Goal: Task Accomplishment & Management: Manage account settings

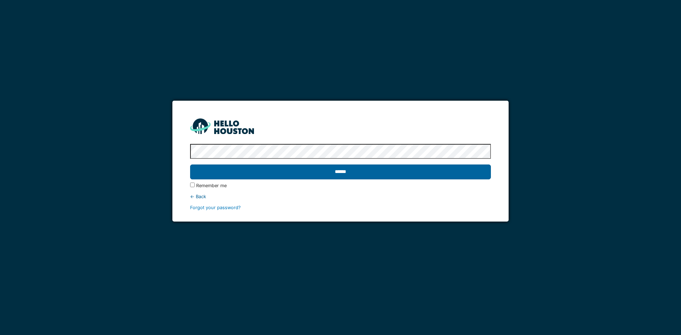
click at [455, 172] on input "******" at bounding box center [340, 172] width 301 height 15
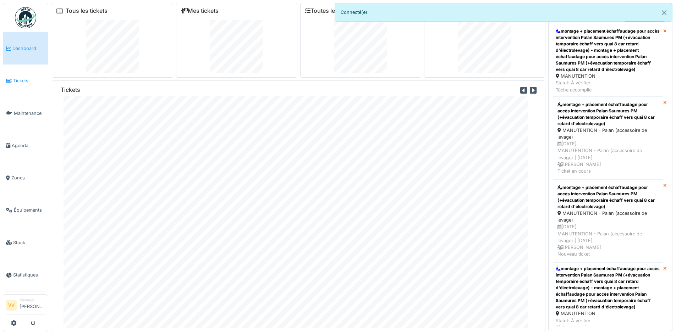
click at [15, 81] on span "Tickets" at bounding box center [29, 80] width 32 height 7
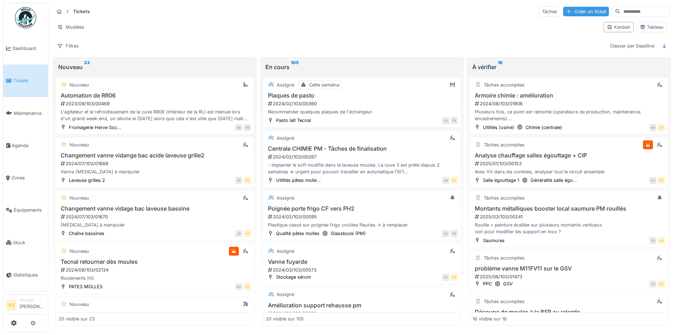
click at [563, 10] on div "Créer un ticket" at bounding box center [586, 12] width 46 height 10
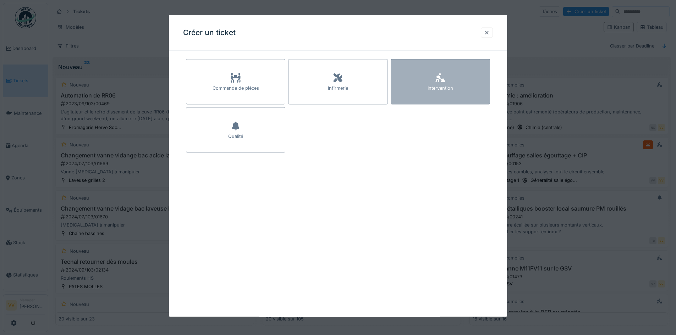
click at [452, 86] on div "Intervention" at bounding box center [441, 88] width 26 height 7
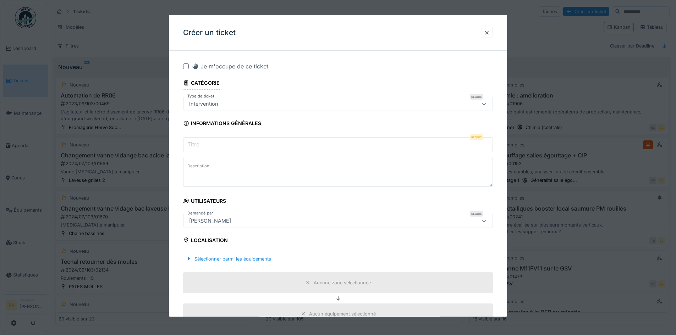
click at [304, 146] on input "Titre" at bounding box center [338, 144] width 310 height 15
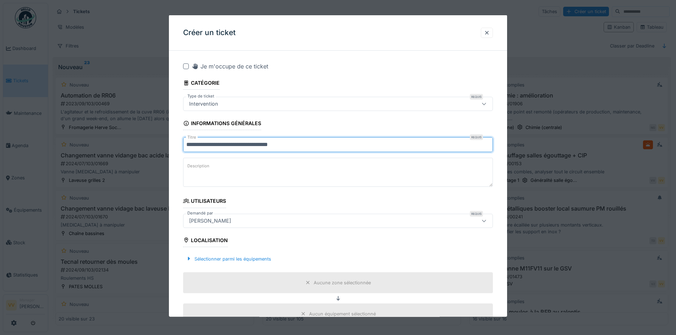
type input "**********"
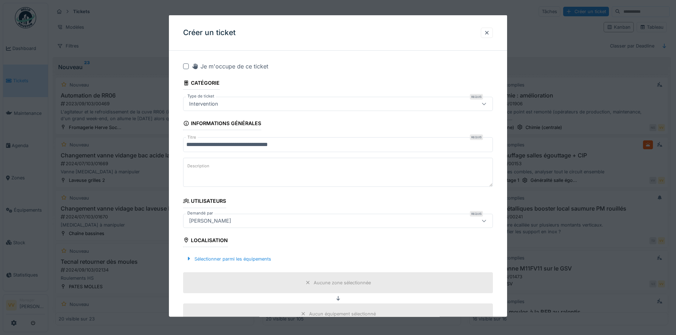
click at [273, 169] on textarea "Description" at bounding box center [338, 172] width 310 height 29
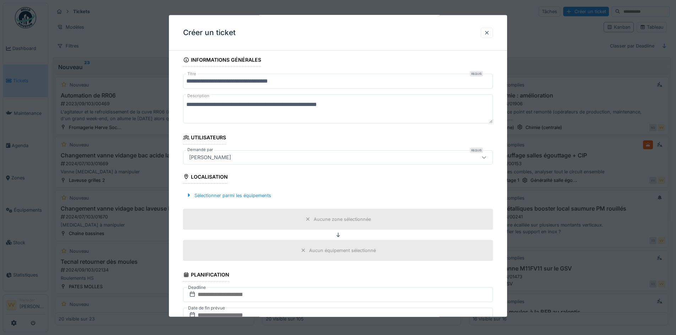
scroll to position [106, 0]
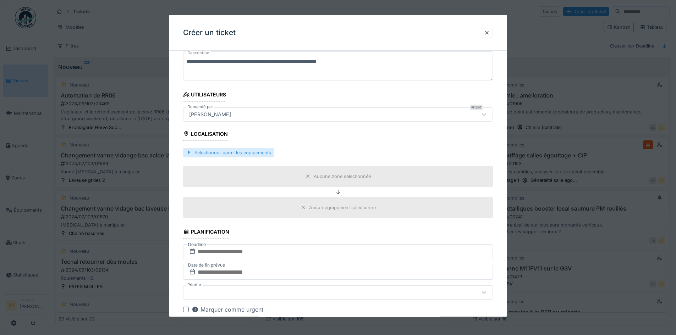
type textarea "**********"
click at [237, 154] on div "Sélectionner parmi les équipements" at bounding box center [228, 153] width 91 height 10
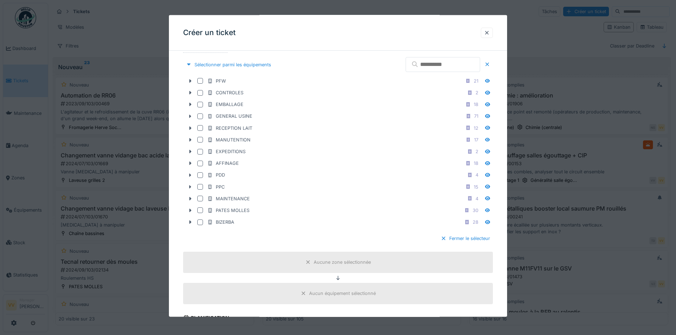
scroll to position [213, 0]
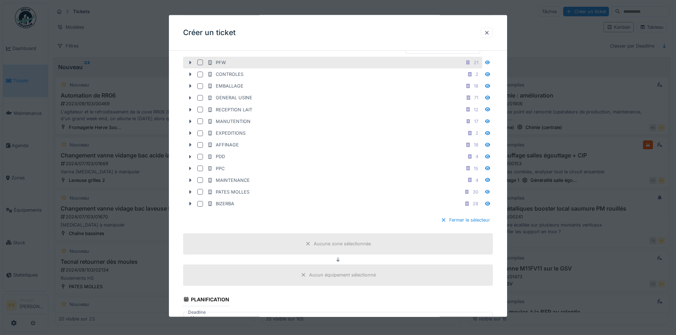
click at [189, 62] on icon at bounding box center [190, 62] width 6 height 5
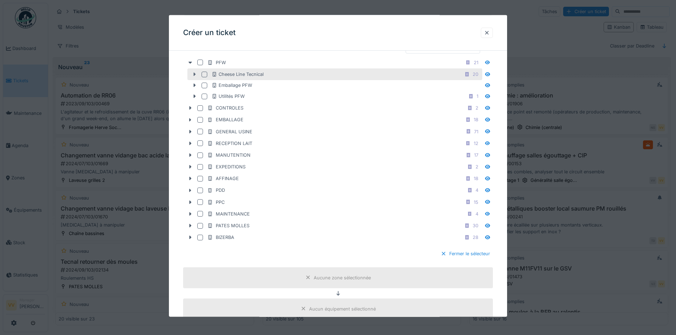
click at [195, 74] on icon at bounding box center [195, 74] width 2 height 4
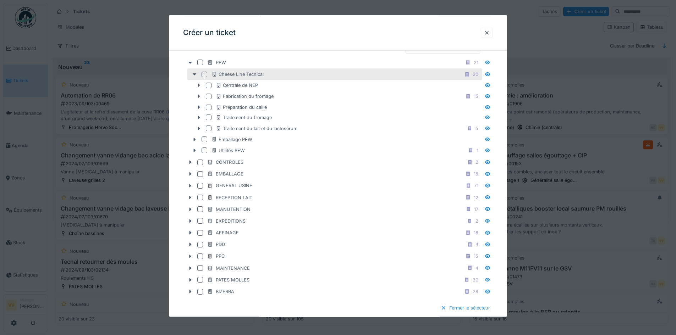
click at [203, 74] on div at bounding box center [205, 74] width 6 height 6
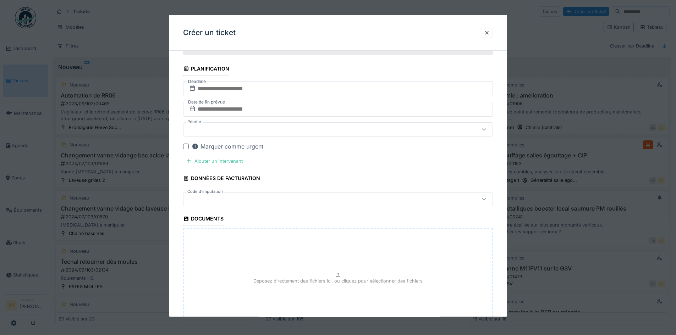
scroll to position [532, 0]
click at [296, 88] on input "text" at bounding box center [338, 88] width 310 height 15
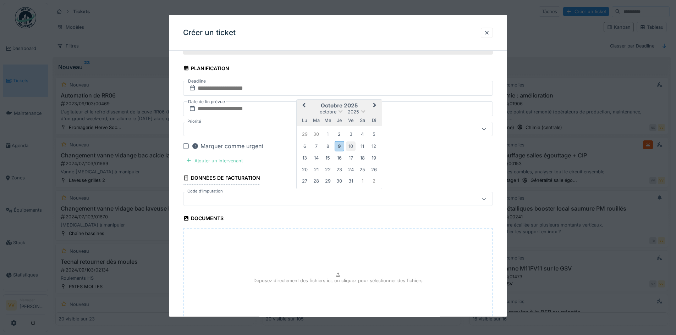
click at [350, 144] on div "10" at bounding box center [351, 146] width 10 height 10
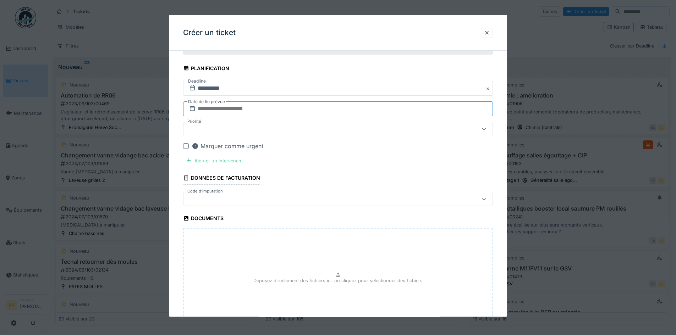
click at [263, 109] on input "text" at bounding box center [338, 108] width 310 height 15
click at [352, 167] on div "10" at bounding box center [351, 167] width 10 height 10
click at [289, 90] on input "**********" at bounding box center [338, 88] width 310 height 15
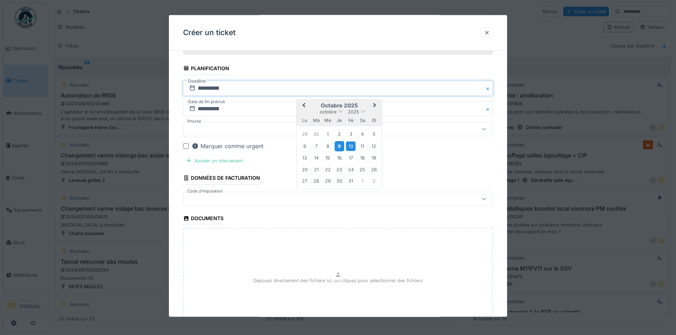
click at [340, 148] on div "9" at bounding box center [340, 146] width 10 height 10
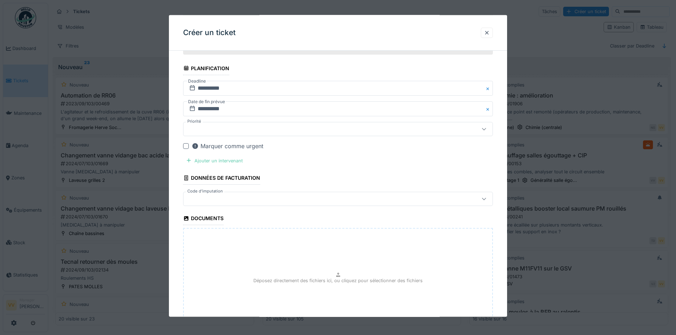
click at [226, 161] on div "Ajouter un intervenant" at bounding box center [214, 161] width 62 height 10
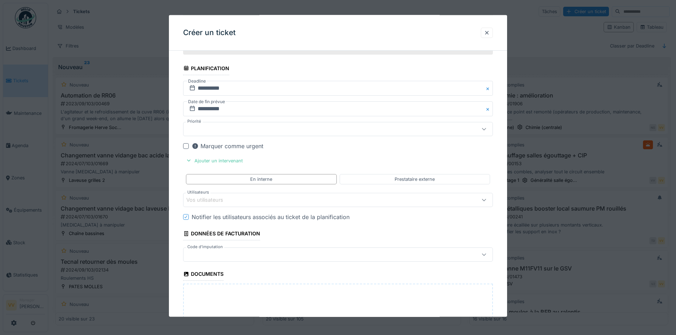
click at [267, 202] on div "Vos utilisateurs" at bounding box center [319, 200] width 267 height 8
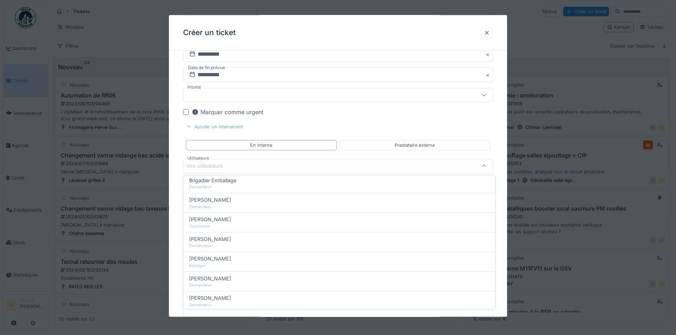
scroll to position [0, 0]
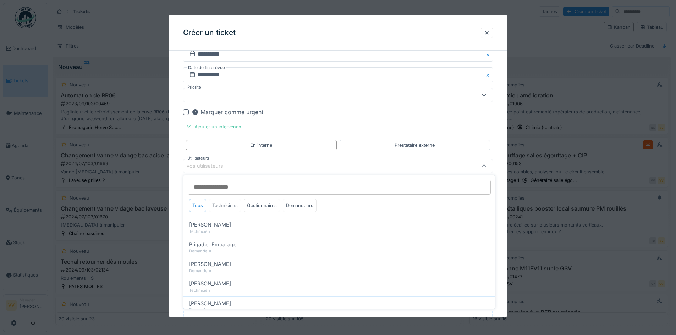
click at [230, 205] on div "Techniciens" at bounding box center [225, 205] width 32 height 13
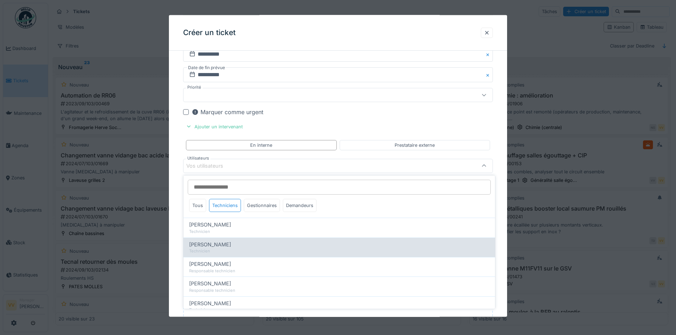
click at [231, 248] on div "Dan Ungureanu" at bounding box center [339, 245] width 300 height 8
type input "****"
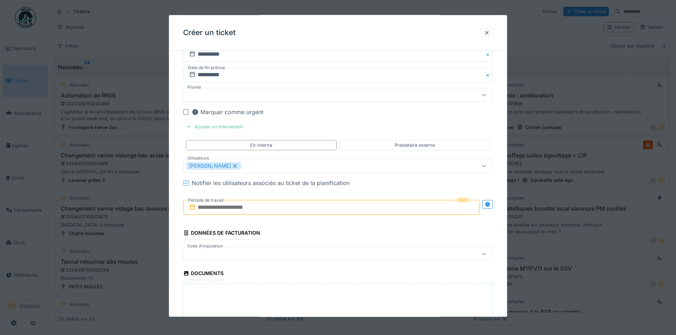
click at [277, 209] on input "text" at bounding box center [331, 207] width 296 height 15
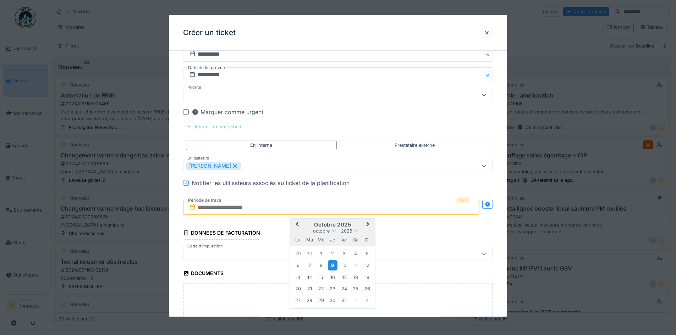
click at [331, 266] on div "9" at bounding box center [333, 265] width 10 height 10
click at [342, 266] on div "10" at bounding box center [344, 266] width 10 height 10
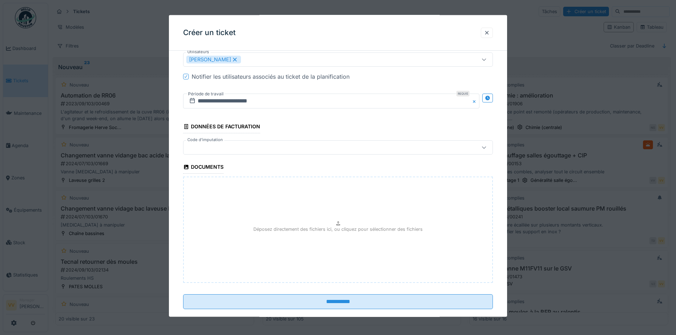
scroll to position [685, 0]
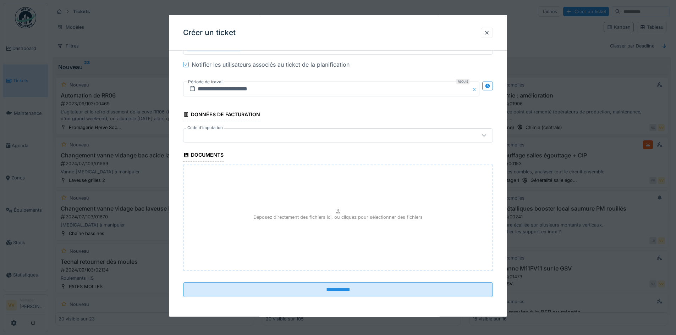
click at [323, 198] on div "Déposez directement des fichiers ici, ou cliquez pour sélectionner des fichiers" at bounding box center [338, 218] width 310 height 106
type input "**********"
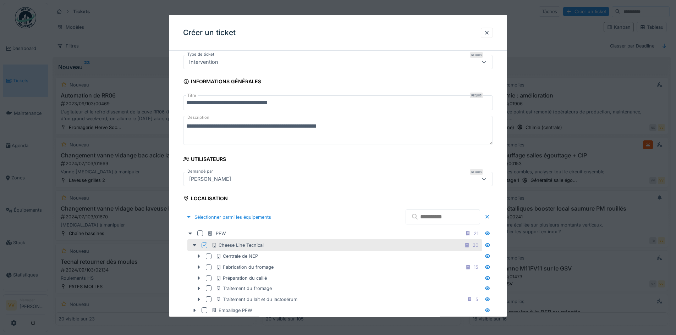
scroll to position [0, 0]
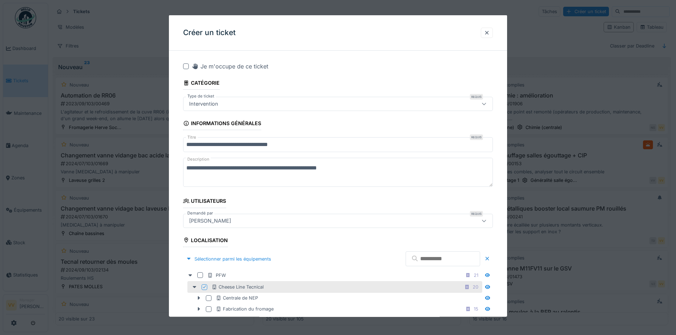
click at [371, 173] on textarea "**********" at bounding box center [338, 172] width 310 height 29
click at [186, 167] on textarea "**********" at bounding box center [338, 172] width 310 height 29
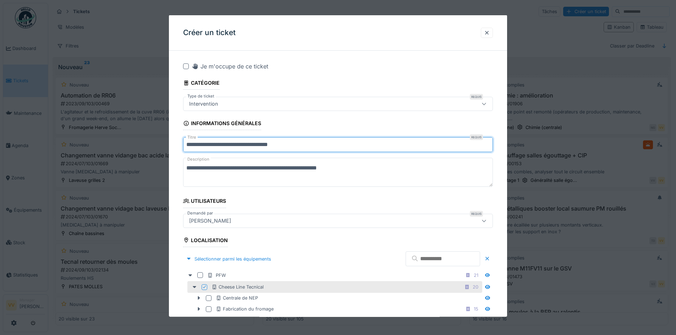
click at [301, 143] on input "**********" at bounding box center [338, 144] width 310 height 15
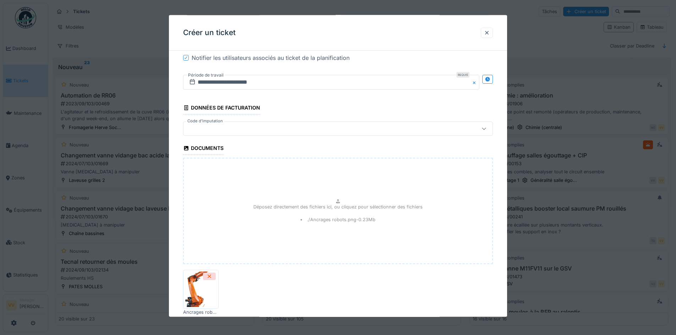
scroll to position [736, 0]
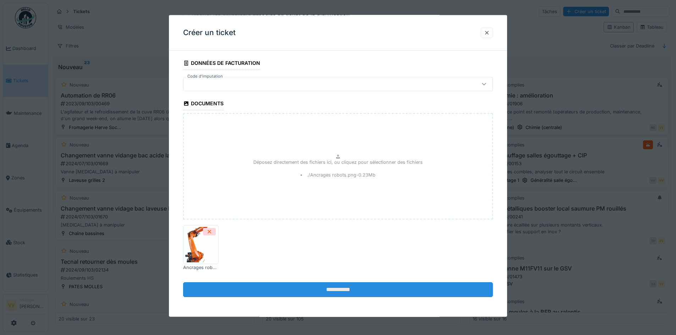
type input "**********"
click at [311, 289] on input "**********" at bounding box center [338, 289] width 310 height 15
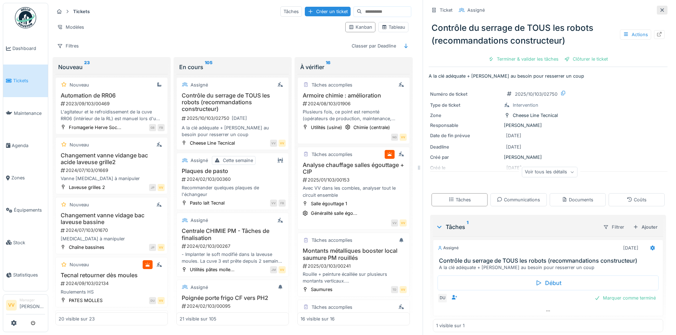
click at [660, 10] on icon at bounding box center [662, 10] width 4 height 4
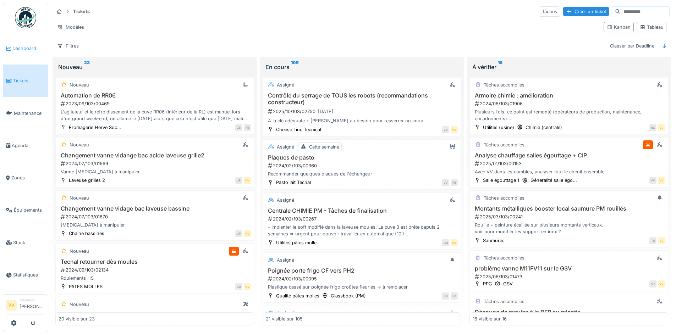
click at [28, 45] on span "Dashboard" at bounding box center [28, 48] width 33 height 7
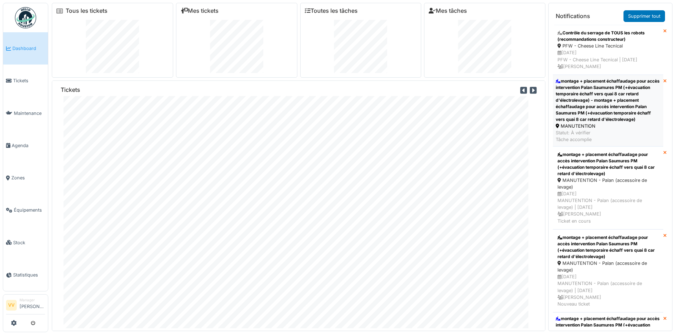
click at [586, 115] on div "montage + placement échaffaudage pour accès intervention Palan Saumures PM (+év…" at bounding box center [608, 100] width 105 height 45
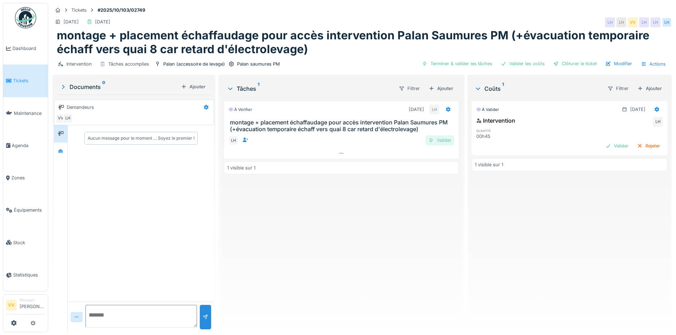
click at [441, 139] on div "Valider" at bounding box center [439, 141] width 29 height 10
click at [602, 144] on div "Valider" at bounding box center [616, 146] width 29 height 10
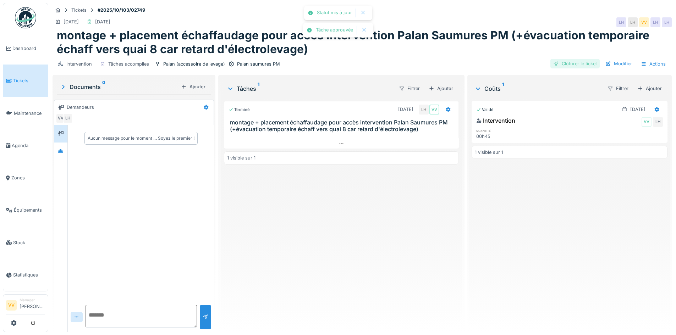
click at [564, 61] on div "Clôturer le ticket" at bounding box center [574, 64] width 49 height 10
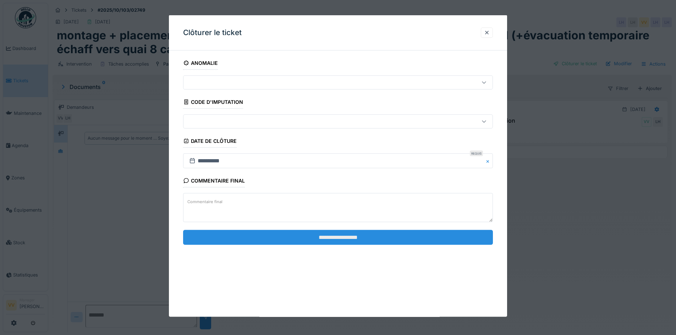
click at [362, 242] on input "**********" at bounding box center [338, 237] width 310 height 15
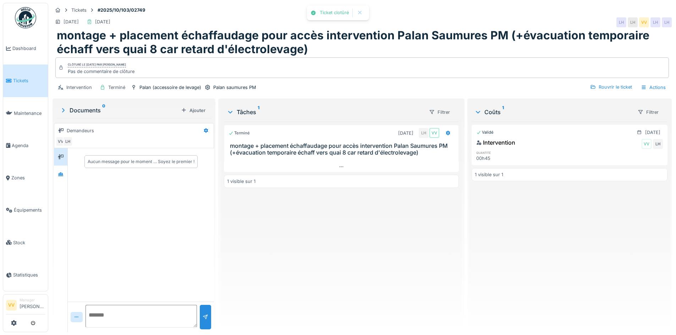
click at [317, 241] on div "Terminé 09/10/2025 LH VV montage + placement échaffaudage pour accès interventi…" at bounding box center [341, 224] width 235 height 205
click at [17, 49] on span "Dashboard" at bounding box center [28, 48] width 33 height 7
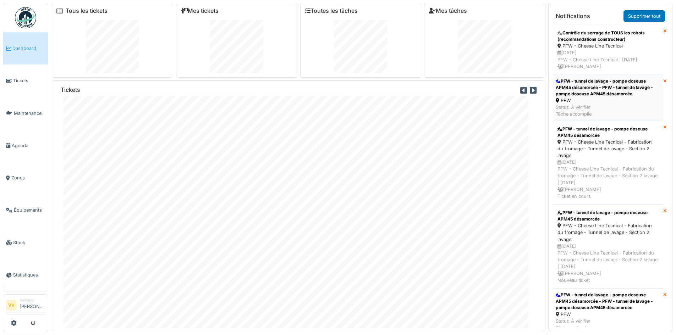
click at [608, 83] on div "PFW - tunnel de lavage - pompe doseuse APM45 désamorcée - PFW - tunnel de lavag…" at bounding box center [608, 87] width 105 height 19
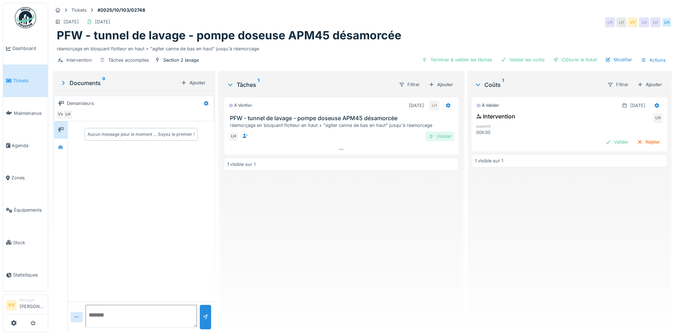
click at [443, 138] on div "Valider" at bounding box center [439, 137] width 29 height 10
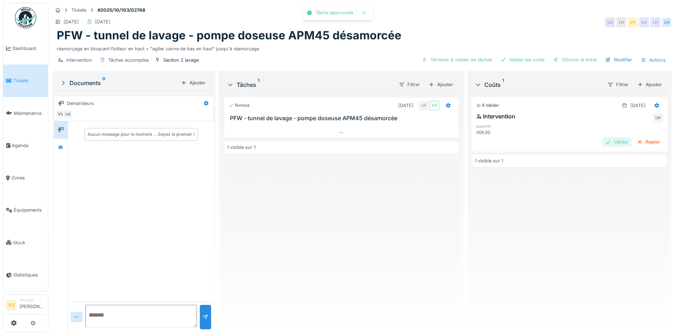
click at [604, 146] on div "Valider" at bounding box center [616, 142] width 29 height 10
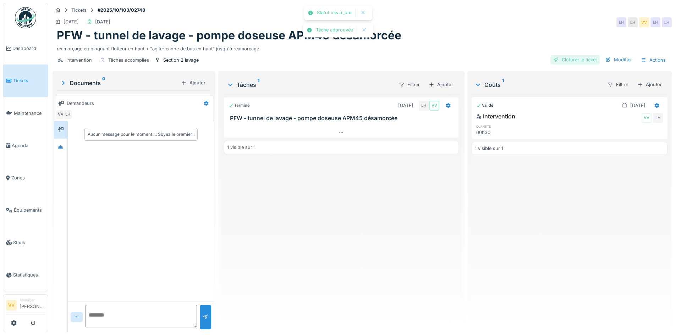
click at [574, 55] on div "Clôturer le ticket" at bounding box center [574, 60] width 49 height 10
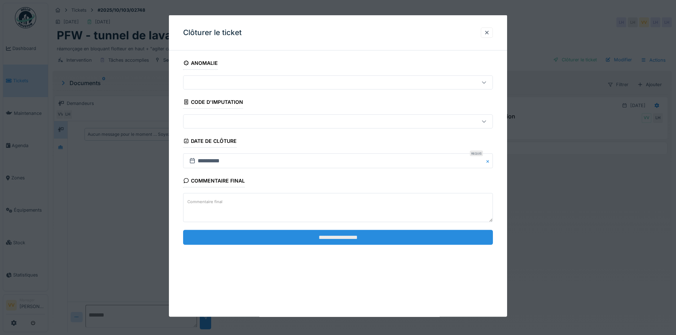
click at [359, 237] on input "**********" at bounding box center [338, 237] width 310 height 15
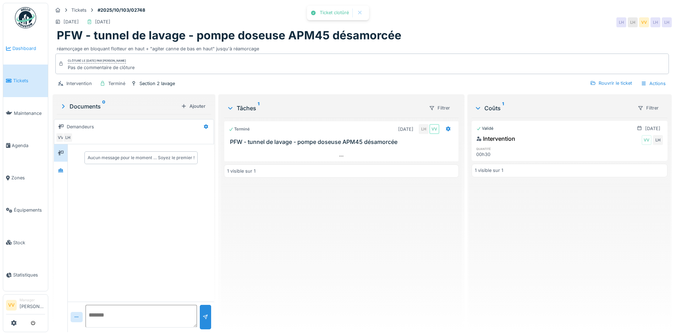
click at [28, 51] on span "Dashboard" at bounding box center [28, 48] width 33 height 7
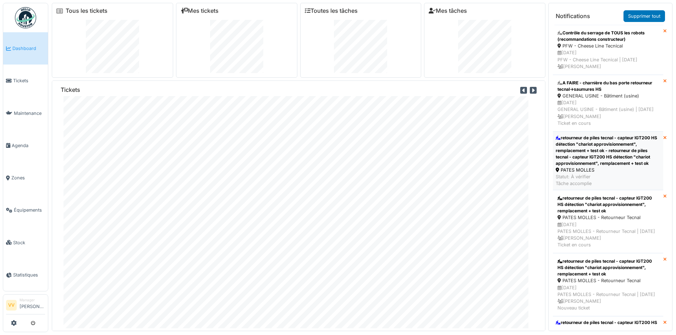
click at [607, 156] on div "retourneur de piles tecnal - capteur IGT200 HS détection "chariot approvisionne…" at bounding box center [608, 151] width 105 height 32
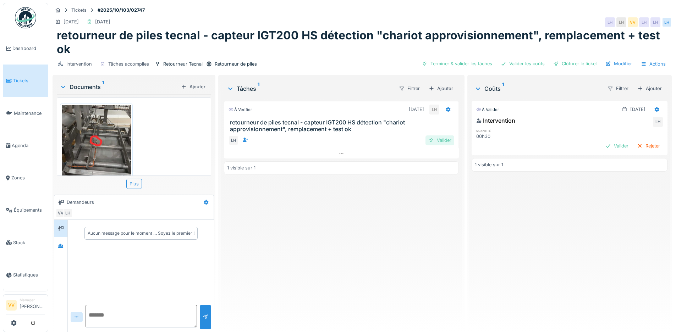
click at [436, 138] on div "Valider" at bounding box center [439, 141] width 29 height 10
click at [604, 149] on div "Valider" at bounding box center [616, 146] width 29 height 10
click at [605, 146] on div "Valider" at bounding box center [616, 146] width 29 height 10
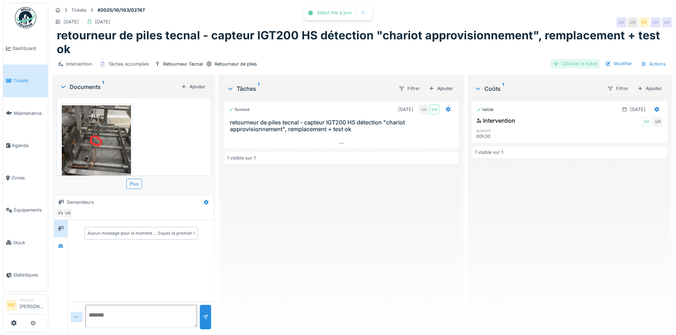
click at [575, 63] on div "Clôturer le ticket" at bounding box center [574, 64] width 49 height 10
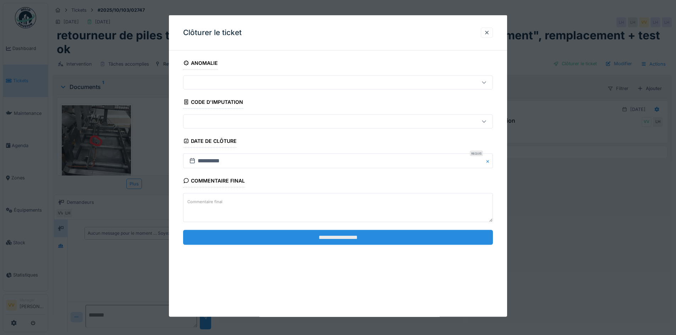
click at [399, 236] on input "**********" at bounding box center [338, 237] width 310 height 15
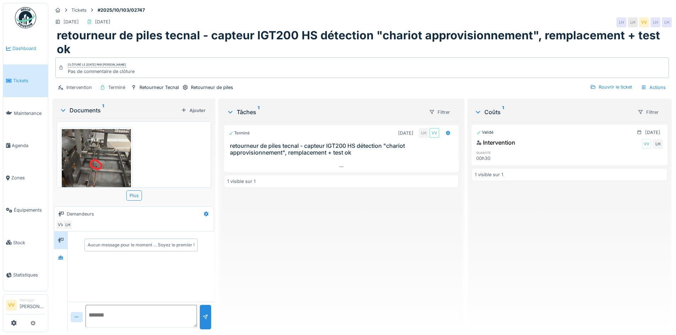
click at [13, 43] on link "Dashboard" at bounding box center [25, 48] width 45 height 32
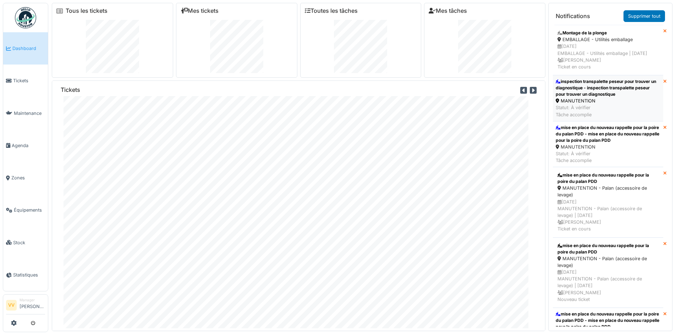
click at [626, 93] on div "inspection transpalette peseur pour trouver un diagnostique - inspection transp…" at bounding box center [608, 87] width 105 height 19
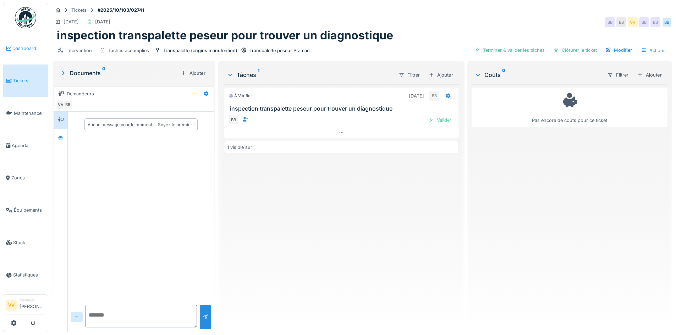
click at [15, 45] on span "Dashboard" at bounding box center [28, 48] width 33 height 7
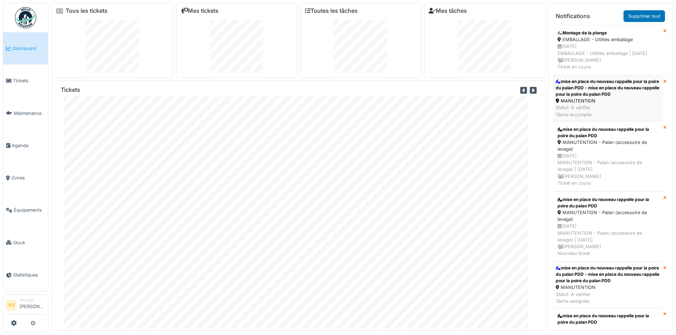
click at [628, 95] on div "mise en place du nouveau rappelle pour la poire du palan PDD - mise en place du…" at bounding box center [608, 87] width 105 height 19
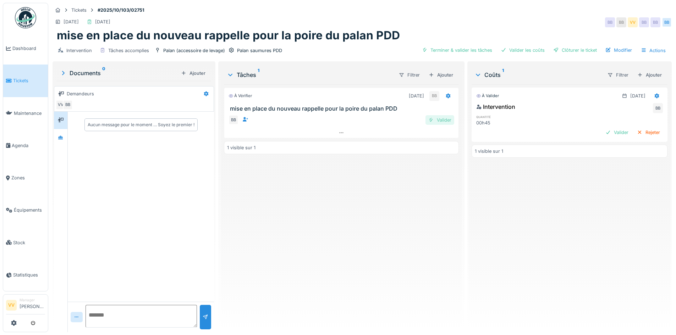
click at [437, 120] on div "Valider" at bounding box center [439, 120] width 29 height 10
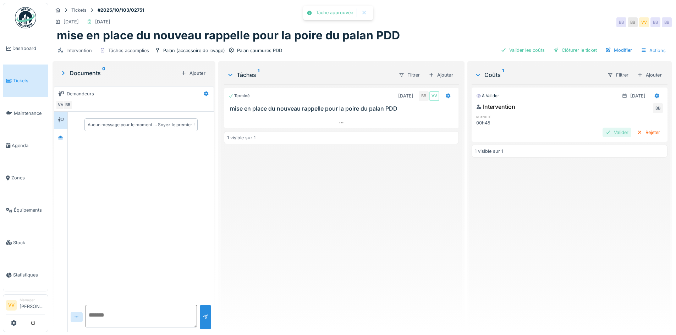
click at [602, 129] on div "Valider" at bounding box center [616, 133] width 29 height 10
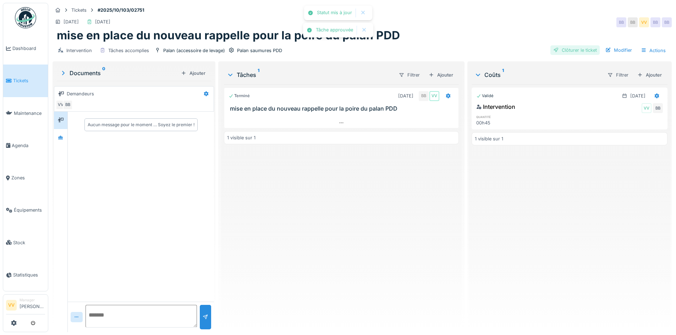
click at [563, 50] on div "Clôturer le ticket" at bounding box center [574, 50] width 49 height 10
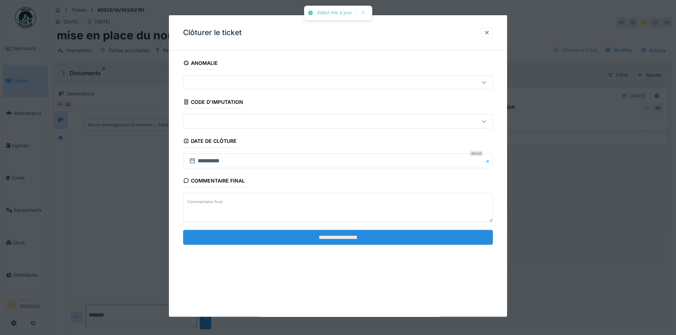
click at [376, 241] on input "**********" at bounding box center [338, 237] width 310 height 15
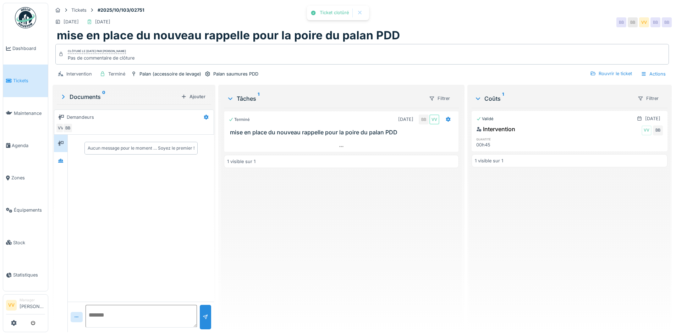
click at [376, 241] on div "Terminé [DATE] BB VV mise en place du nouveau rappelle pour la poire du palan P…" at bounding box center [341, 217] width 235 height 219
click at [23, 51] on span "Dashboard" at bounding box center [28, 48] width 33 height 7
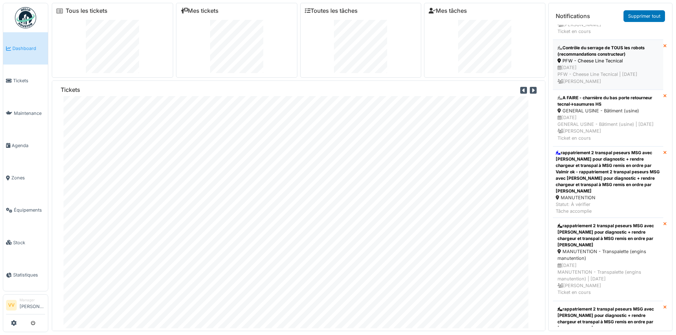
scroll to position [142, 0]
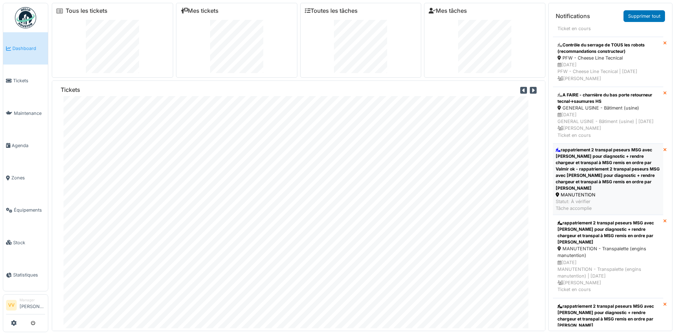
click at [634, 175] on div "rappatriement 2 transpal peseurs MSG avec [PERSON_NAME] pour diagnostic + rendr…" at bounding box center [608, 169] width 105 height 45
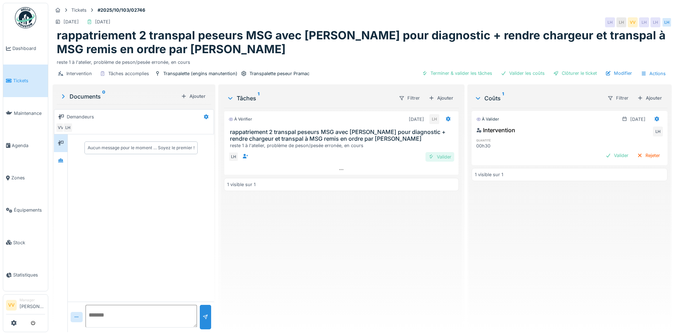
click at [434, 154] on div "Valider" at bounding box center [439, 157] width 29 height 10
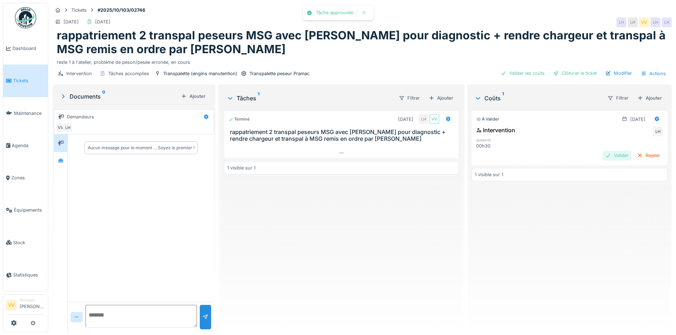
click at [602, 155] on div "Valider" at bounding box center [616, 156] width 29 height 10
click at [574, 72] on div "Clôturer le ticket" at bounding box center [574, 73] width 49 height 10
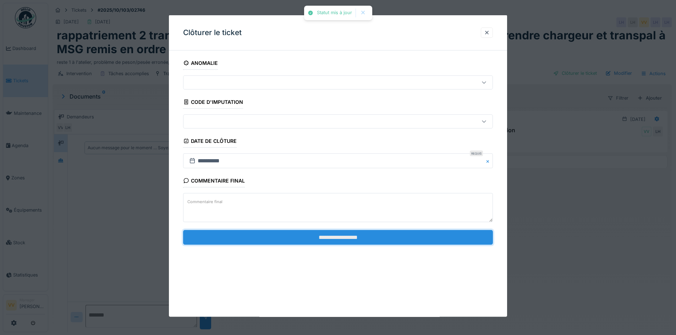
click at [341, 236] on input "**********" at bounding box center [338, 237] width 310 height 15
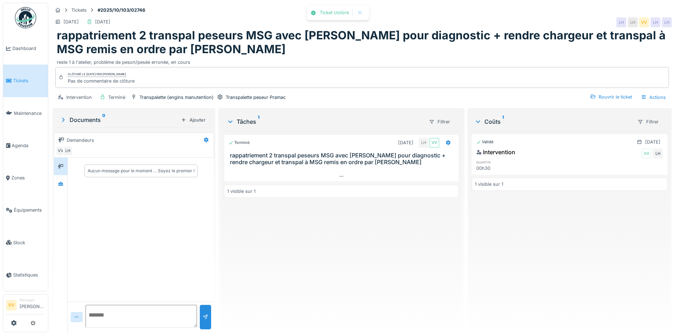
click at [341, 236] on div "Terminé 09/10/2025 LH VV rappatriement 2 transpal peseurs MSG avec Valmir pour …" at bounding box center [341, 228] width 235 height 195
click at [16, 42] on link "Dashboard" at bounding box center [25, 48] width 45 height 32
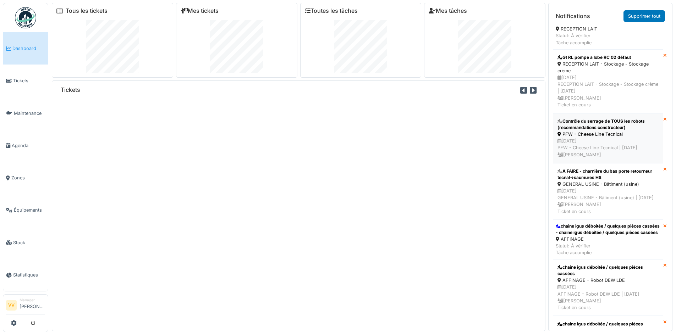
scroll to position [71, 0]
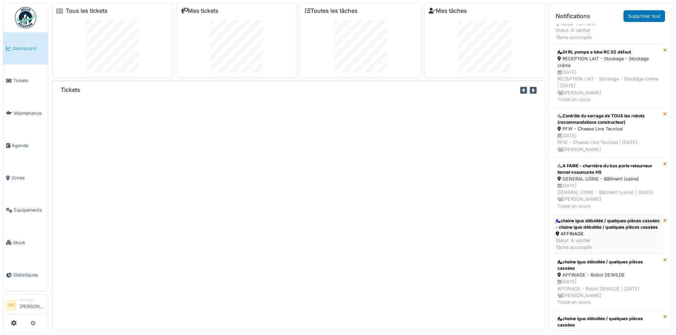
click at [614, 231] on div "chaine igus déboitée / quelques pièces cassées - chaine igus déboitée / quelque…" at bounding box center [608, 224] width 105 height 13
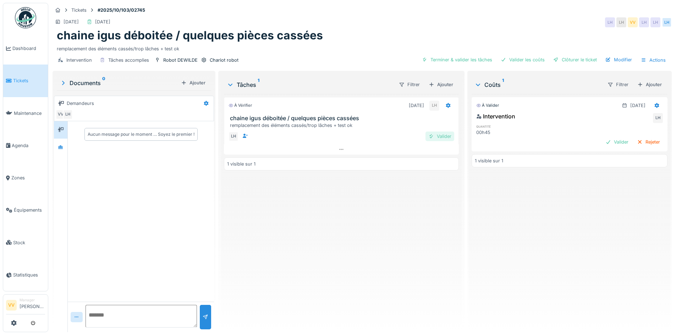
click at [436, 135] on div "Valider" at bounding box center [439, 137] width 29 height 10
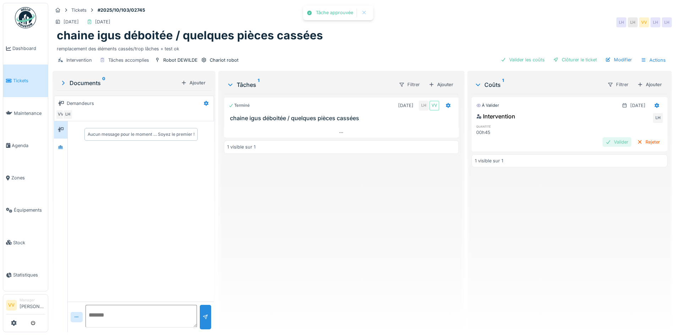
click at [605, 139] on div "Valider" at bounding box center [616, 142] width 29 height 10
click at [575, 57] on div "Clôturer le ticket" at bounding box center [574, 60] width 49 height 10
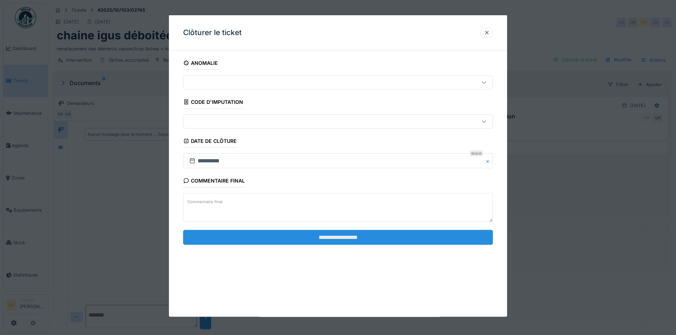
click at [390, 236] on input "**********" at bounding box center [338, 237] width 310 height 15
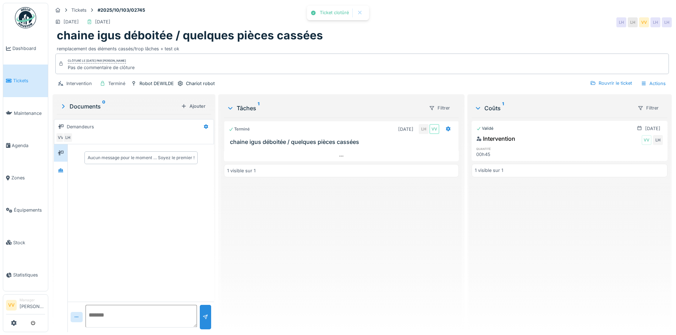
click at [387, 235] on div "Terminé [DATE] LH VV chaine igus déboitée / quelques pièces cassées 1 visible s…" at bounding box center [341, 222] width 235 height 209
click at [14, 75] on link "Tickets" at bounding box center [25, 81] width 45 height 32
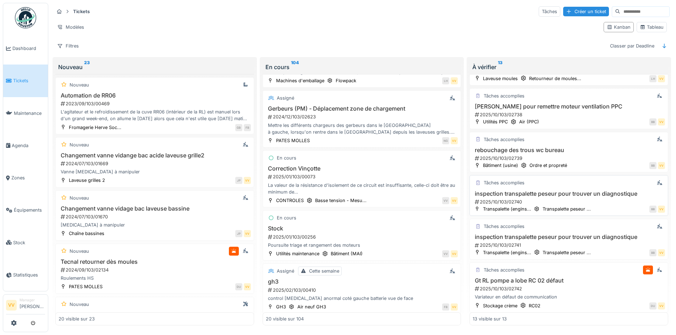
scroll to position [441, 0]
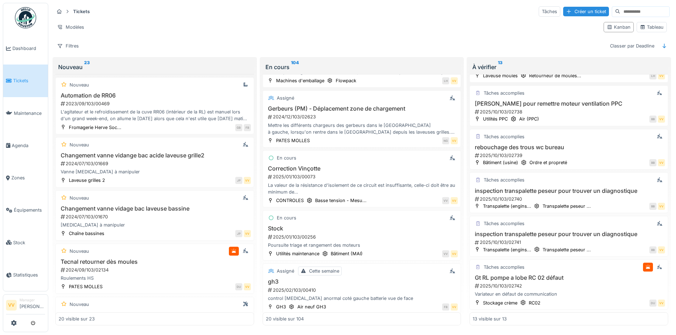
drag, startPoint x: 32, startPoint y: 323, endPoint x: 23, endPoint y: 325, distance: 9.7
click at [23, 325] on div at bounding box center [25, 324] width 39 height 12
click at [13, 324] on icon at bounding box center [14, 323] width 6 height 6
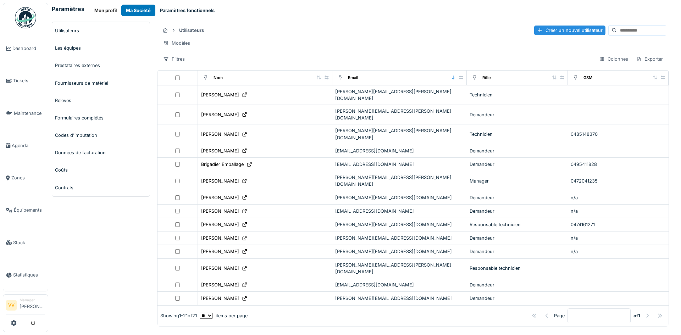
click at [180, 9] on button "Paramètres fonctionnels" at bounding box center [187, 11] width 64 height 12
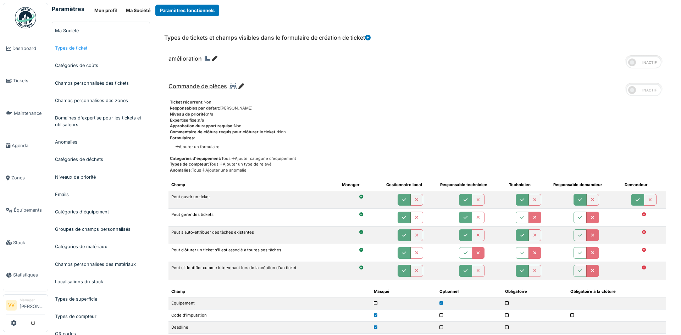
click at [83, 47] on link "Types de ticket" at bounding box center [101, 47] width 98 height 17
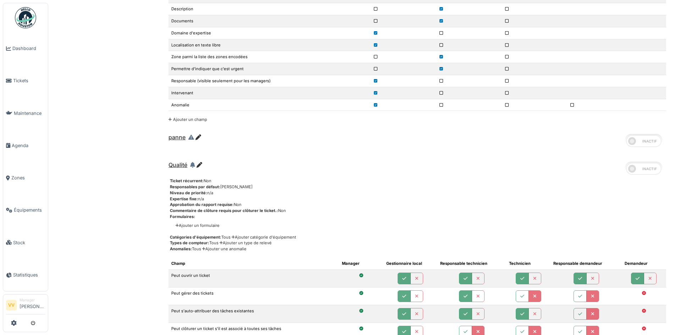
scroll to position [1121, 0]
click at [198, 139] on icon at bounding box center [198, 138] width 6 height 6
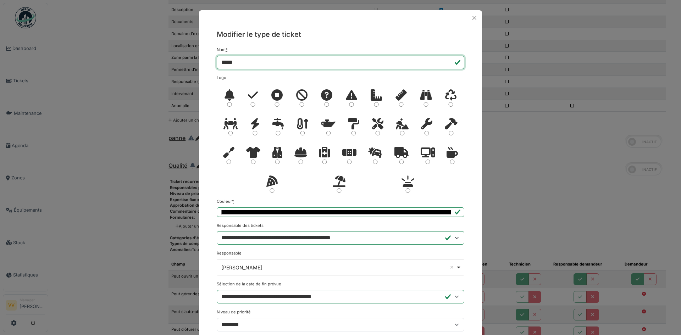
drag, startPoint x: 249, startPoint y: 64, endPoint x: 202, endPoint y: 62, distance: 47.6
click at [202, 62] on div "Modifier le type de ticket Nom * ***** Logo" at bounding box center [340, 248] width 283 height 444
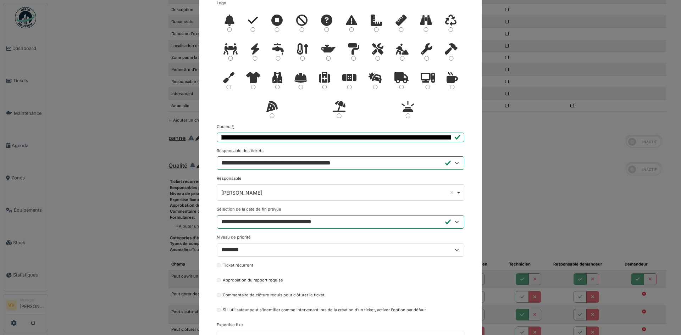
scroll to position [0, 0]
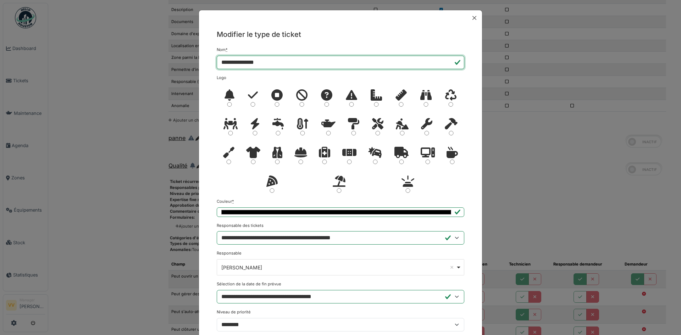
type input "**********"
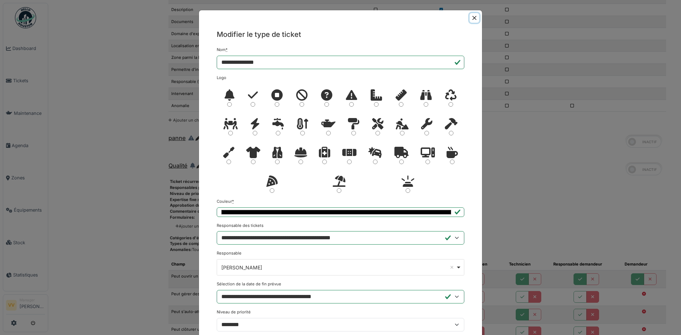
click at [470, 17] on button "Close" at bounding box center [475, 18] width 10 height 10
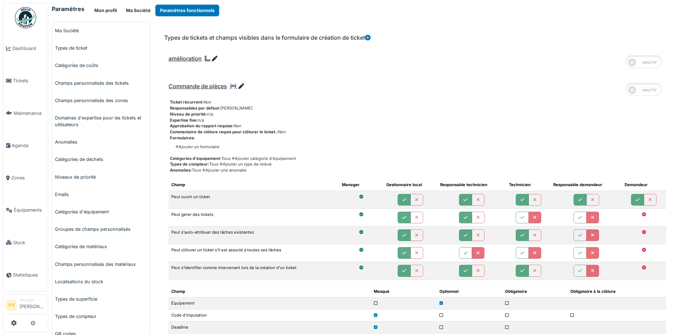
click at [213, 57] on icon at bounding box center [215, 59] width 6 height 6
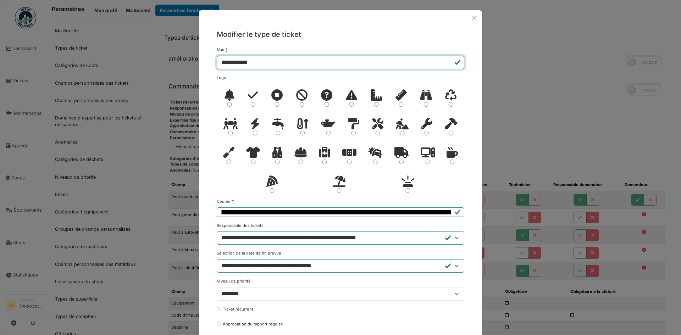
drag, startPoint x: 262, startPoint y: 64, endPoint x: 208, endPoint y: 61, distance: 54.3
click at [208, 61] on div "**********" at bounding box center [340, 232] width 283 height 413
type input "**********"
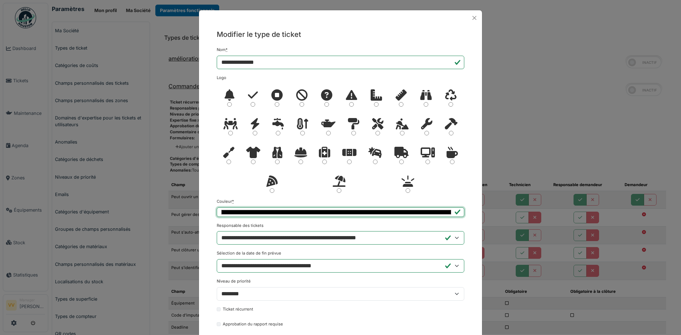
click at [315, 211] on input "*******" at bounding box center [341, 213] width 248 height 10
type input "*******"
click at [469, 185] on div "**********" at bounding box center [340, 232] width 283 height 413
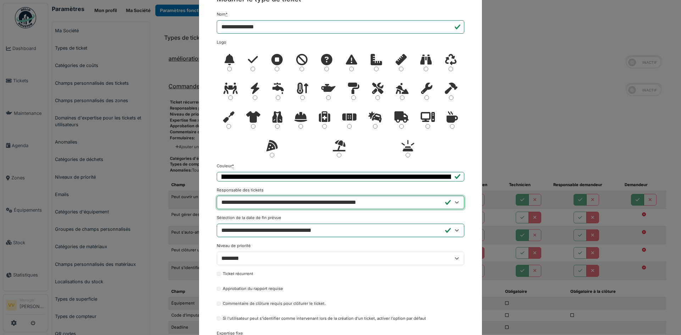
click at [269, 204] on select "**********" at bounding box center [341, 202] width 248 height 13
click at [217, 196] on select "**********" at bounding box center [341, 202] width 248 height 13
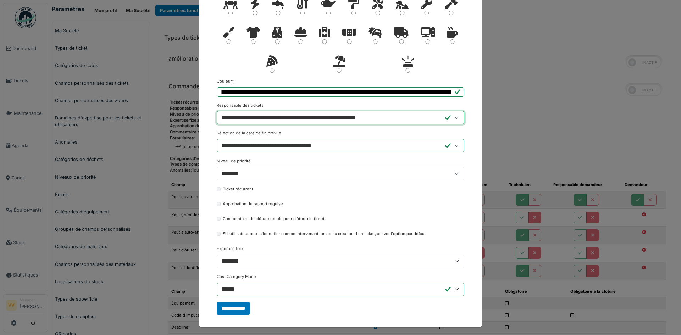
scroll to position [123, 0]
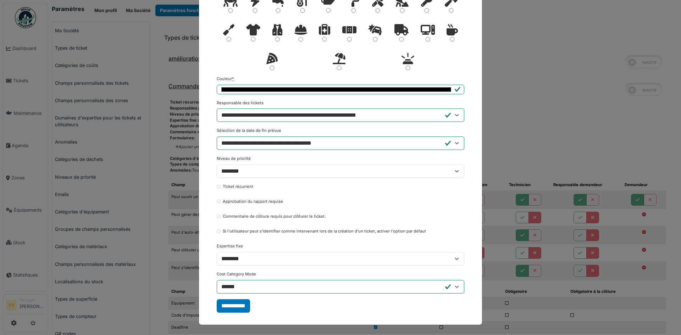
click at [223, 201] on label "Approbation du rapport requise" at bounding box center [253, 202] width 60 height 6
click at [234, 307] on input "**********" at bounding box center [233, 305] width 33 height 13
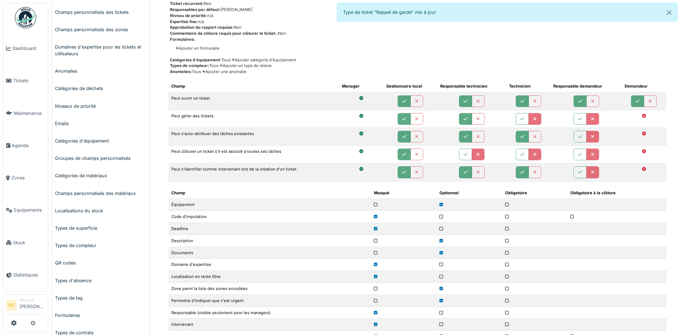
scroll to position [0, 0]
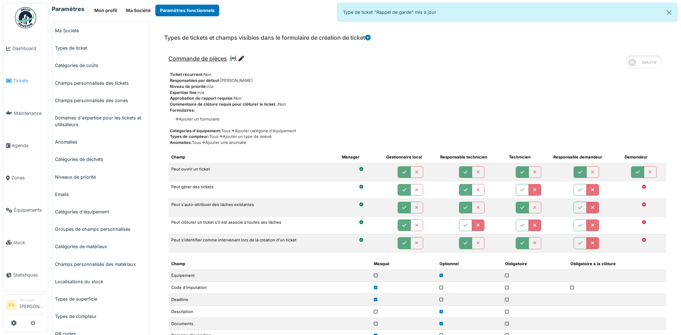
click at [21, 76] on link "Tickets" at bounding box center [25, 81] width 45 height 32
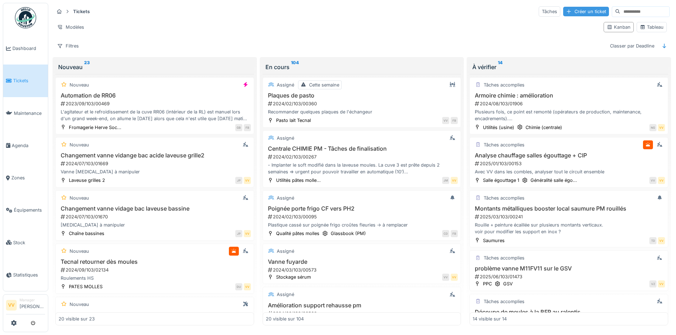
click at [566, 10] on div "Créer un ticket" at bounding box center [586, 12] width 46 height 10
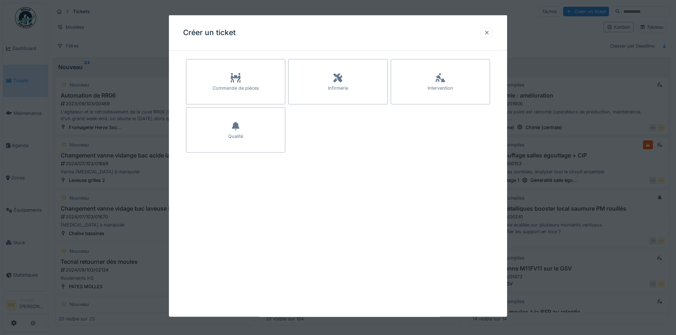
click at [488, 32] on div at bounding box center [487, 32] width 6 height 7
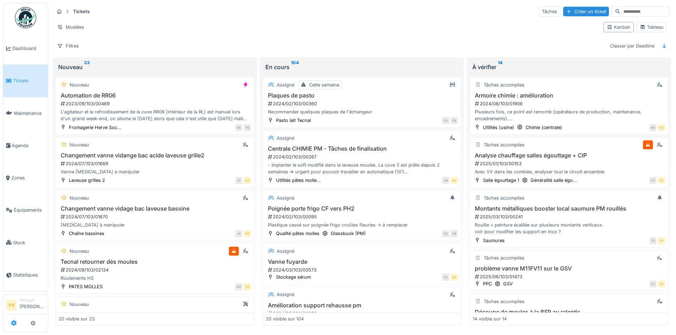
click at [14, 322] on icon at bounding box center [14, 323] width 6 height 6
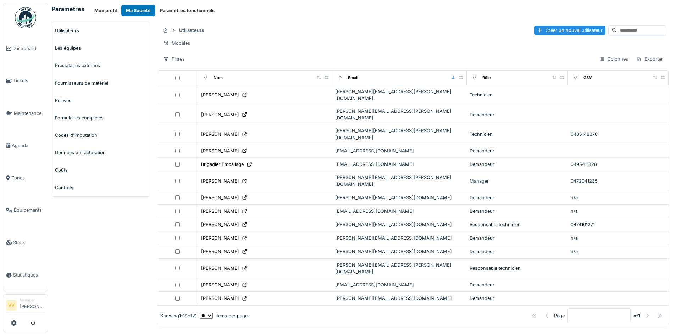
click at [173, 11] on button "Paramètres fonctionnels" at bounding box center [187, 11] width 64 height 12
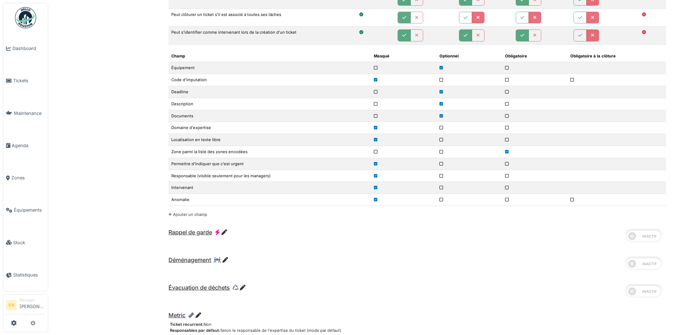
scroll to position [1419, 0]
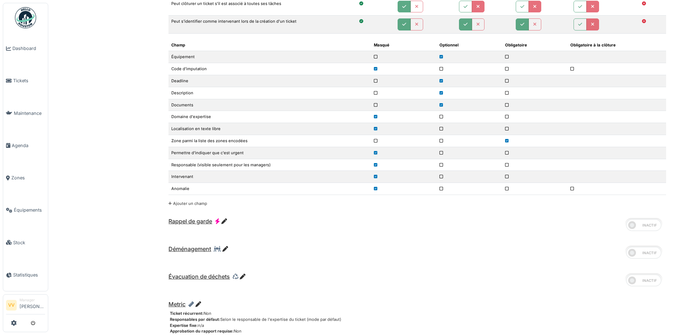
click at [629, 227] on span at bounding box center [632, 225] width 8 height 8
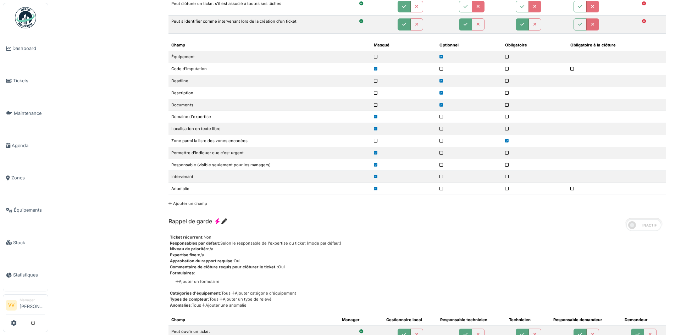
scroll to position [1455, 0]
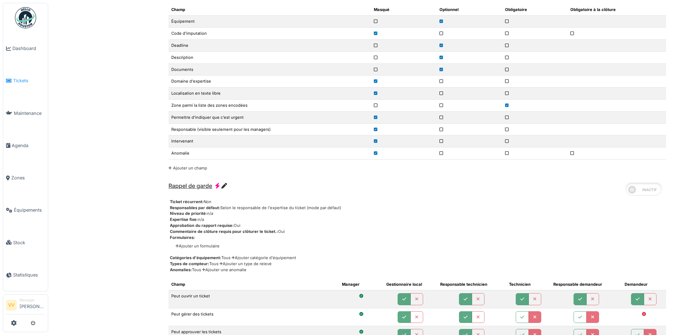
click at [18, 79] on span "Tickets" at bounding box center [29, 80] width 32 height 7
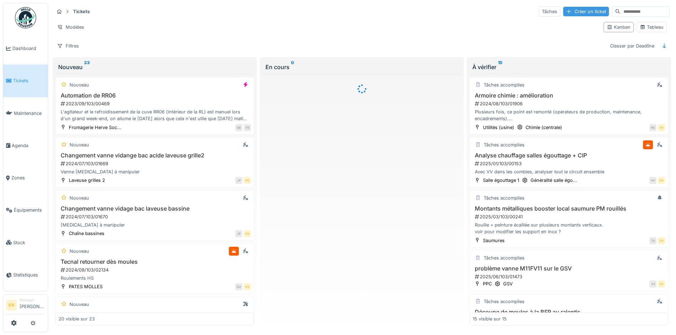
click at [566, 13] on div "Créer un ticket" at bounding box center [586, 12] width 46 height 10
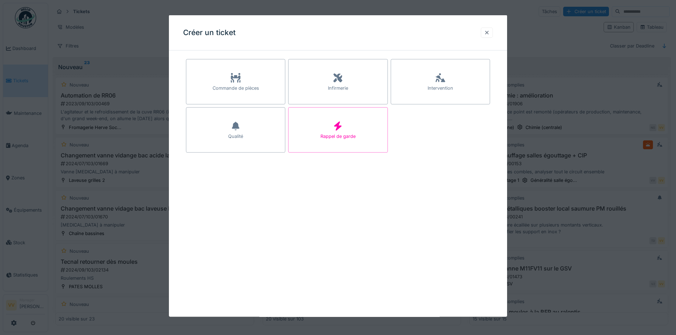
click at [487, 31] on div at bounding box center [487, 32] width 6 height 7
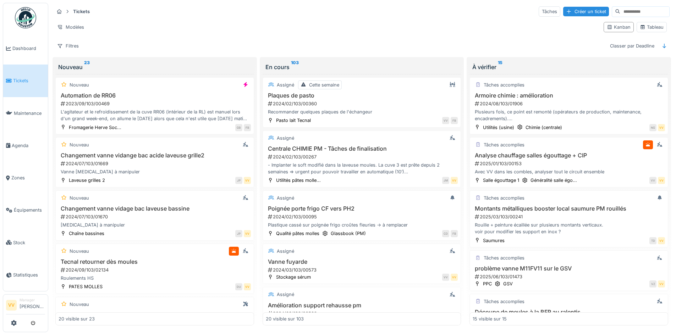
click at [10, 325] on div at bounding box center [25, 324] width 39 height 12
click at [16, 324] on icon at bounding box center [14, 323] width 6 height 6
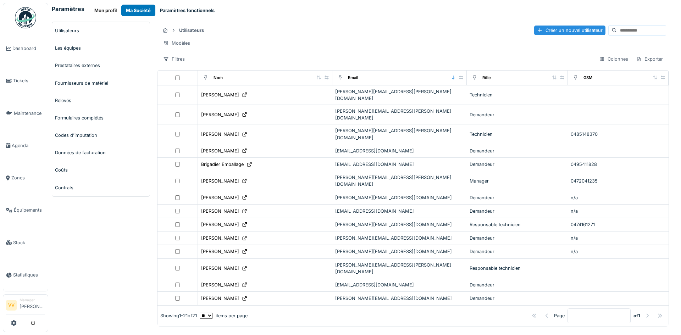
click at [195, 8] on button "Paramètres fonctionnels" at bounding box center [187, 11] width 64 height 12
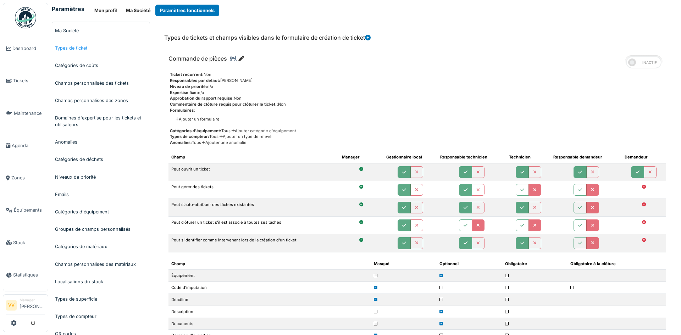
click at [83, 47] on link "Types de ticket" at bounding box center [101, 47] width 98 height 17
click at [243, 57] on icon at bounding box center [241, 59] width 6 height 6
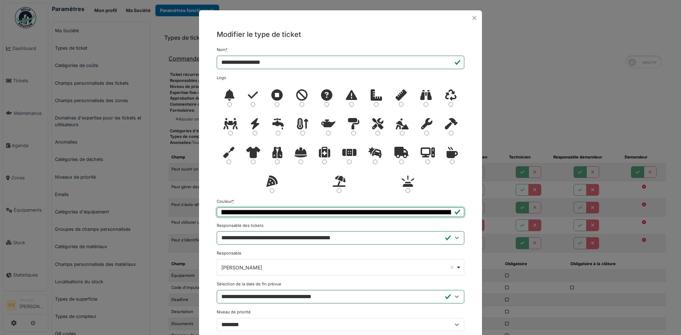
click at [293, 214] on input "*******" at bounding box center [341, 213] width 248 height 10
type input "*******"
click at [472, 180] on div "**********" at bounding box center [340, 248] width 283 height 444
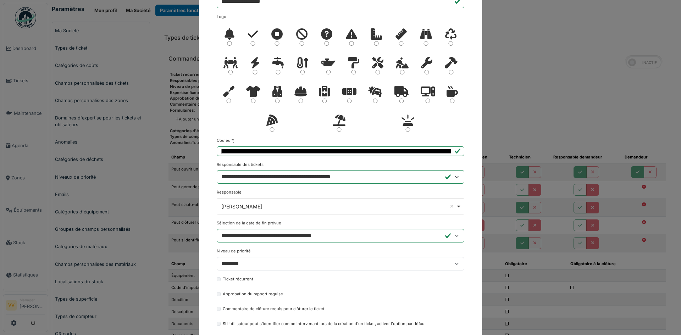
scroll to position [153, 0]
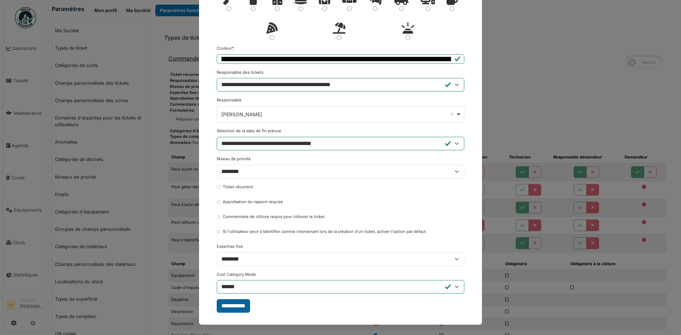
click at [233, 309] on input "**********" at bounding box center [233, 305] width 33 height 13
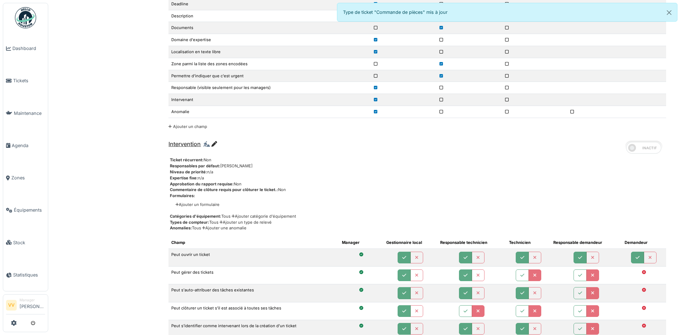
scroll to position [710, 0]
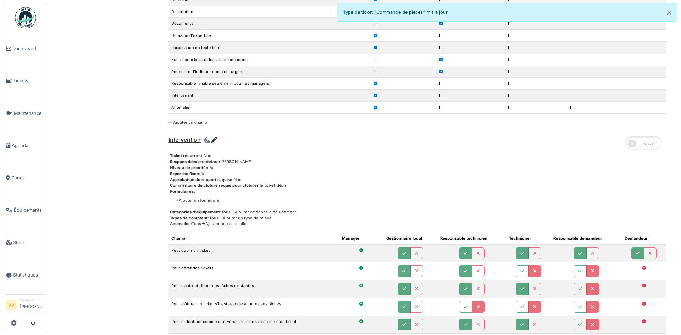
click at [213, 140] on icon at bounding box center [214, 140] width 6 height 6
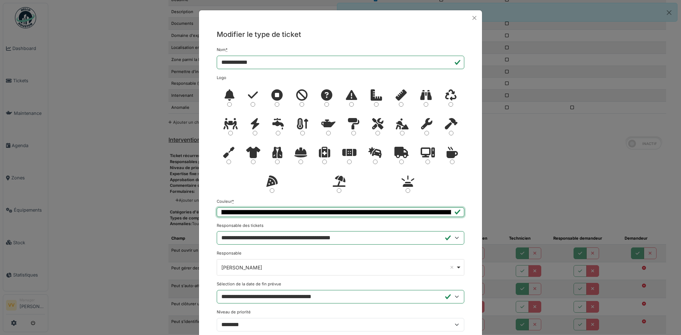
click at [345, 213] on input "*******" at bounding box center [341, 213] width 248 height 10
type input "*******"
click at [457, 176] on div at bounding box center [341, 141] width 248 height 115
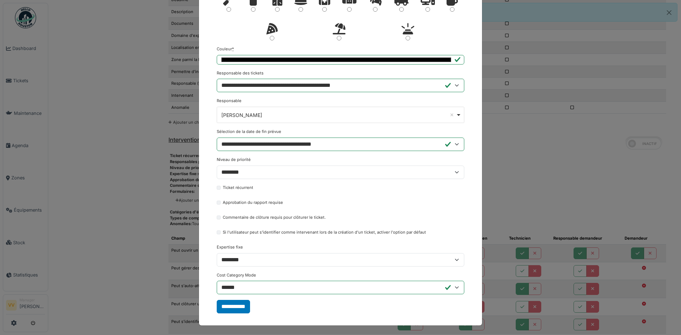
scroll to position [153, 0]
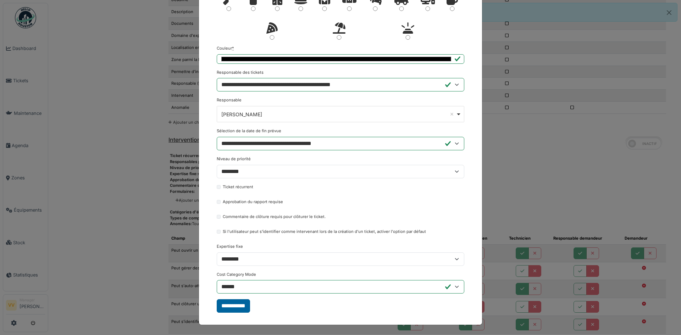
click at [232, 308] on input "**********" at bounding box center [233, 305] width 33 height 13
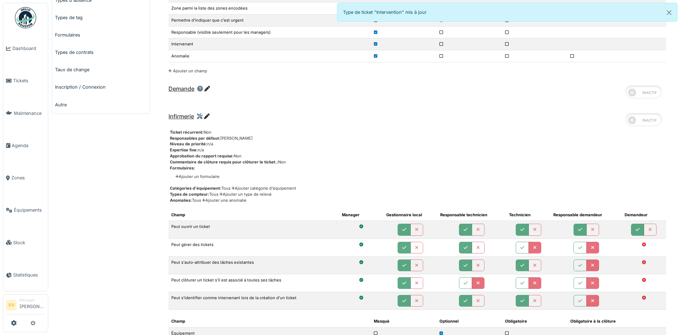
scroll to position [355, 0]
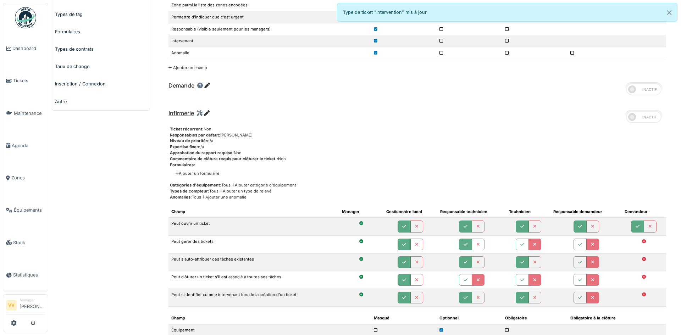
click at [207, 113] on icon at bounding box center [207, 113] width 6 height 6
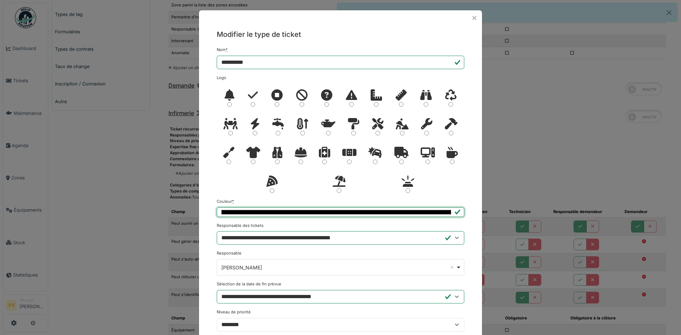
click at [291, 211] on input "*******" at bounding box center [341, 213] width 248 height 10
type input "*******"
click at [451, 182] on div at bounding box center [341, 141] width 248 height 115
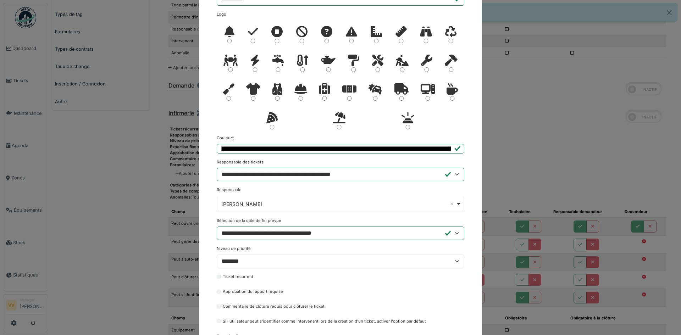
scroll to position [153, 0]
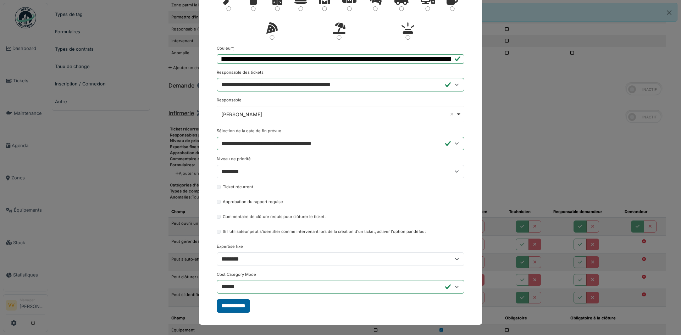
click at [233, 307] on input "**********" at bounding box center [233, 305] width 33 height 13
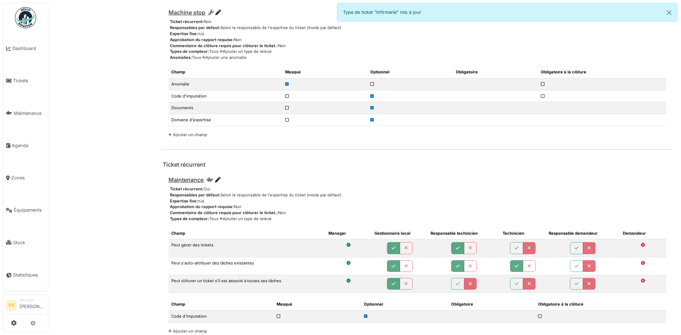
scroll to position [2238, 0]
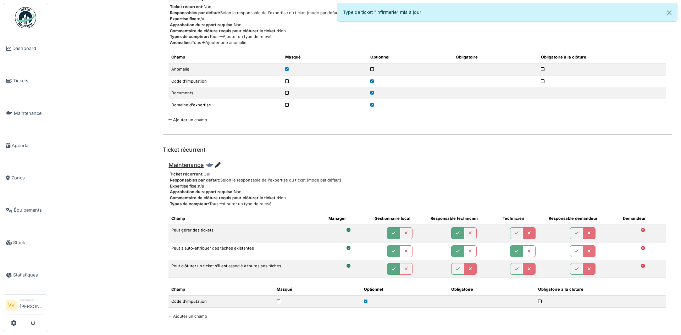
click at [348, 165] on div "Maintenance" at bounding box center [418, 167] width 498 height 10
click at [17, 77] on span "Tickets" at bounding box center [29, 80] width 32 height 7
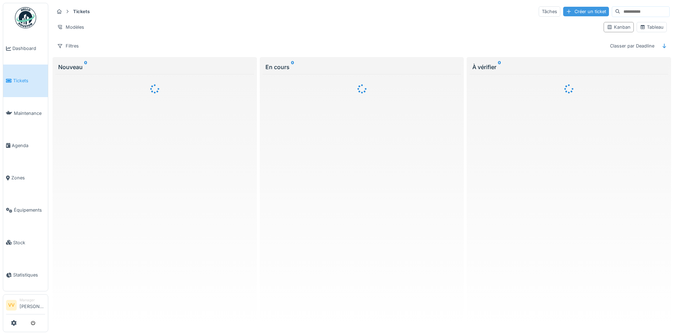
click at [567, 10] on div "Créer un ticket" at bounding box center [586, 12] width 46 height 10
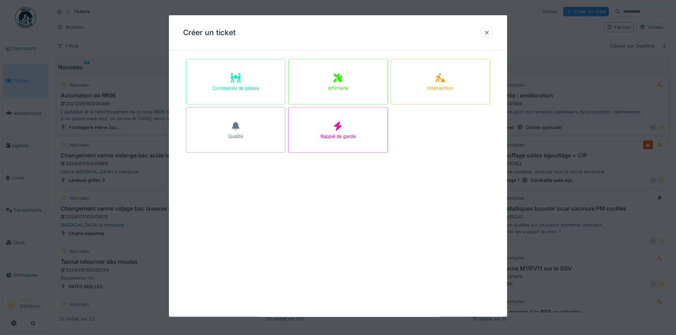
click at [442, 218] on div "Créer un ticket Commande de pièces Infirmerie Intervention Qualité Rappel de ga…" at bounding box center [338, 166] width 338 height 302
click at [370, 133] on div "Rappel de garde" at bounding box center [337, 130] width 99 height 45
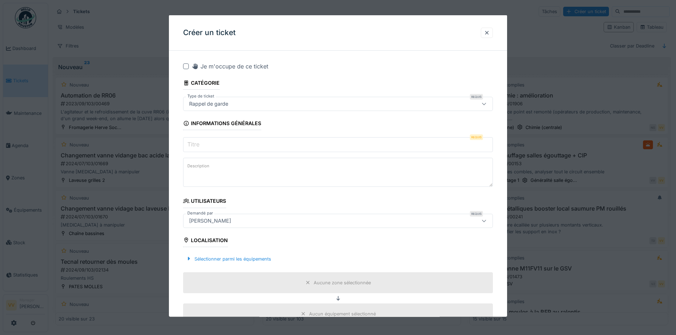
click at [483, 33] on div "Créer un ticket" at bounding box center [338, 32] width 338 height 35
click at [487, 33] on div at bounding box center [487, 32] width 6 height 7
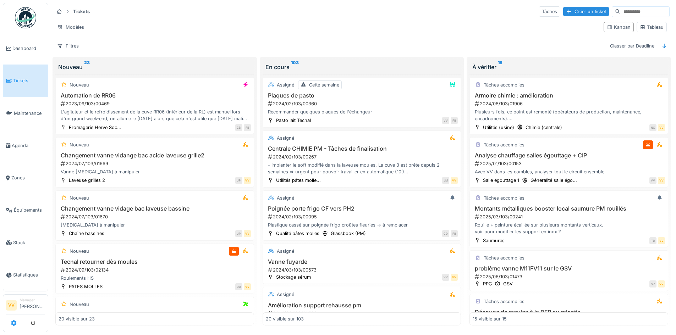
click at [13, 326] on icon at bounding box center [14, 323] width 6 height 6
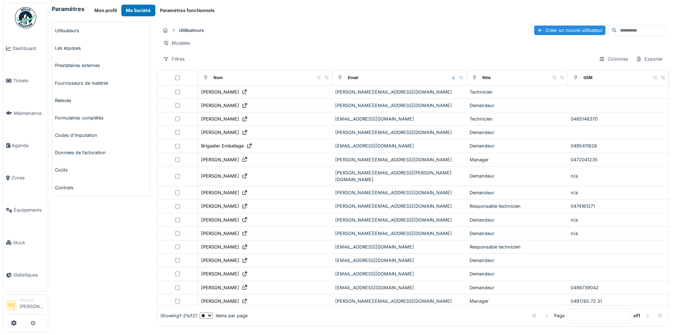
click at [177, 19] on div "Paramètres Mon profil Ma Société Paramètres fonctionnels Utilisateurs Les équip…" at bounding box center [364, 167] width 633 height 335
click at [181, 6] on button "Paramètres fonctionnels" at bounding box center [187, 11] width 64 height 12
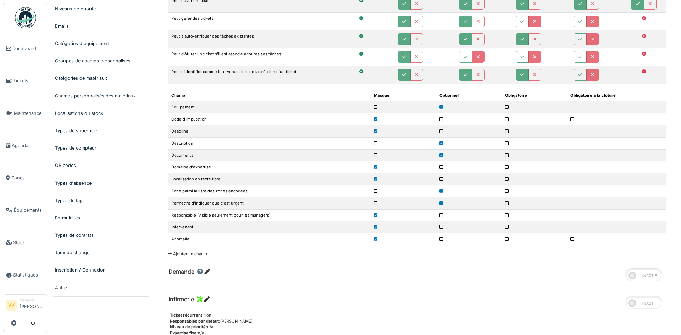
scroll to position [177, 0]
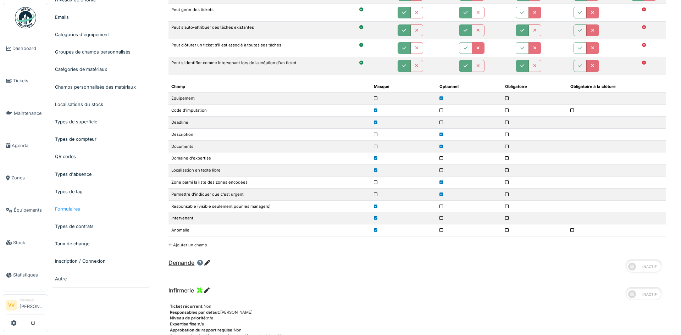
click at [66, 207] on link "Formulaires" at bounding box center [101, 208] width 98 height 17
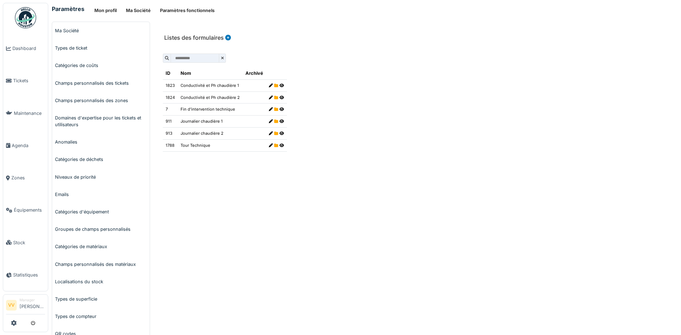
click at [228, 37] on icon at bounding box center [227, 38] width 7 height 6
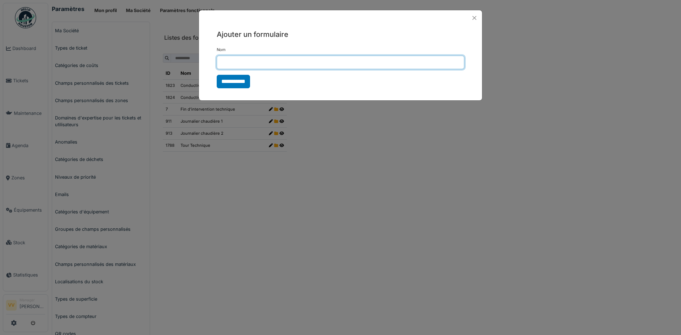
click at [244, 63] on input "Nom" at bounding box center [341, 62] width 248 height 13
type input "**********"
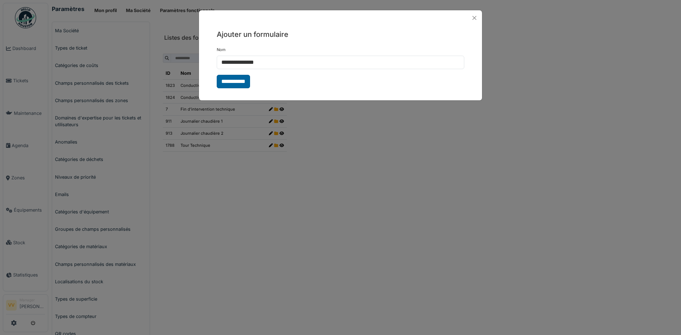
click at [242, 82] on input "**********" at bounding box center [233, 81] width 33 height 13
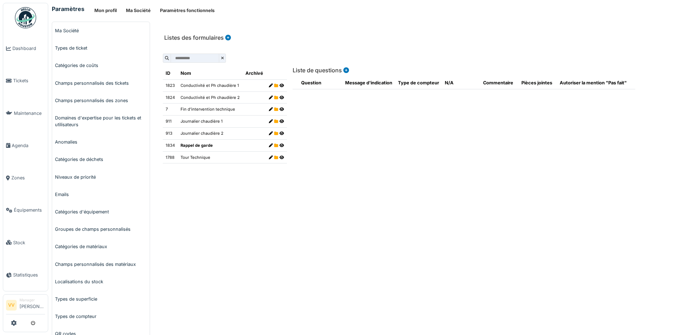
click at [342, 71] on icon at bounding box center [345, 70] width 7 height 6
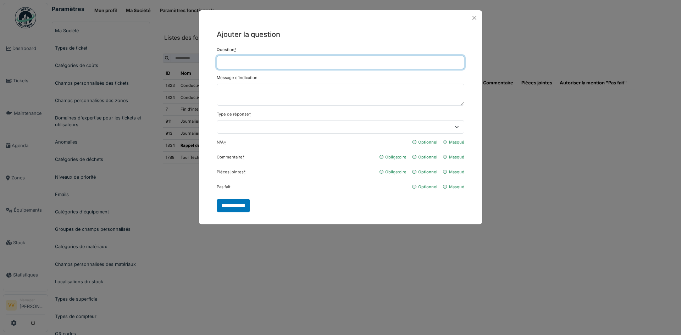
click at [331, 63] on input "Question *" at bounding box center [341, 62] width 248 height 13
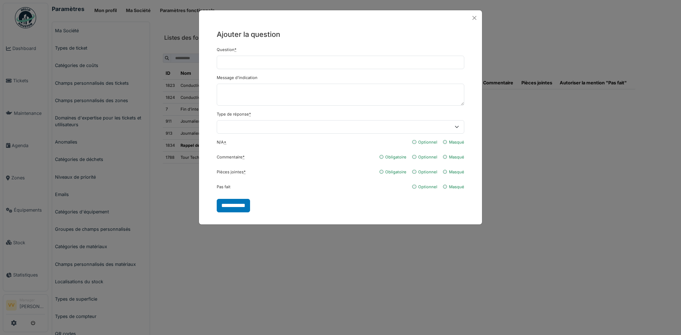
click at [401, 80] on div "Message d'indication" at bounding box center [341, 90] width 248 height 31
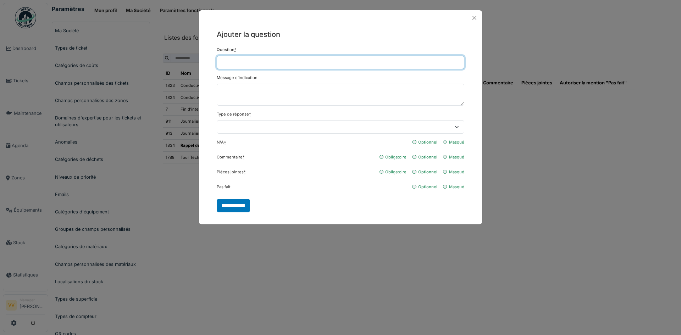
click at [375, 66] on input "Question *" at bounding box center [341, 62] width 248 height 13
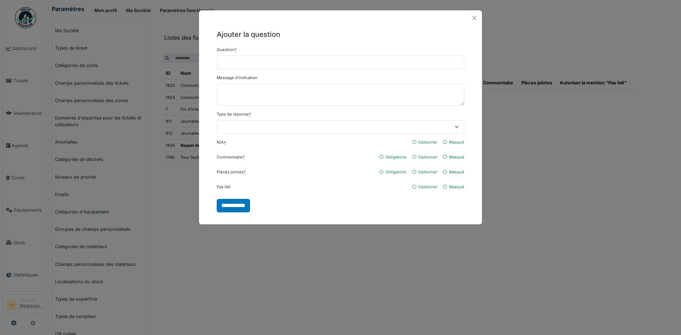
click at [396, 42] on div "**********" at bounding box center [340, 121] width 283 height 190
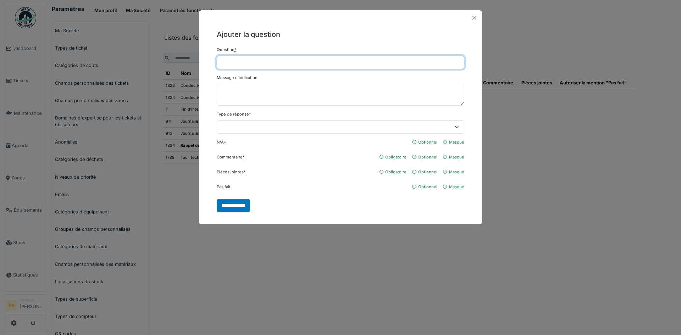
click at [364, 60] on input "Question *" at bounding box center [341, 62] width 248 height 13
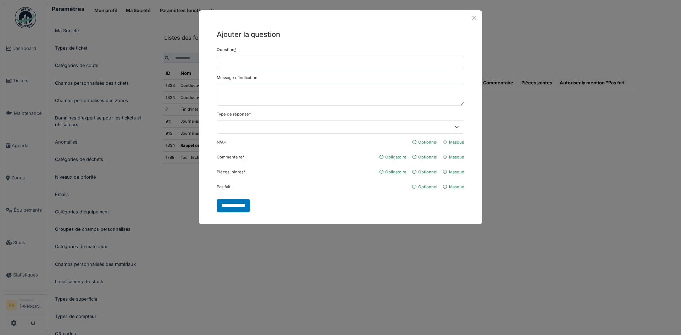
click at [377, 38] on h5 "Ajouter la question" at bounding box center [341, 34] width 248 height 11
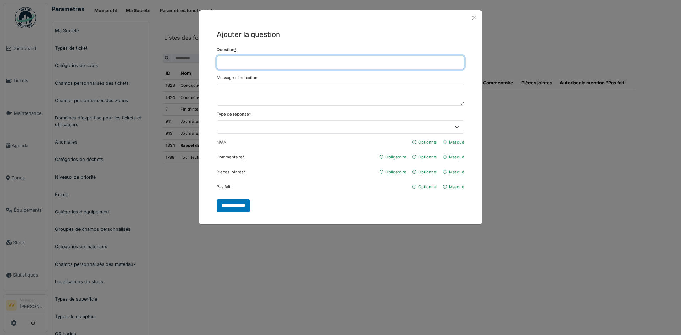
click at [357, 61] on input "Question *" at bounding box center [341, 62] width 248 height 13
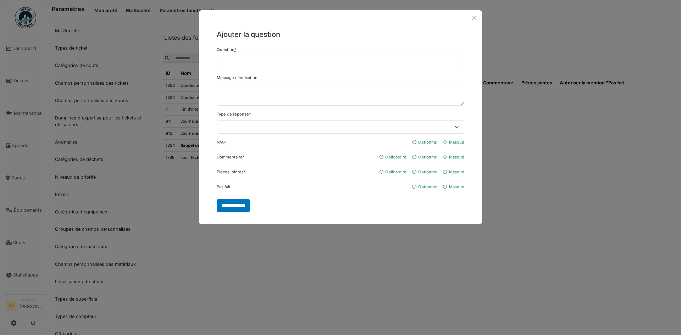
click at [407, 78] on div "Message d'indication" at bounding box center [341, 90] width 248 height 31
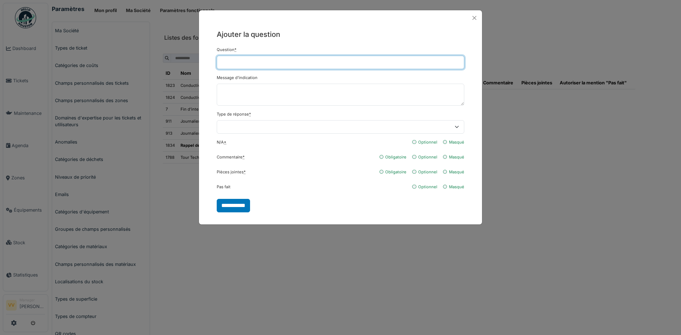
click at [265, 58] on input "Question *" at bounding box center [341, 62] width 248 height 13
type input "*"
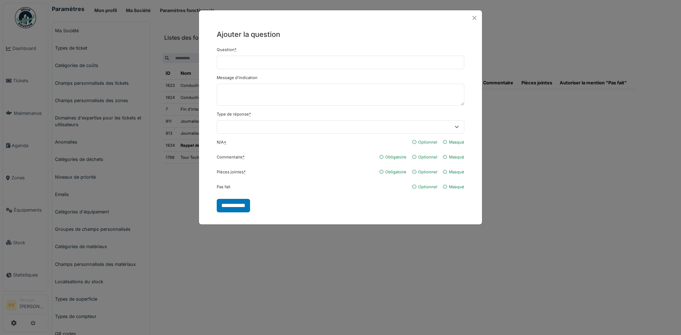
click at [370, 265] on div "**********" at bounding box center [340, 167] width 681 height 335
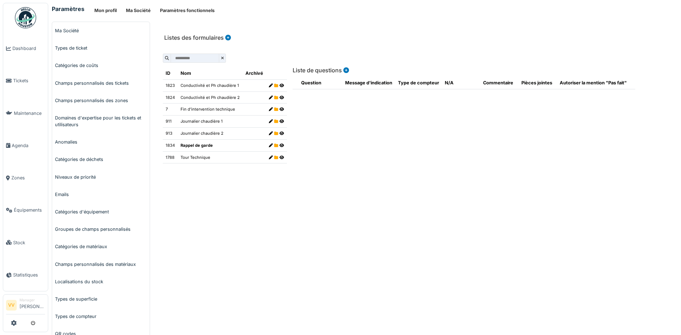
click at [184, 145] on td "Rappel de garde" at bounding box center [210, 145] width 65 height 12
click at [281, 145] on icon at bounding box center [282, 146] width 5 height 4
click at [274, 145] on icon at bounding box center [276, 146] width 4 height 4
click at [363, 234] on div "**********" at bounding box center [418, 247] width 528 height 450
click at [25, 82] on span "Tickets" at bounding box center [29, 80] width 32 height 7
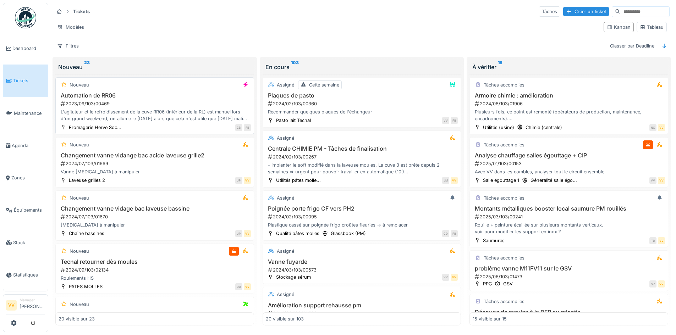
click at [182, 103] on div "2023/09/103/00469" at bounding box center [155, 103] width 191 height 7
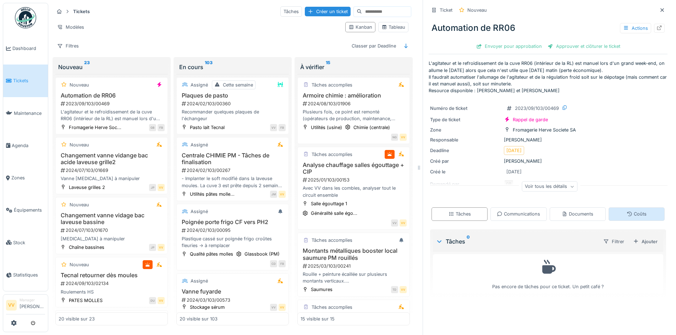
scroll to position [5, 0]
click at [659, 8] on icon at bounding box center [662, 10] width 6 height 5
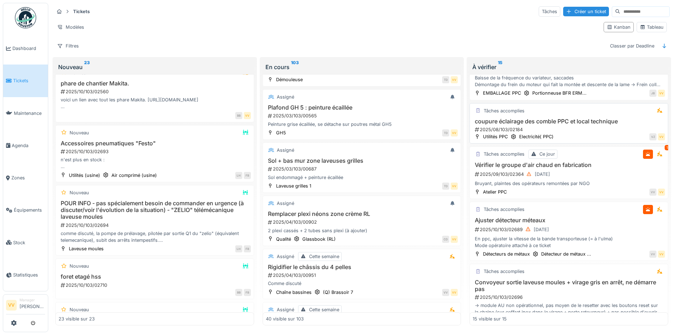
scroll to position [248, 0]
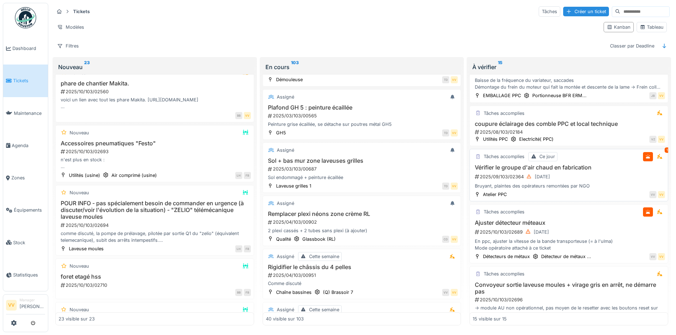
click at [587, 178] on div "2025/09/103/02364 [DATE]" at bounding box center [569, 176] width 191 height 9
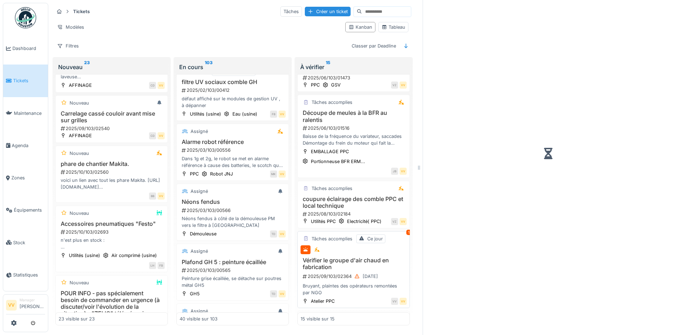
scroll to position [311, 0]
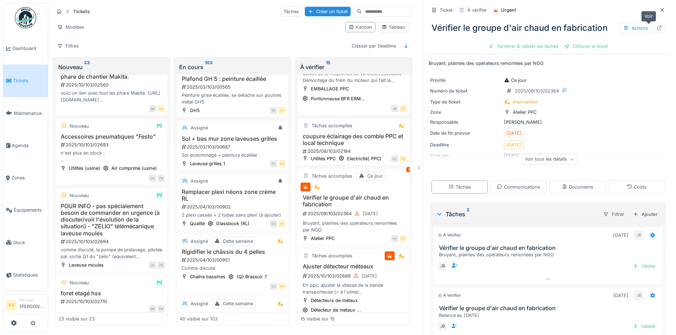
click at [656, 31] on div at bounding box center [659, 28] width 6 height 7
click at [14, 325] on icon at bounding box center [14, 323] width 6 height 6
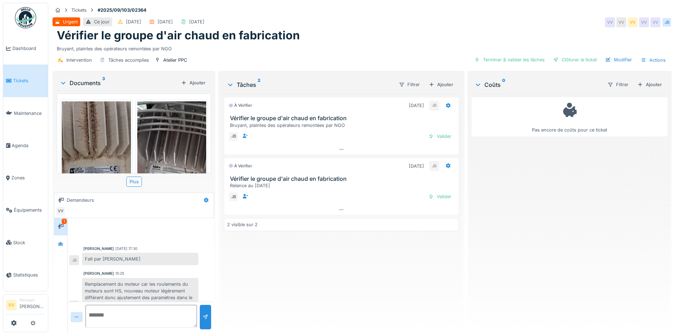
scroll to position [12, 0]
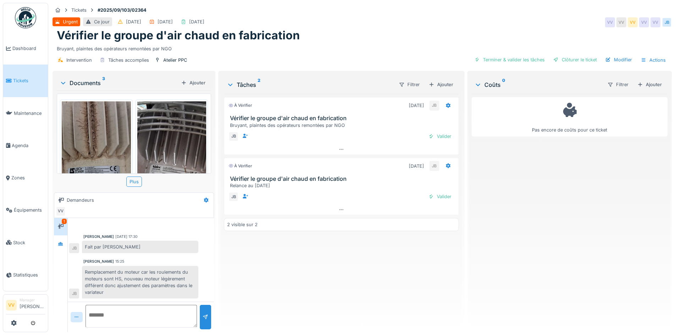
click at [84, 126] on img at bounding box center [96, 176] width 69 height 150
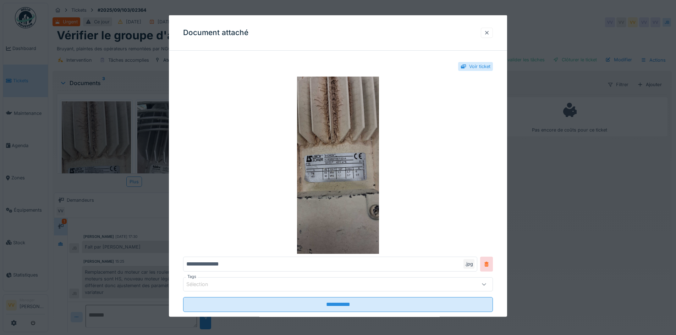
click at [489, 29] on div at bounding box center [487, 32] width 6 height 7
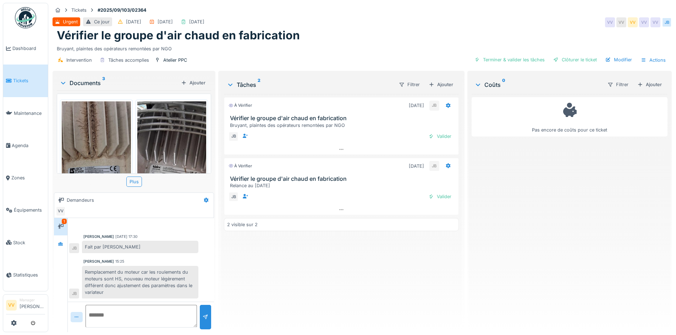
click at [154, 152] on img at bounding box center [171, 176] width 69 height 150
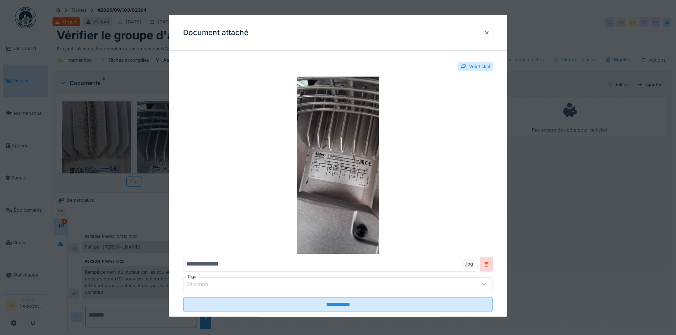
click at [489, 30] on div at bounding box center [487, 32] width 6 height 7
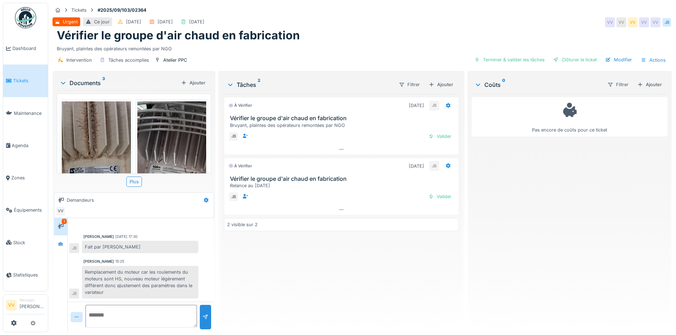
click at [342, 288] on div "À vérifier 04/09/2025 JB Vérifier le groupe d'air chaud en fabrication Bruyant,…" at bounding box center [341, 210] width 235 height 233
click at [11, 48] on li "Dashboard" at bounding box center [25, 48] width 39 height 7
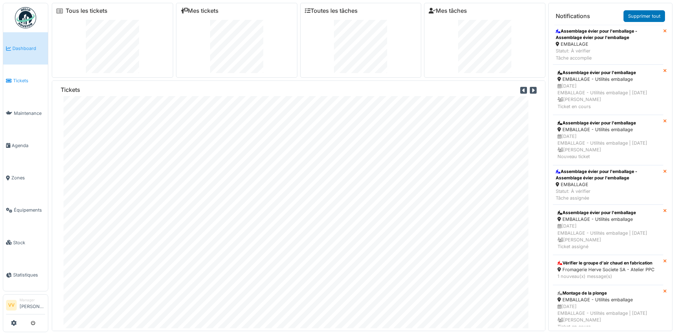
click at [18, 79] on span "Tickets" at bounding box center [29, 80] width 32 height 7
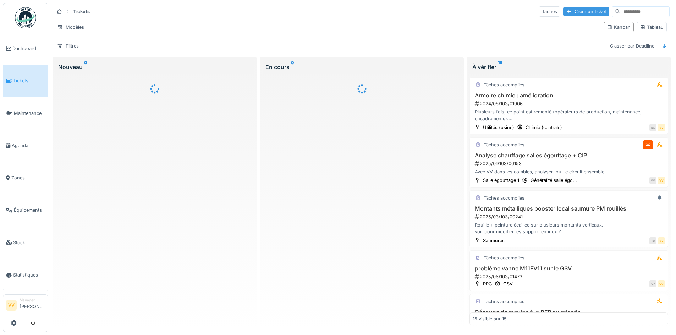
click at [563, 10] on div "Créer un ticket" at bounding box center [586, 12] width 46 height 10
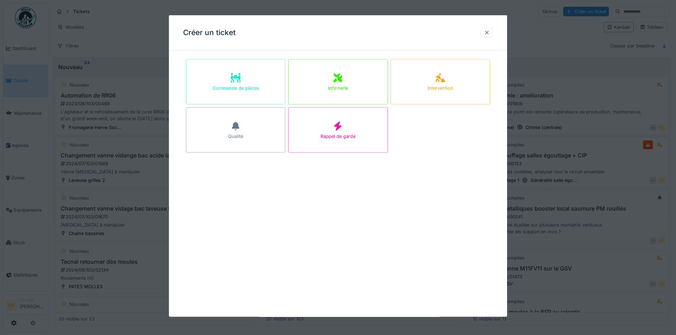
click at [486, 29] on div at bounding box center [487, 32] width 12 height 10
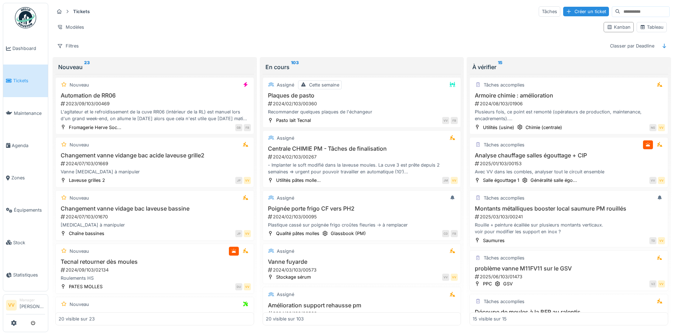
click at [16, 78] on span "Tickets" at bounding box center [29, 80] width 32 height 7
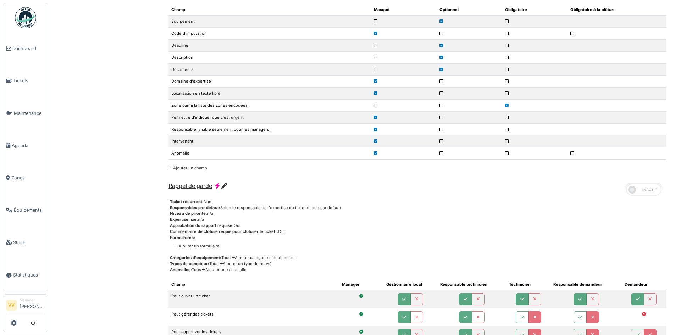
scroll to position [1526, 0]
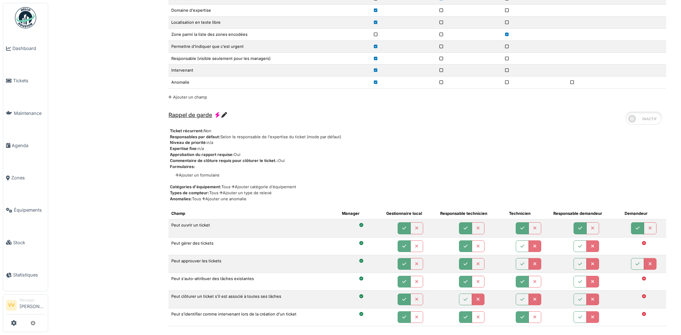
click at [226, 117] on icon at bounding box center [224, 115] width 6 height 6
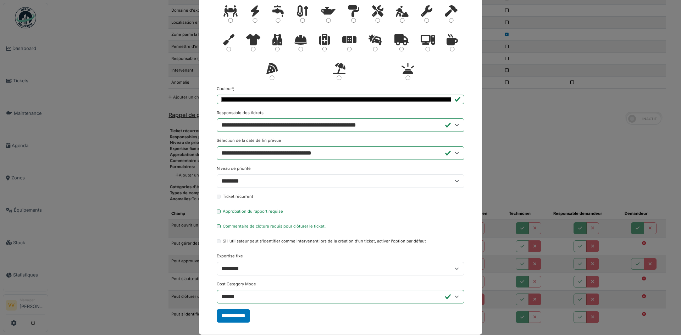
scroll to position [123, 0]
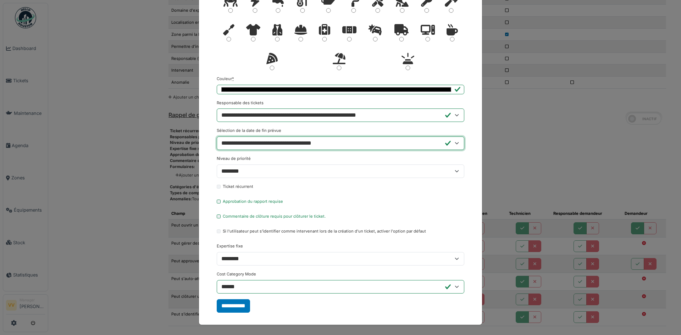
click at [387, 145] on select "**********" at bounding box center [341, 143] width 248 height 13
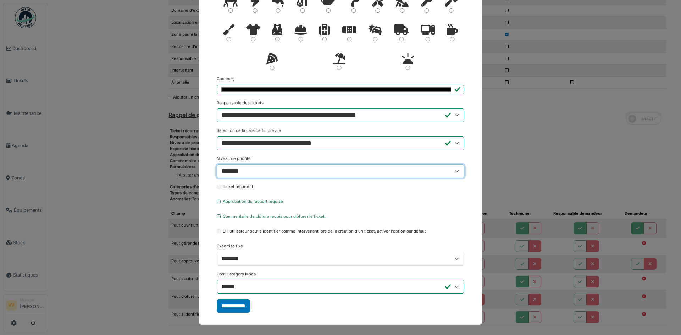
click at [378, 171] on select "**********" at bounding box center [341, 171] width 248 height 13
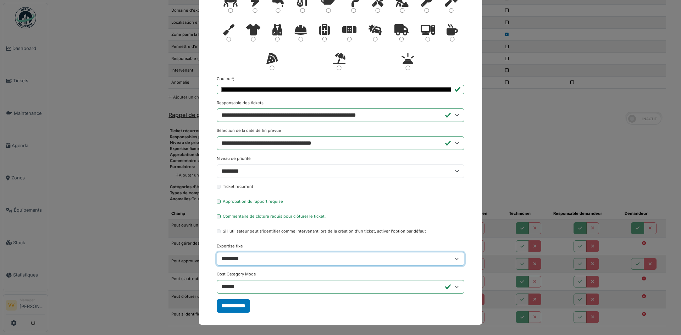
click at [346, 261] on select "**********" at bounding box center [341, 258] width 248 height 13
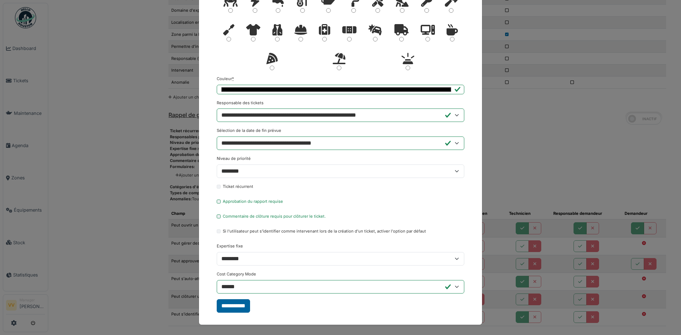
click at [233, 309] on input "**********" at bounding box center [233, 305] width 33 height 13
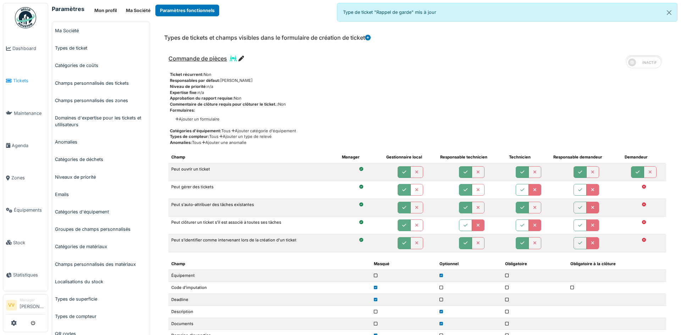
click at [21, 83] on span "Tickets" at bounding box center [29, 80] width 32 height 7
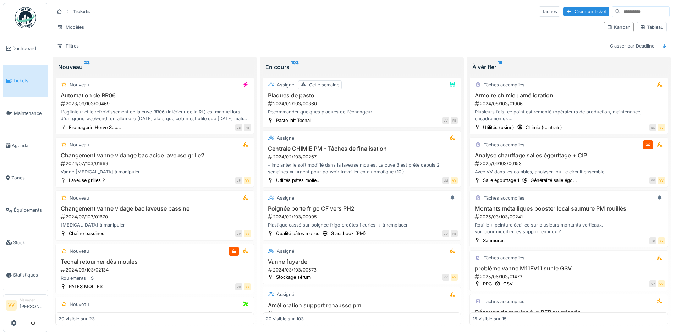
click at [18, 82] on span "Tickets" at bounding box center [29, 80] width 32 height 7
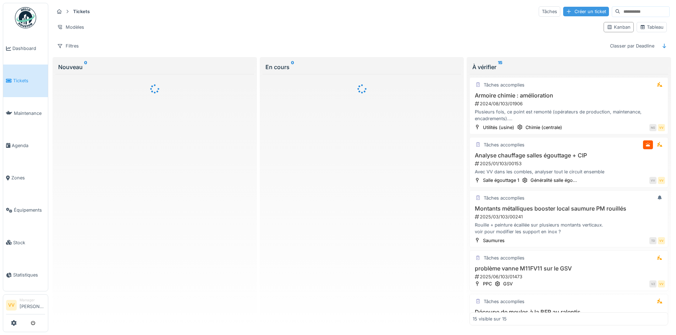
click at [568, 11] on div "Créer un ticket" at bounding box center [586, 12] width 46 height 10
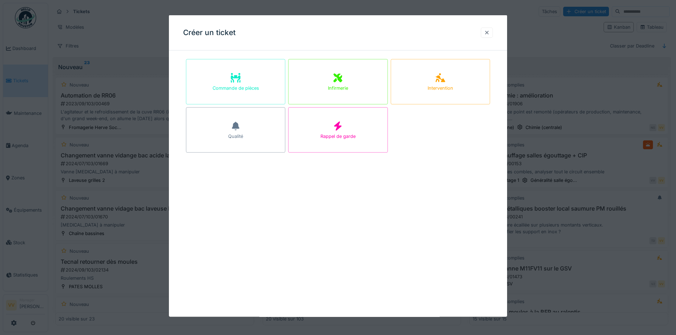
click at [487, 30] on div at bounding box center [487, 32] width 6 height 7
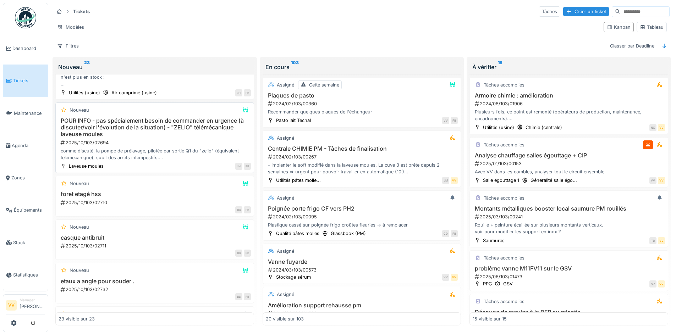
scroll to position [1005, 0]
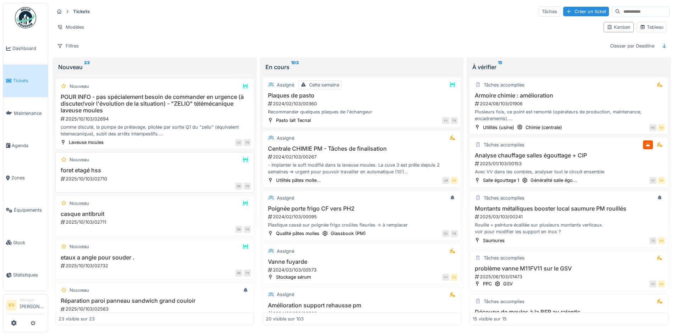
click at [165, 177] on div "2025/10/103/02710" at bounding box center [155, 179] width 191 height 7
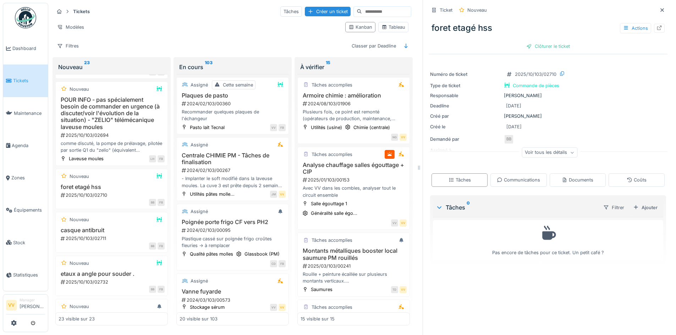
scroll to position [5, 0]
drag, startPoint x: 651, startPoint y: 3, endPoint x: 628, endPoint y: 8, distance: 23.3
click at [628, 8] on div "Ticket Nouveau" at bounding box center [548, 10] width 239 height 12
click at [659, 8] on icon at bounding box center [662, 10] width 6 height 5
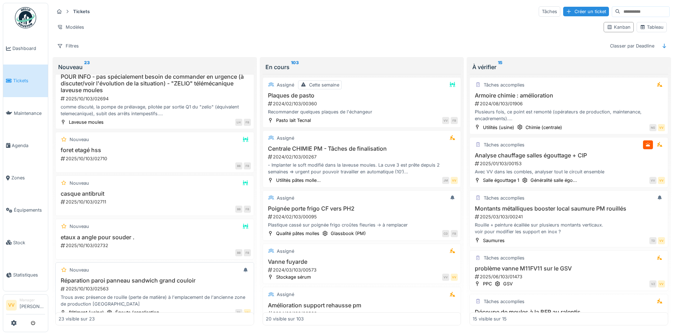
scroll to position [1035, 0]
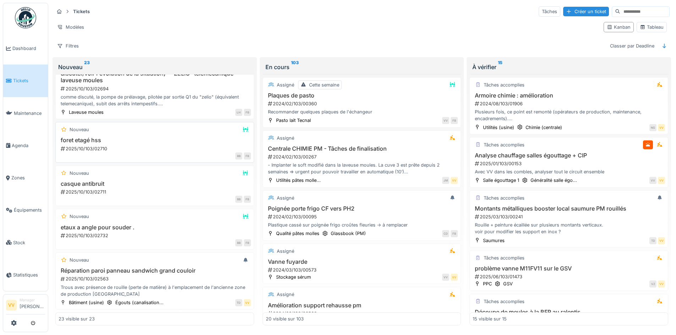
click at [173, 137] on h3 "foret etagé hss" at bounding box center [155, 140] width 192 height 7
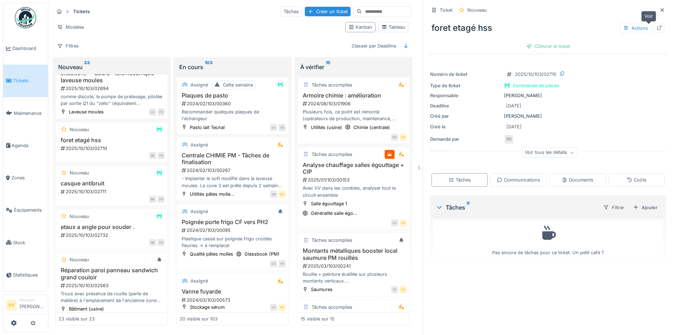
click at [656, 26] on icon at bounding box center [659, 28] width 6 height 5
click at [124, 188] on div "Nouveau casque antibruit 2025/10/103/02711 BB FB" at bounding box center [111, 185] width 112 height 41
click at [117, 187] on h3 "casque antibruit" at bounding box center [112, 183] width 106 height 7
click at [657, 26] on icon at bounding box center [659, 28] width 5 height 5
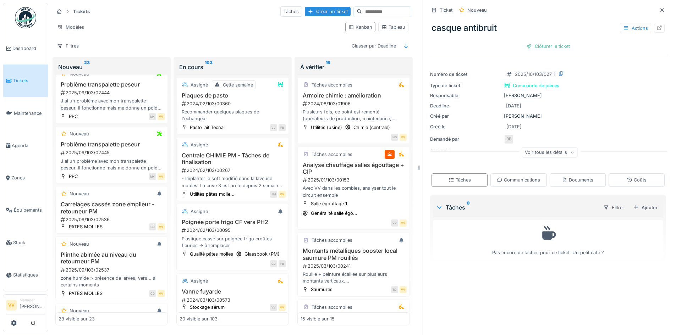
scroll to position [540, 0]
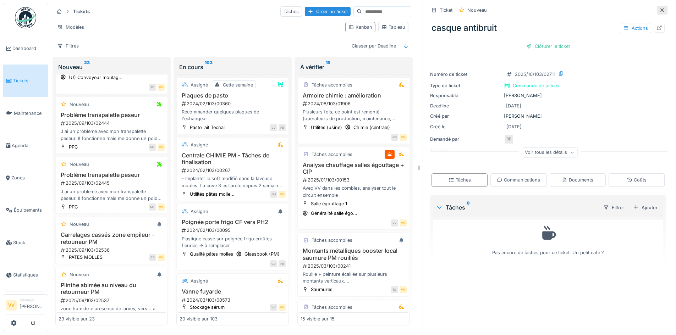
click at [659, 8] on icon at bounding box center [662, 10] width 6 height 5
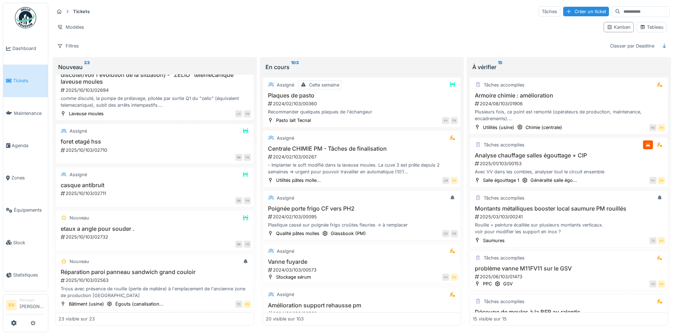
scroll to position [1035, 0]
click at [174, 145] on div "2025/10/103/02710" at bounding box center [155, 148] width 191 height 7
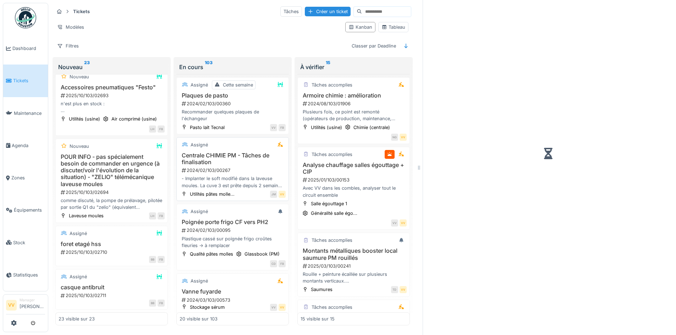
scroll to position [1139, 0]
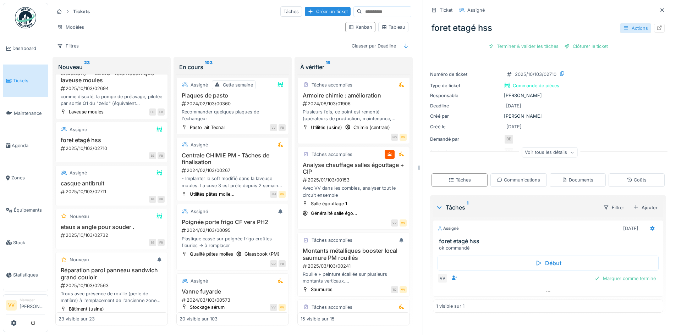
click at [621, 23] on div "Actions" at bounding box center [635, 28] width 31 height 10
click at [575, 16] on div "foret etagé hss Actions Terminer & valider les tâches Clôturer le ticket" at bounding box center [548, 34] width 239 height 37
click at [517, 43] on div "Terminer & valider les tâches" at bounding box center [523, 47] width 76 height 10
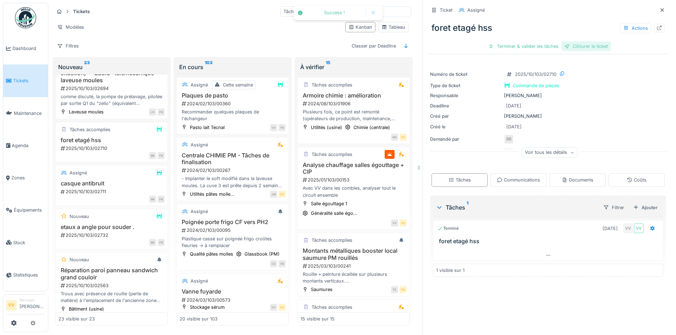
click at [577, 42] on div "Clôturer le ticket" at bounding box center [585, 47] width 49 height 10
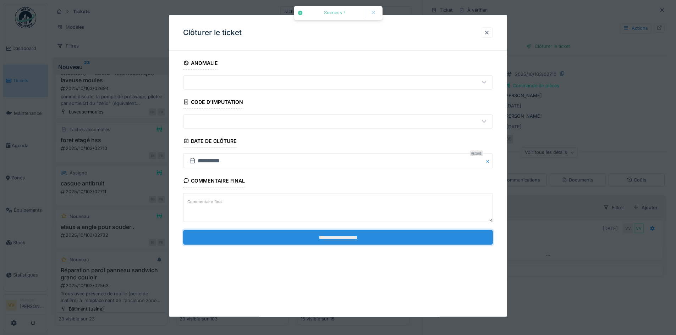
click at [360, 236] on input "**********" at bounding box center [338, 237] width 310 height 15
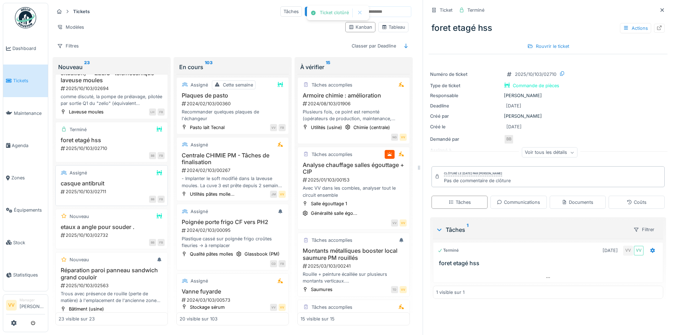
click at [119, 187] on h3 "casque antibruit" at bounding box center [112, 183] width 106 height 7
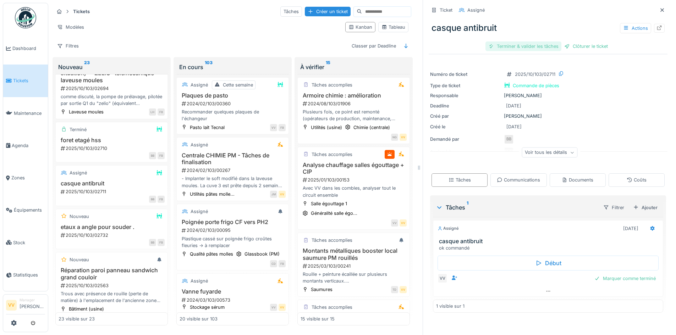
click at [521, 43] on div "Terminer & valider les tâches" at bounding box center [523, 47] width 76 height 10
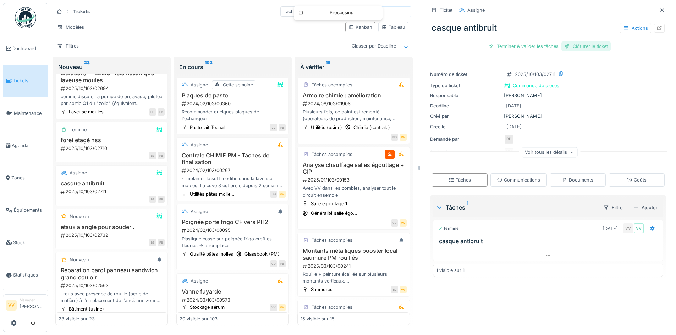
click at [584, 42] on div "Clôturer le ticket" at bounding box center [585, 47] width 49 height 10
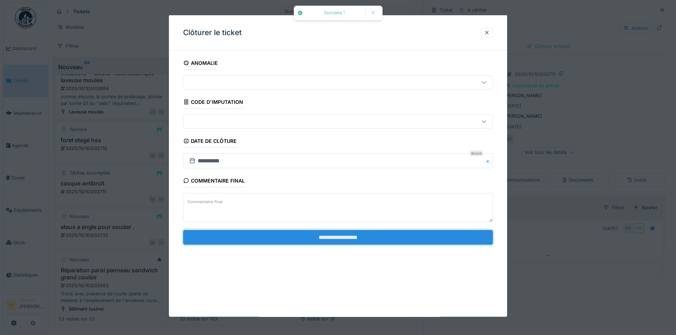
click at [338, 237] on input "**********" at bounding box center [338, 237] width 310 height 15
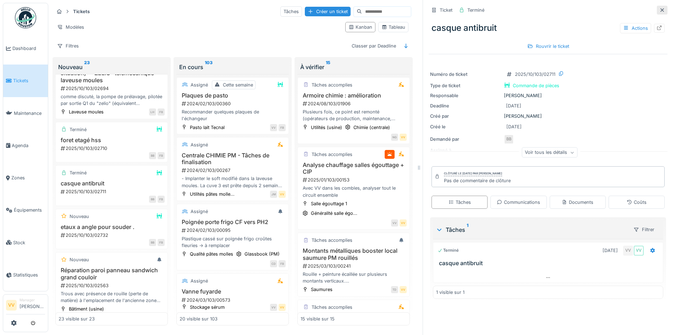
click at [659, 8] on icon at bounding box center [662, 10] width 6 height 5
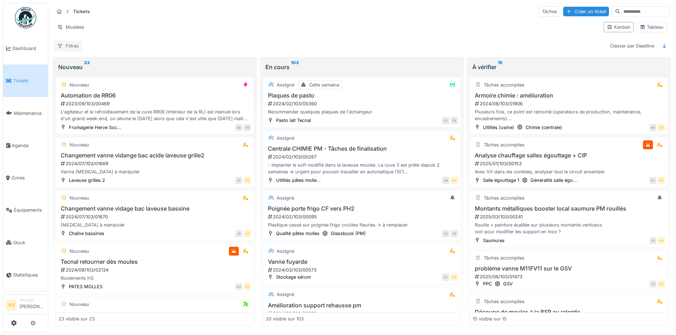
click at [72, 45] on div "Filtres" at bounding box center [68, 46] width 28 height 10
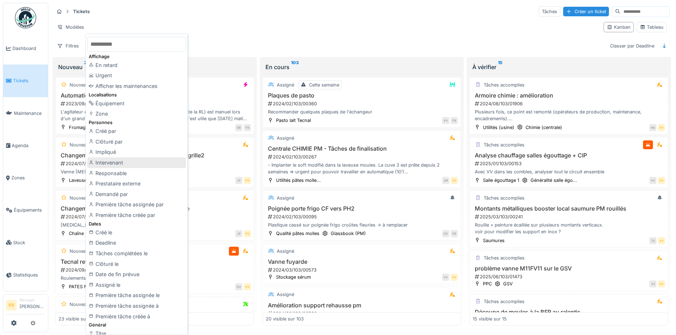
drag, startPoint x: 137, startPoint y: 162, endPoint x: 145, endPoint y: 149, distance: 15.6
click at [137, 161] on div "Intervenant" at bounding box center [136, 163] width 99 height 11
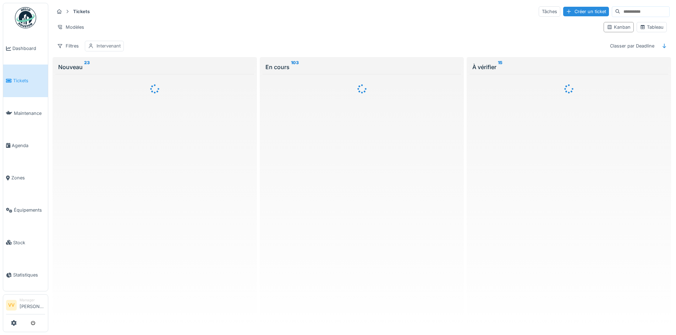
click at [107, 46] on div "Intervenant" at bounding box center [109, 46] width 24 height 7
click at [111, 44] on div "Intervenant" at bounding box center [109, 46] width 24 height 7
click at [72, 44] on div "Filtres" at bounding box center [68, 46] width 28 height 10
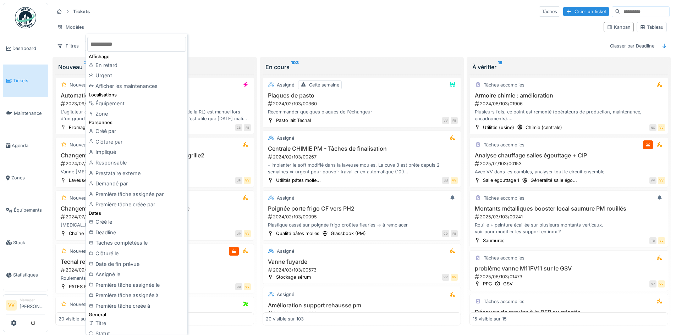
click at [248, 42] on div "Filtres Intervenant Classer par Deadline" at bounding box center [362, 46] width 616 height 10
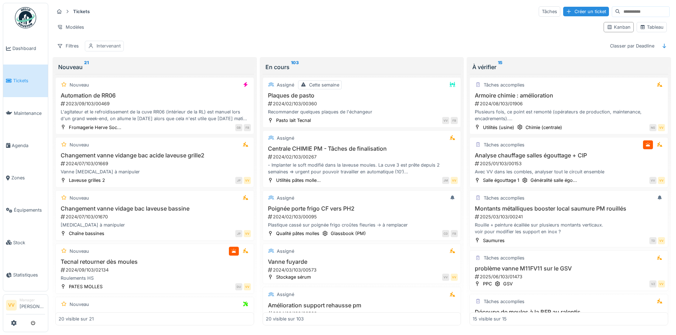
click at [117, 47] on div "Intervenant" at bounding box center [109, 46] width 24 height 7
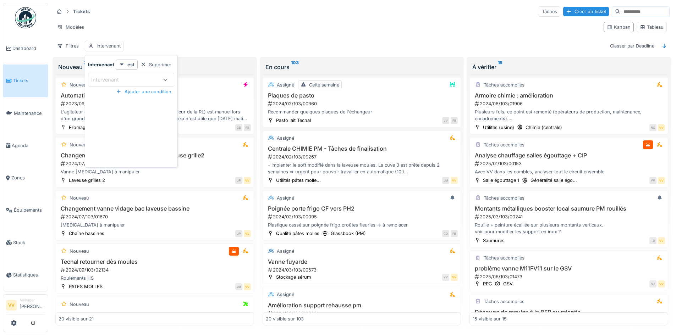
click at [138, 66] on div "Supprimer" at bounding box center [156, 65] width 37 height 10
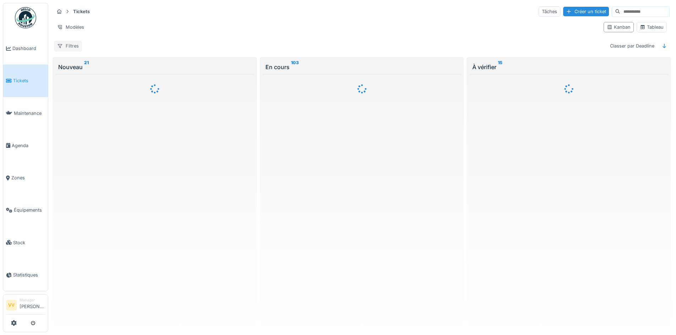
click at [65, 48] on div "Filtres" at bounding box center [68, 46] width 28 height 10
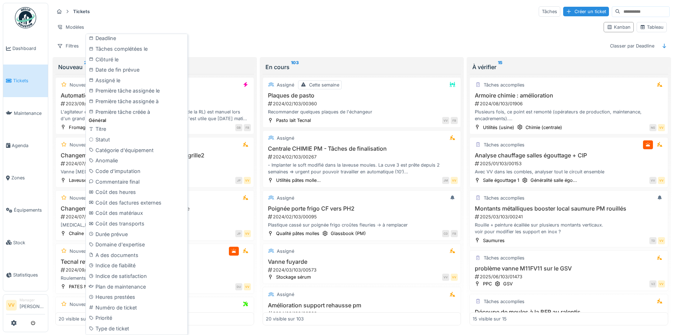
scroll to position [226, 0]
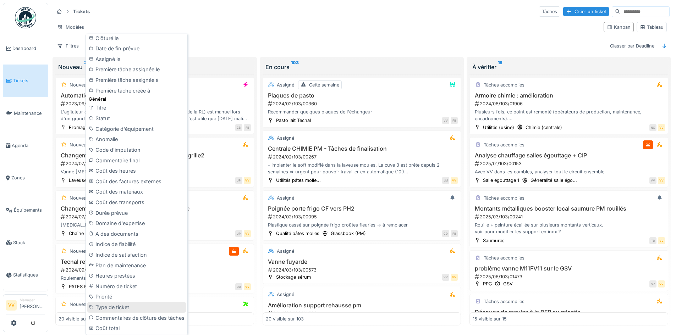
click at [116, 310] on div "Type de ticket" at bounding box center [136, 307] width 99 height 11
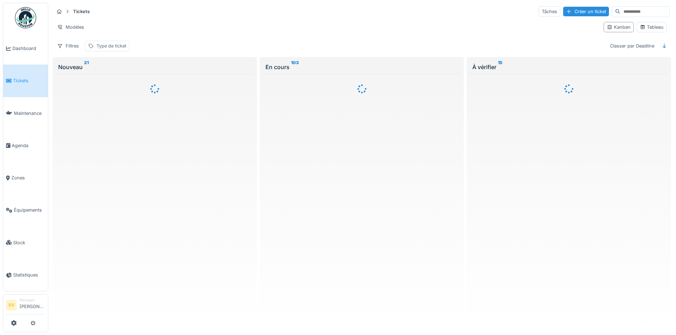
click at [106, 46] on div "Type de ticket" at bounding box center [112, 46] width 30 height 7
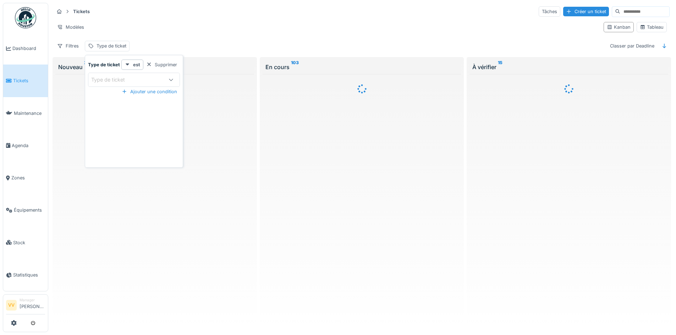
click at [124, 77] on div "Type de ticket" at bounding box center [113, 80] width 44 height 8
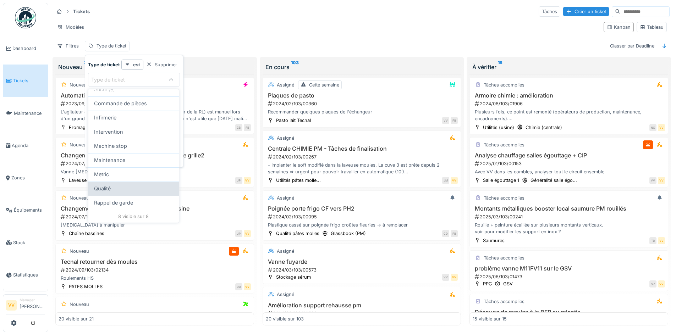
scroll to position [0, 0]
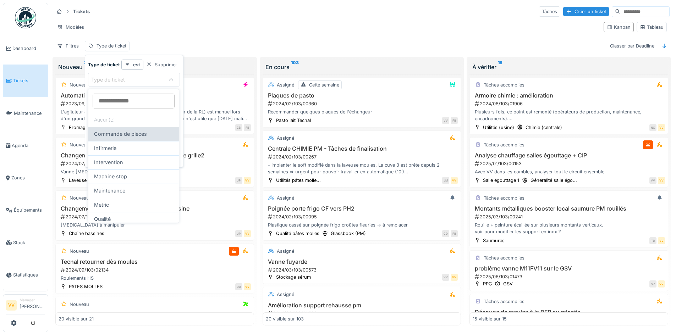
click at [125, 133] on span "Commande de pièces" at bounding box center [120, 134] width 53 height 8
type input "***"
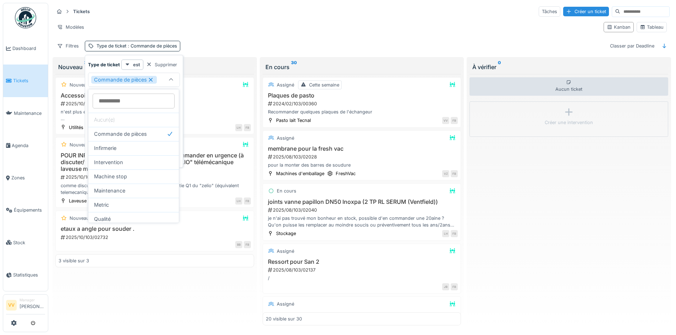
click at [331, 26] on div "Modèles" at bounding box center [326, 27] width 544 height 10
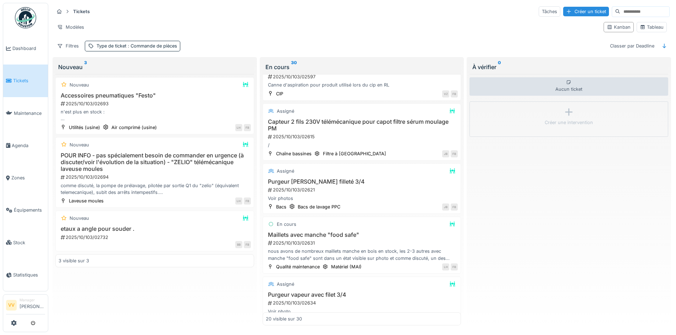
scroll to position [851, 0]
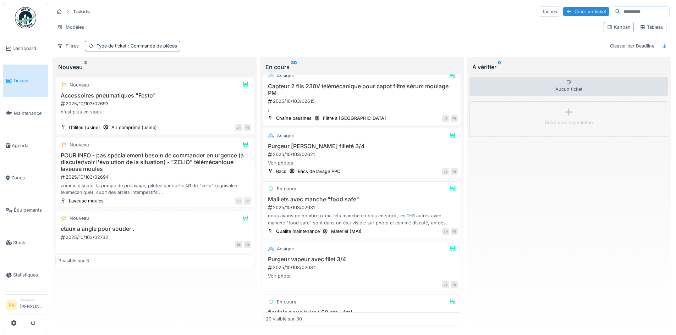
click at [408, 218] on div "nous avons de nombreux maillets manche en bois en stock, les 2-3 autres avec ma…" at bounding box center [362, 219] width 192 height 13
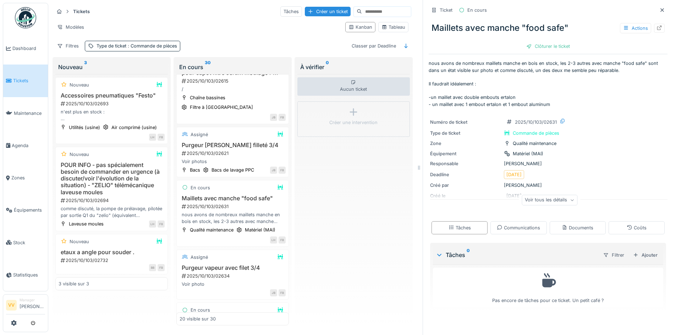
scroll to position [5, 0]
click at [659, 8] on icon at bounding box center [662, 10] width 6 height 5
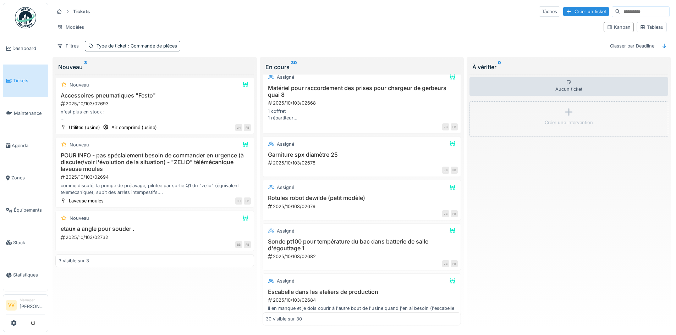
scroll to position [1242, 0]
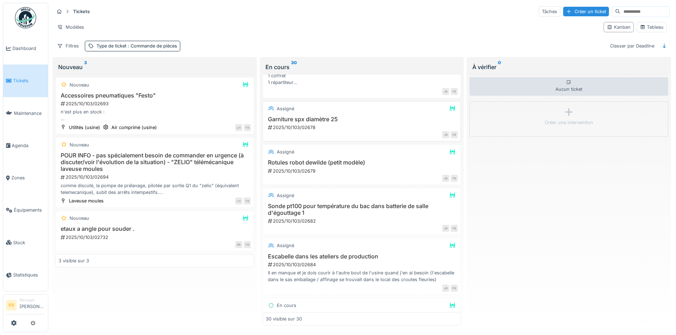
click at [369, 119] on div "Garniture spx diamètre 25 2025/10/103/02678" at bounding box center [362, 123] width 192 height 15
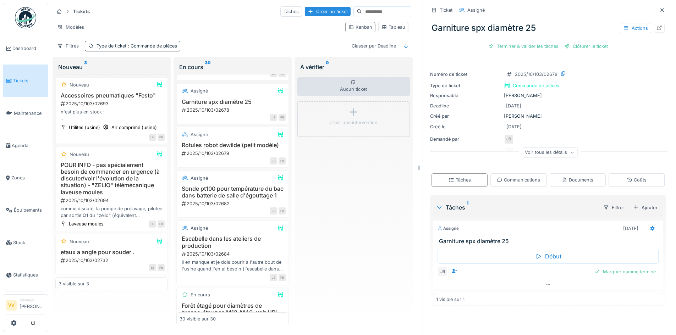
scroll to position [5, 0]
click at [660, 8] on icon at bounding box center [662, 10] width 4 height 4
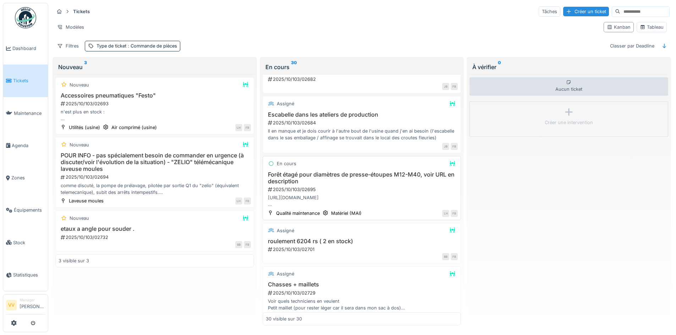
scroll to position [1398, 0]
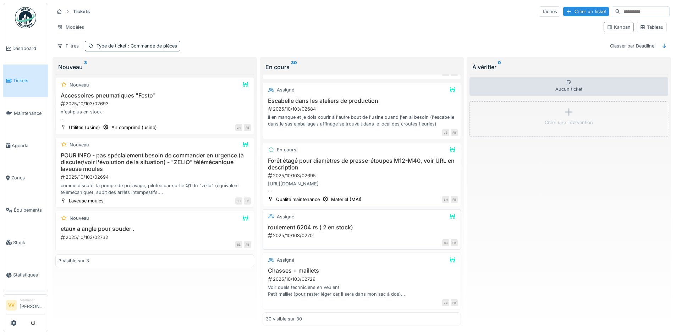
click at [329, 232] on div "2025/10/103/02701" at bounding box center [362, 235] width 191 height 7
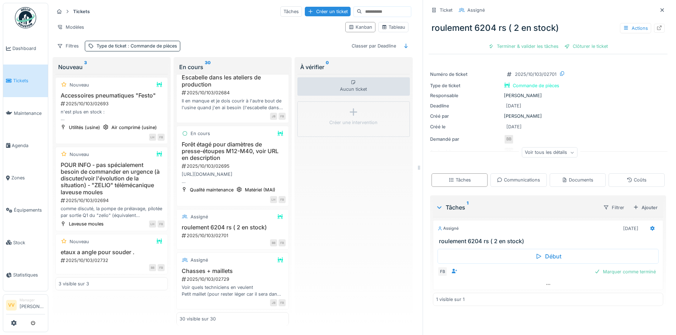
scroll to position [5, 0]
click at [659, 7] on div at bounding box center [662, 10] width 6 height 7
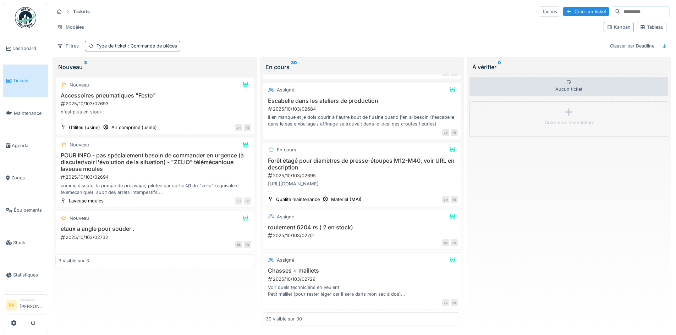
scroll to position [1398, 0]
click at [352, 224] on h3 "roulement 6204 rs ( 2 en stock)" at bounding box center [362, 227] width 192 height 7
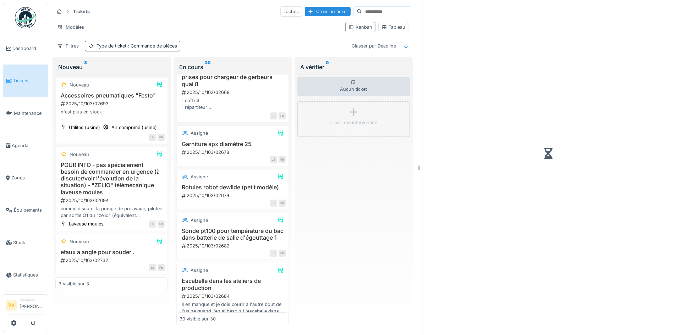
scroll to position [1610, 0]
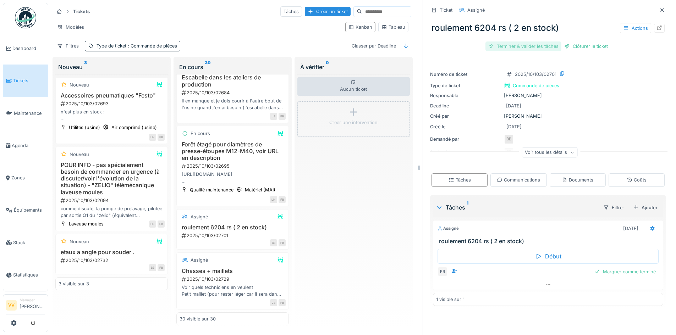
click at [498, 42] on div "Terminer & valider les tâches" at bounding box center [523, 47] width 76 height 10
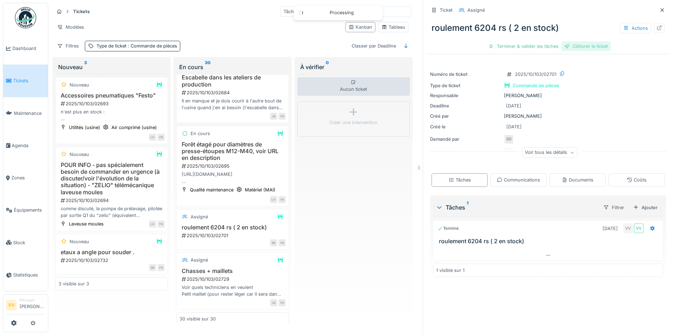
click at [580, 42] on div "Clôturer le ticket" at bounding box center [585, 47] width 49 height 10
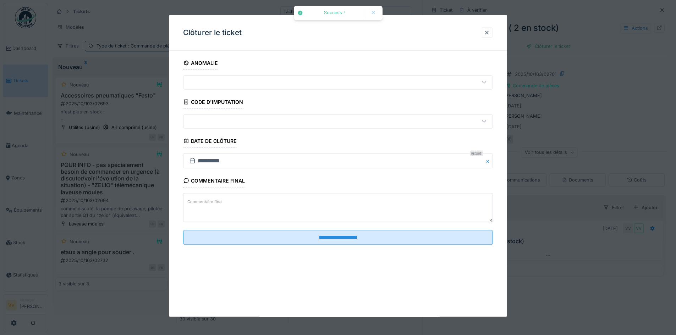
click at [312, 203] on textarea "Commentaire final" at bounding box center [338, 207] width 310 height 29
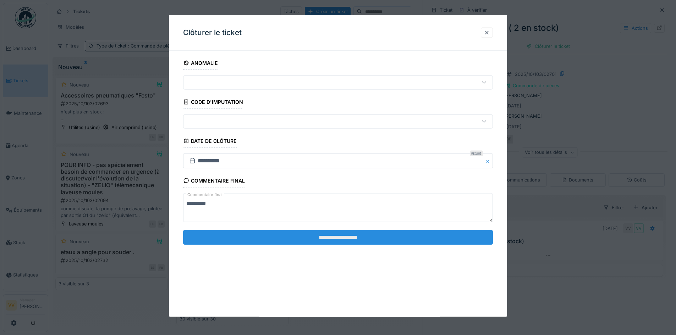
type textarea "********"
click at [375, 237] on input "**********" at bounding box center [338, 237] width 310 height 15
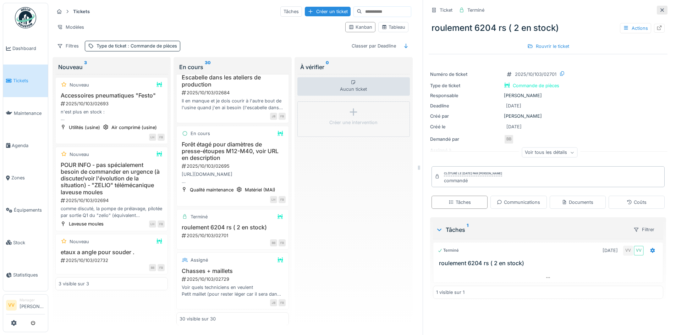
click at [659, 8] on icon at bounding box center [662, 10] width 6 height 5
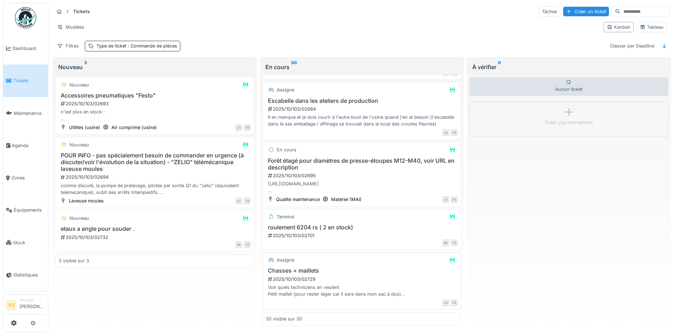
click at [380, 284] on div "Voir quels techniciens en veulent Petit maillet (pour rester léger car il sera …" at bounding box center [362, 290] width 192 height 13
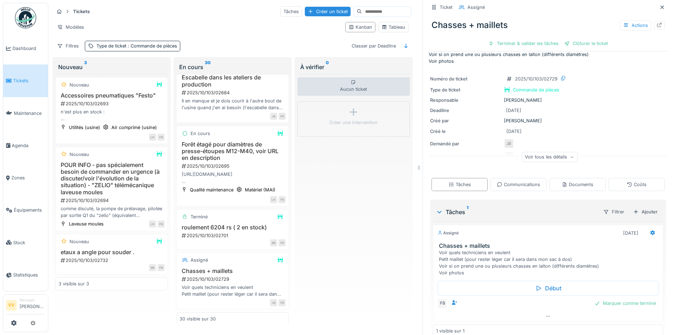
scroll to position [35, 0]
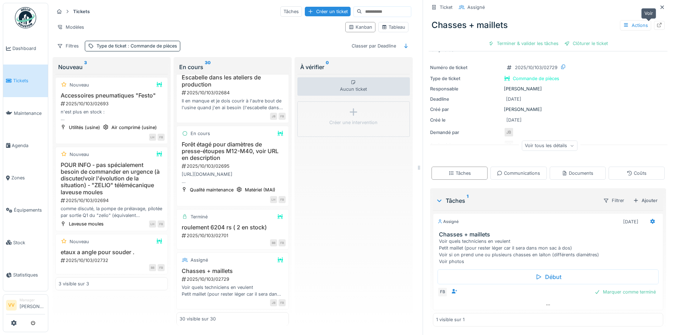
click at [656, 23] on icon at bounding box center [659, 25] width 6 height 5
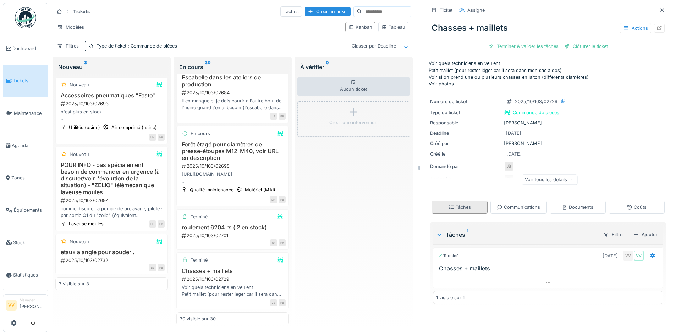
scroll to position [0, 0]
click at [660, 9] on icon at bounding box center [662, 10] width 4 height 4
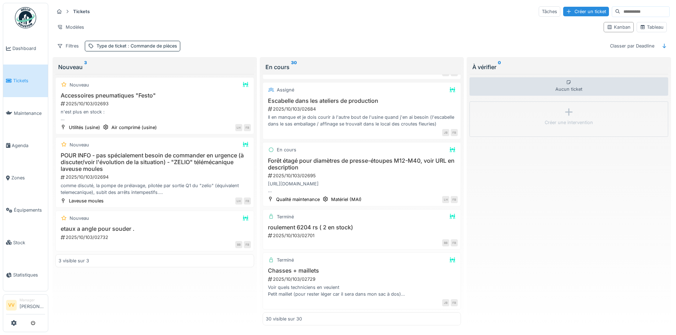
scroll to position [1398, 0]
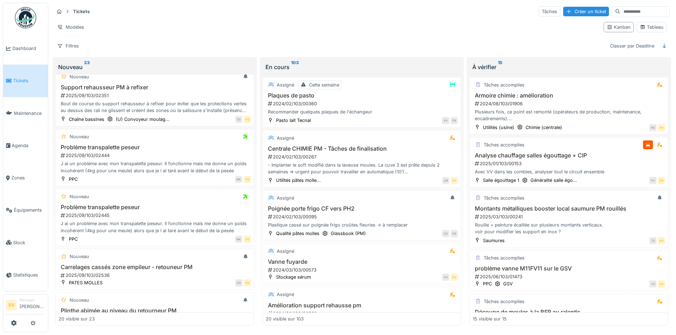
scroll to position [461, 0]
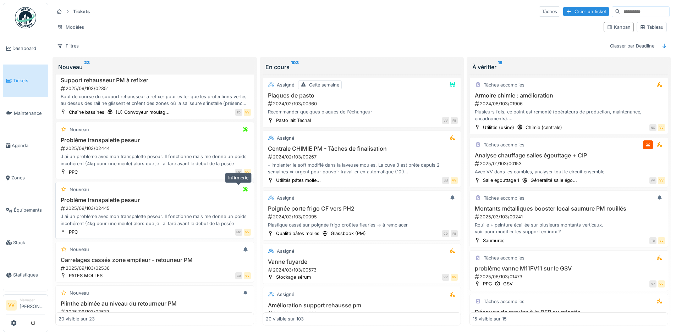
click at [243, 189] on icon at bounding box center [246, 189] width 6 height 5
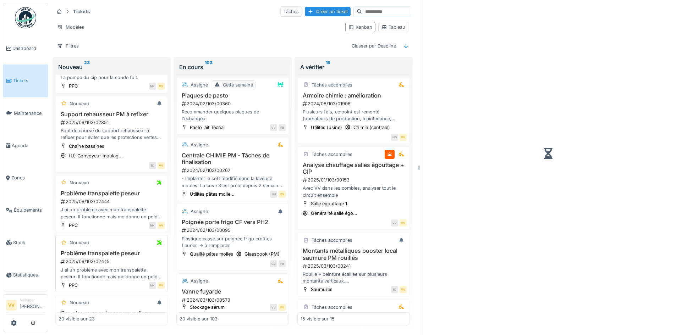
scroll to position [495, 0]
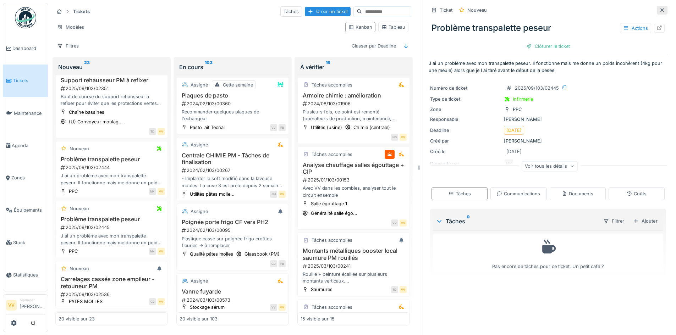
click at [657, 11] on div at bounding box center [662, 10] width 11 height 9
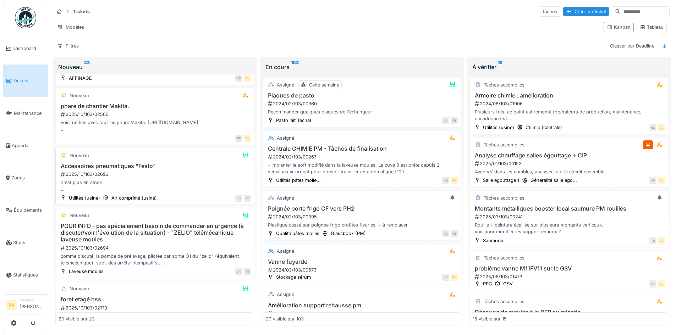
scroll to position [887, 0]
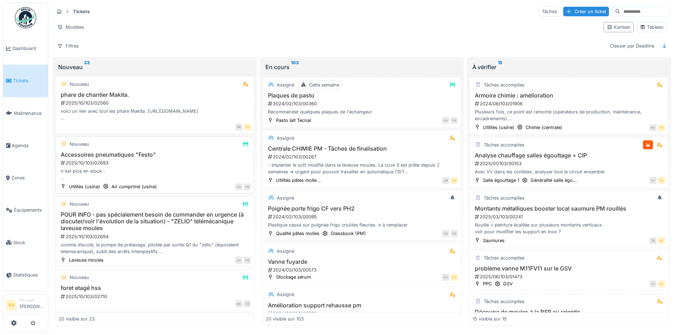
click at [184, 167] on div "Accessoires pneumatiques "Festo" 2025/10/103/02693 n'est plus en stock : raccor…" at bounding box center [155, 166] width 192 height 30
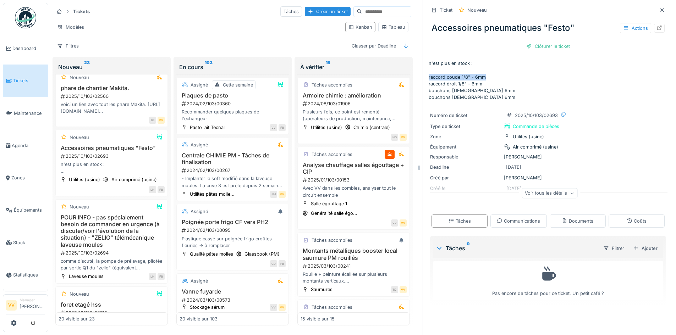
drag, startPoint x: 478, startPoint y: 77, endPoint x: 423, endPoint y: 77, distance: 55.0
click at [423, 77] on div "Ticket Nouveau Accessoires pneumatiques "Festo" Actions Clôturer le ticket n'es…" at bounding box center [548, 167] width 250 height 335
copy p "raccord coude 1/8" - 6mm"
click at [657, 9] on div at bounding box center [662, 10] width 11 height 9
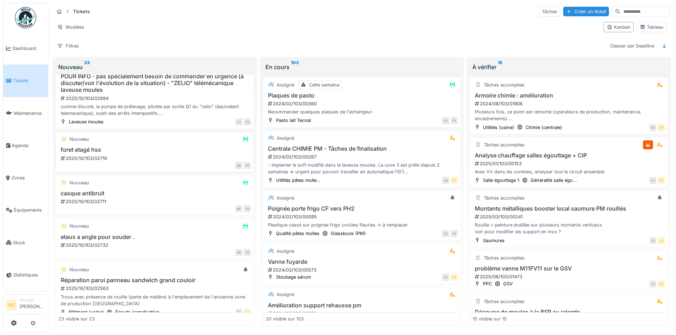
scroll to position [1035, 0]
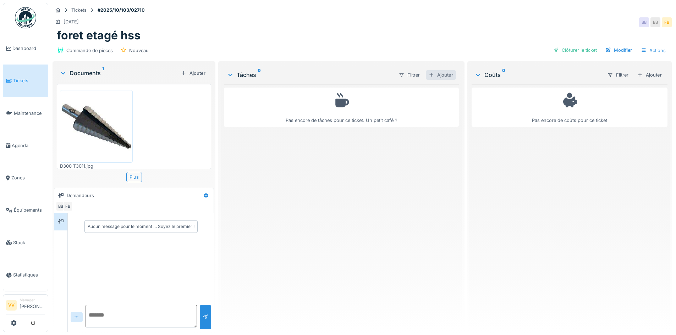
click at [442, 72] on div "Ajouter" at bounding box center [441, 75] width 30 height 10
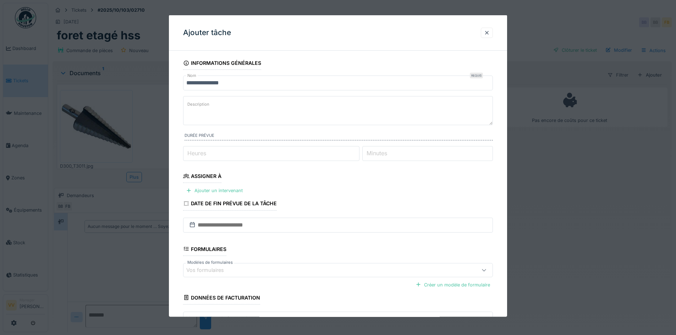
click at [280, 108] on textarea "Description" at bounding box center [338, 110] width 310 height 29
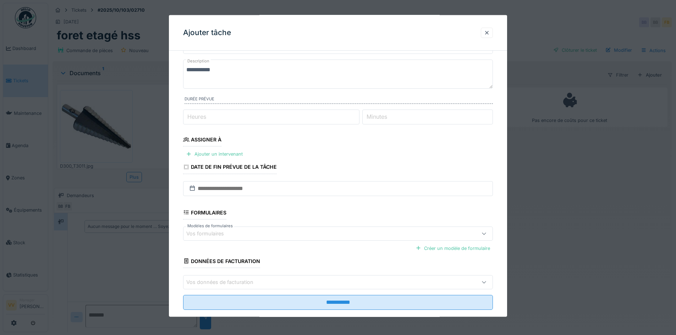
scroll to position [49, 0]
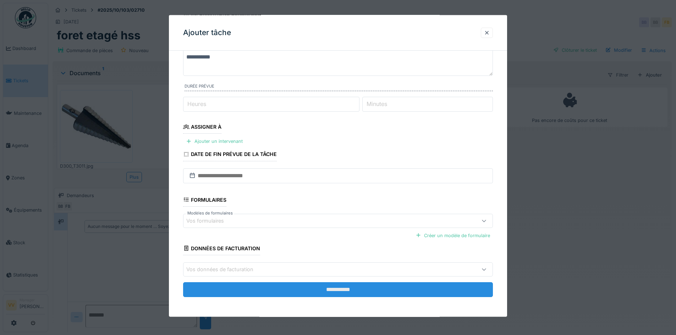
type textarea "**********"
click at [343, 288] on input "**********" at bounding box center [338, 289] width 310 height 15
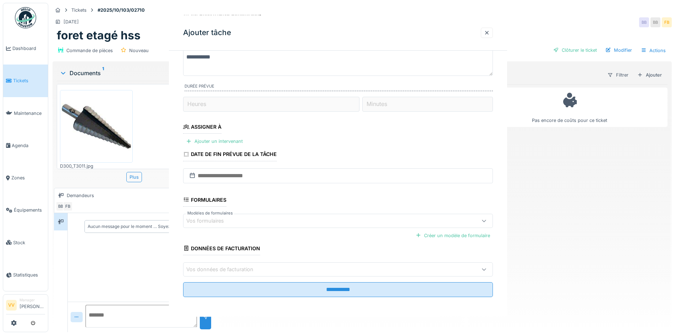
scroll to position [0, 0]
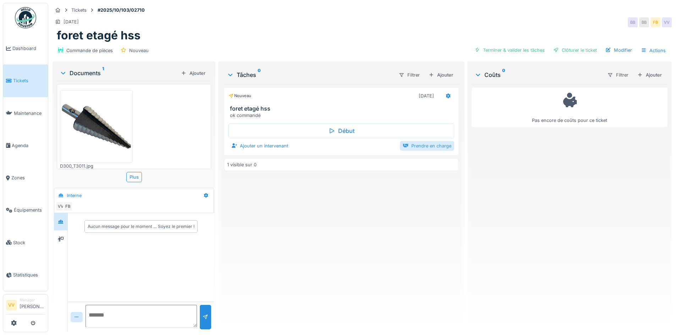
click at [415, 146] on div "Prendre en charge" at bounding box center [427, 146] width 54 height 10
click at [362, 286] on div "Assigné 09/10/2025 foret etagé hss ok commandé Début VV Marquer comme terminé 1…" at bounding box center [341, 205] width 235 height 242
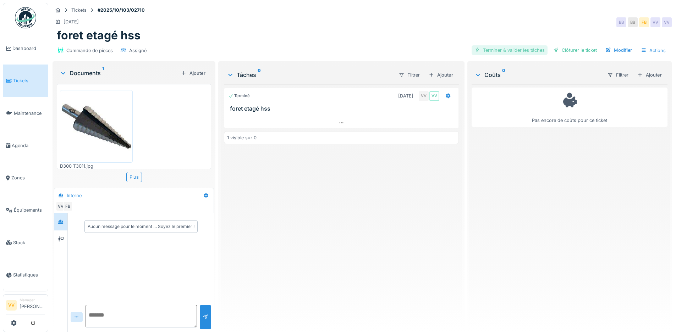
click at [515, 46] on div "Terminer & valider les tâches" at bounding box center [510, 50] width 76 height 10
click at [566, 48] on div "Clôturer le ticket" at bounding box center [574, 50] width 49 height 10
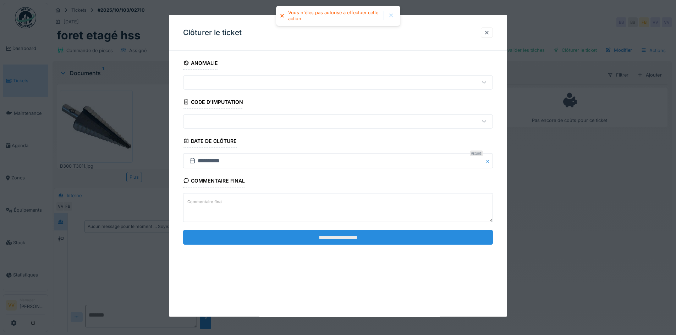
click at [374, 237] on input "**********" at bounding box center [338, 237] width 310 height 15
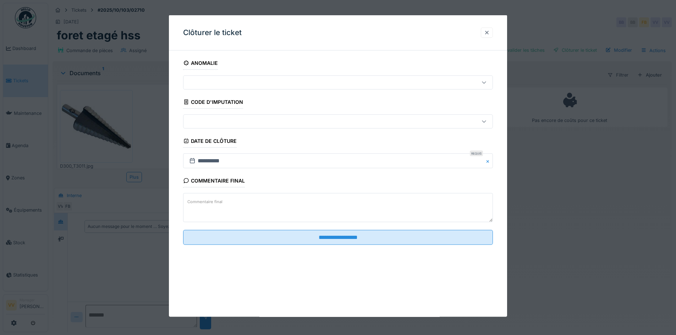
click at [490, 30] on div at bounding box center [487, 32] width 6 height 7
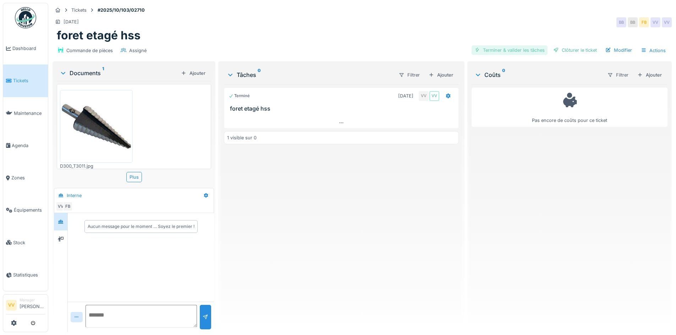
click at [501, 51] on div "Terminer & valider les tâches" at bounding box center [510, 50] width 76 height 10
click at [566, 49] on div "Clôturer le ticket" at bounding box center [574, 50] width 49 height 10
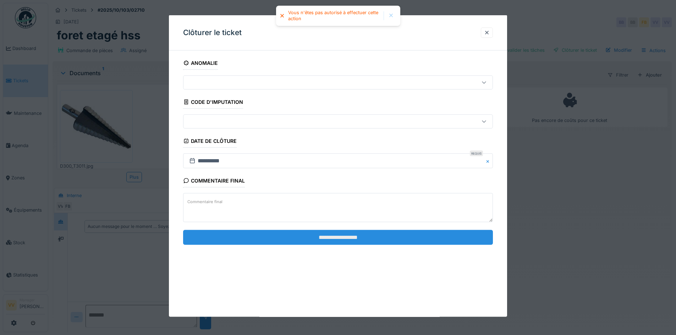
click at [377, 238] on input "**********" at bounding box center [338, 237] width 310 height 15
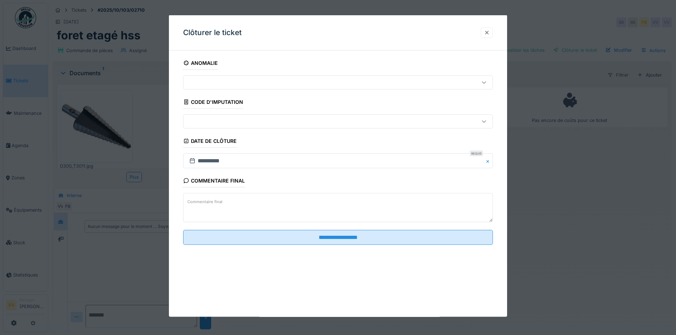
click at [484, 29] on div at bounding box center [487, 32] width 12 height 10
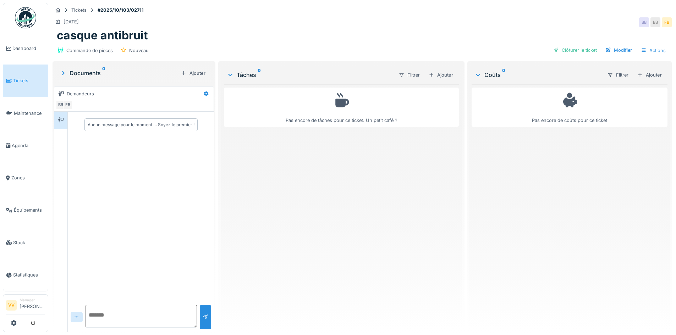
click at [422, 81] on div "Filtrer" at bounding box center [409, 74] width 33 height 13
click at [430, 75] on div at bounding box center [432, 75] width 6 height 7
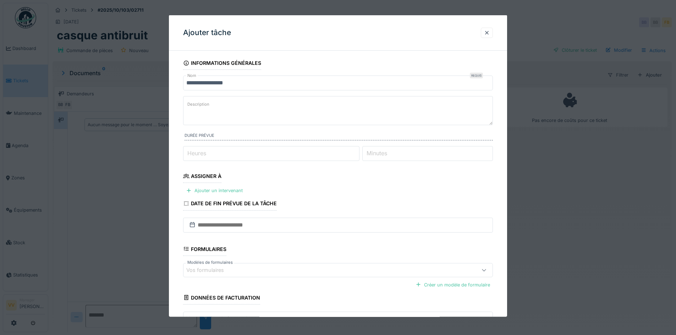
click at [283, 115] on textarea "Description" at bounding box center [338, 110] width 310 height 29
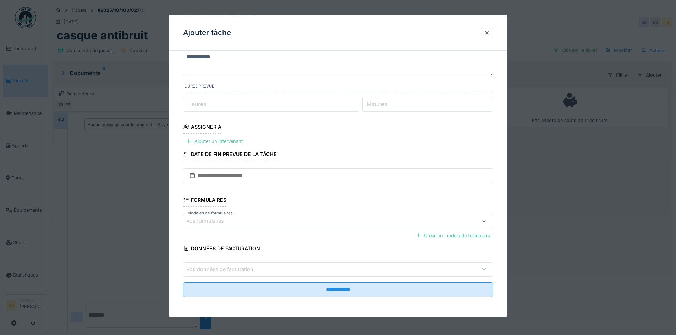
scroll to position [5, 0]
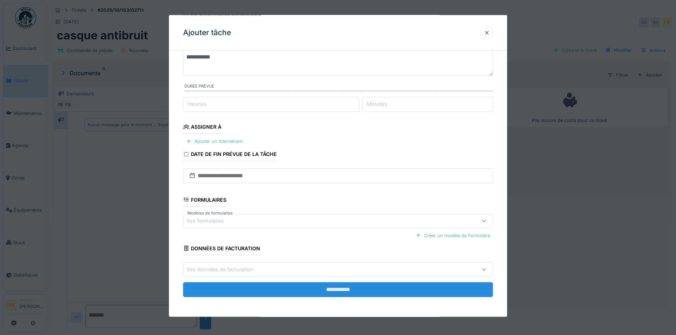
type textarea "**********"
click at [333, 290] on input "**********" at bounding box center [338, 289] width 310 height 15
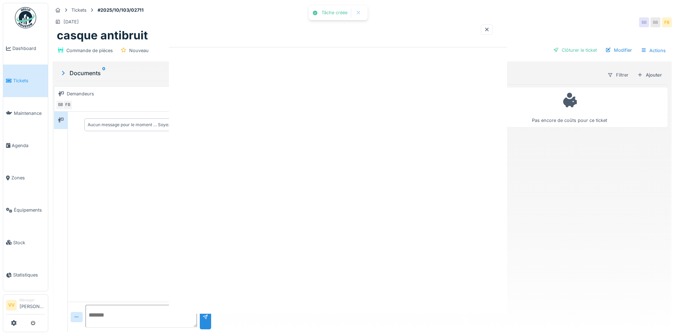
scroll to position [0, 0]
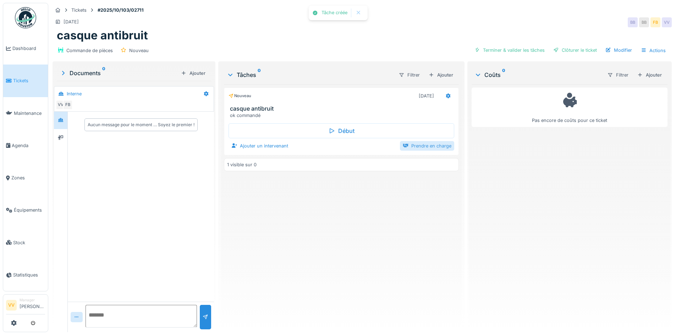
click at [429, 141] on div "Prendre en charge" at bounding box center [427, 146] width 54 height 10
click at [395, 250] on div "Assigné 09/10/2025 casque antibruit ok commandé Début VV Marquer comme terminé …" at bounding box center [341, 205] width 235 height 242
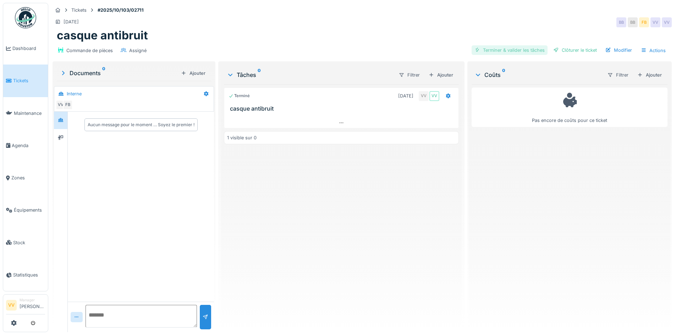
click at [502, 45] on div "Terminer & valider les tâches" at bounding box center [510, 50] width 76 height 10
click at [574, 45] on div "Clôturer le ticket" at bounding box center [574, 50] width 49 height 10
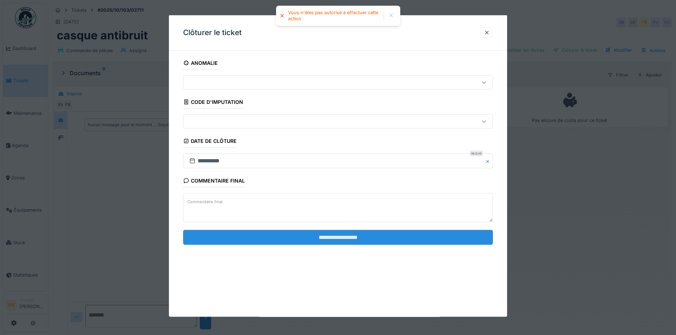
click at [381, 235] on input "**********" at bounding box center [338, 237] width 310 height 15
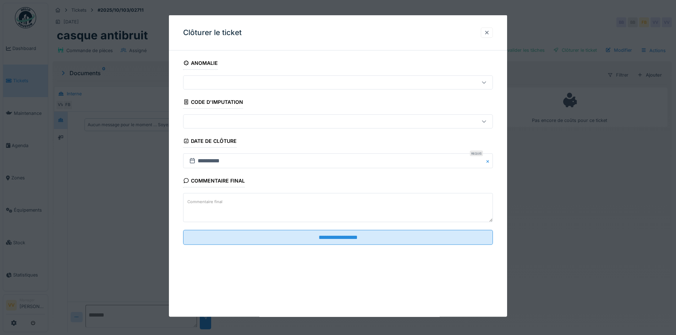
click at [490, 35] on div at bounding box center [487, 32] width 6 height 7
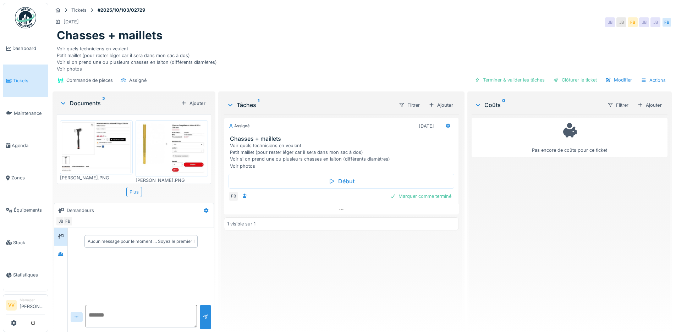
click at [176, 146] on img at bounding box center [171, 148] width 69 height 53
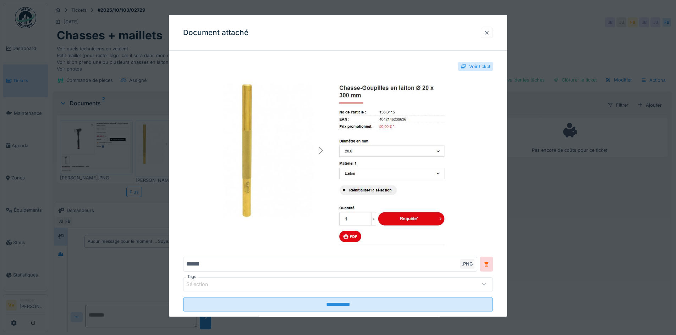
click at [490, 33] on div at bounding box center [487, 32] width 6 height 7
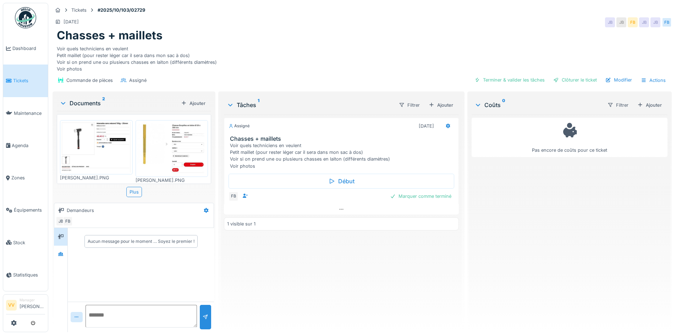
click at [184, 142] on img at bounding box center [171, 148] width 69 height 53
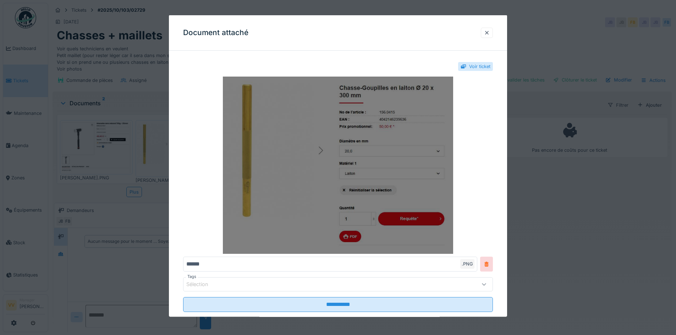
click at [263, 138] on img at bounding box center [338, 165] width 310 height 177
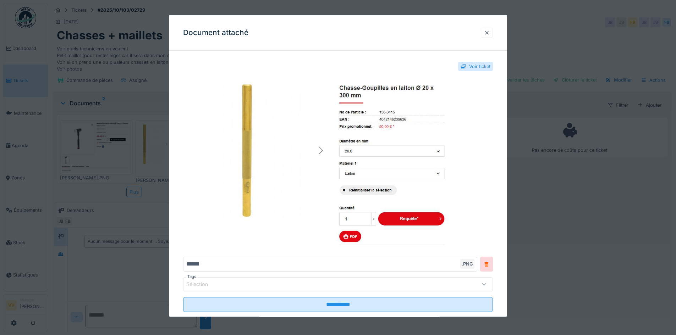
click at [487, 32] on div at bounding box center [487, 32] width 6 height 7
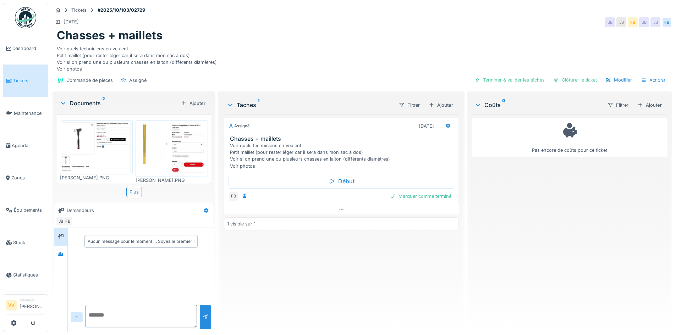
click at [97, 138] on img at bounding box center [96, 147] width 69 height 51
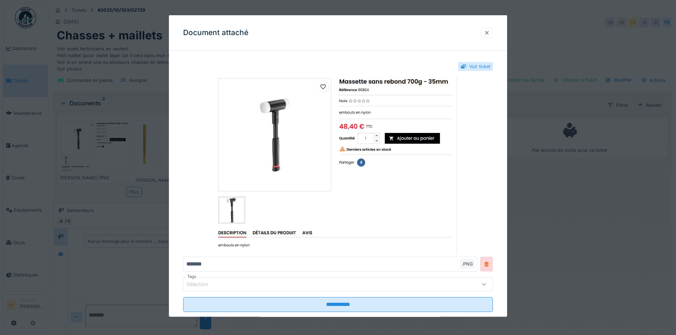
click at [485, 37] on div at bounding box center [487, 32] width 12 height 10
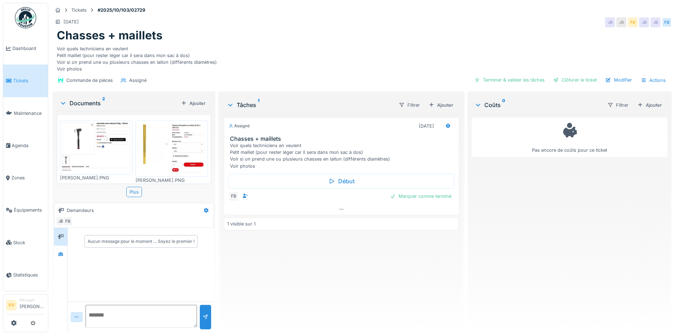
click at [83, 148] on img at bounding box center [96, 147] width 69 height 51
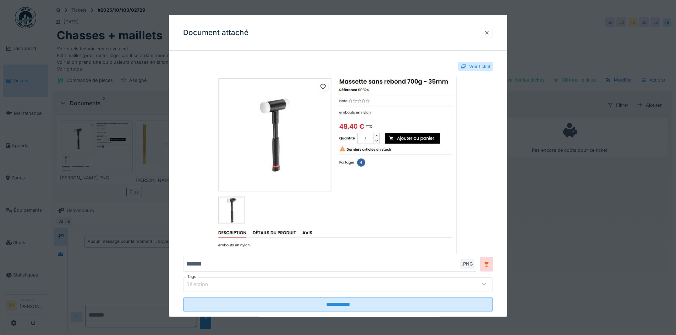
drag, startPoint x: 489, startPoint y: 32, endPoint x: 473, endPoint y: 21, distance: 18.8
click at [487, 32] on div at bounding box center [487, 32] width 6 height 7
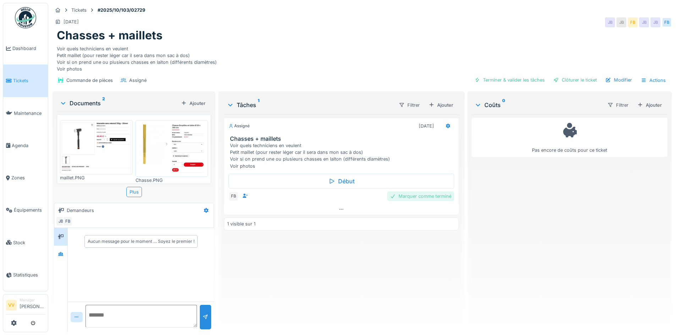
click at [413, 194] on div "Marquer comme terminé" at bounding box center [420, 197] width 67 height 10
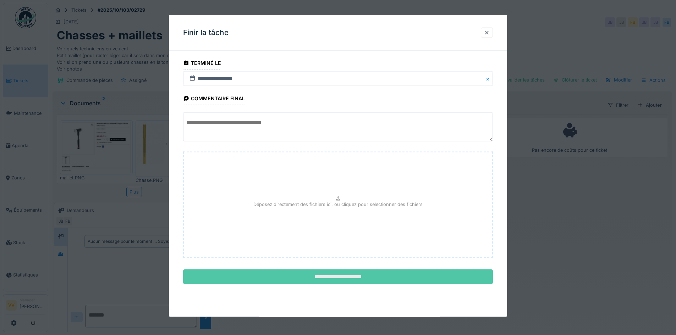
click at [385, 281] on input "**********" at bounding box center [338, 277] width 310 height 15
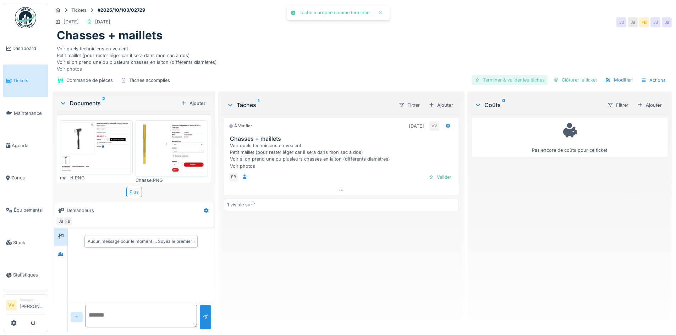
click at [507, 79] on div "Terminer & valider les tâches" at bounding box center [510, 80] width 76 height 10
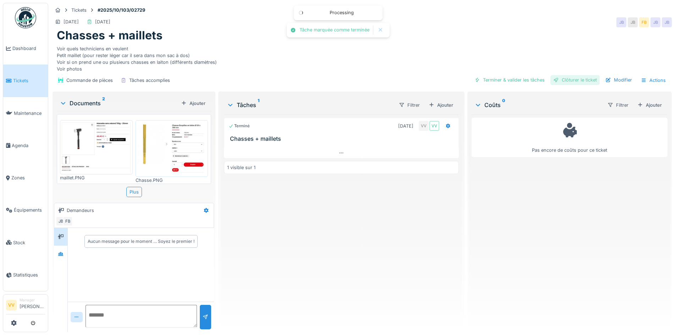
click at [575, 81] on div "Clôturer le ticket" at bounding box center [574, 80] width 49 height 10
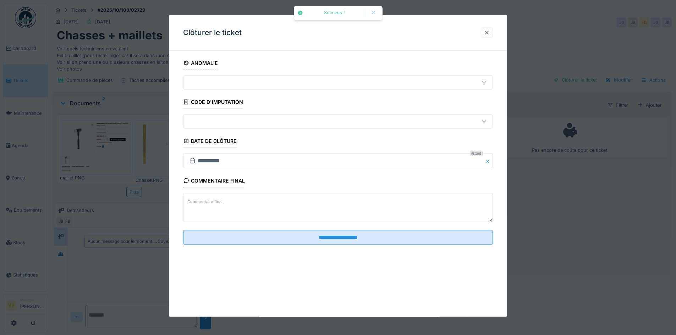
click at [344, 202] on textarea "Commentaire final" at bounding box center [338, 207] width 310 height 29
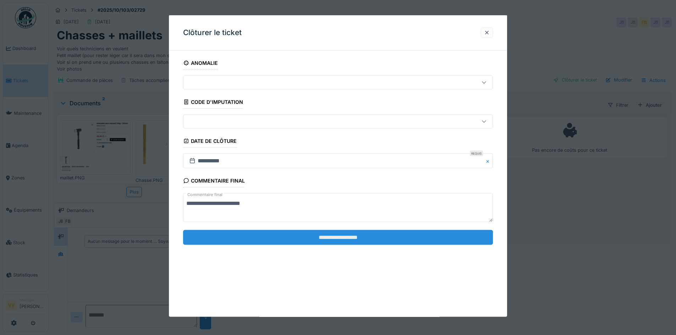
type textarea "**********"
click at [352, 233] on input "**********" at bounding box center [338, 237] width 310 height 15
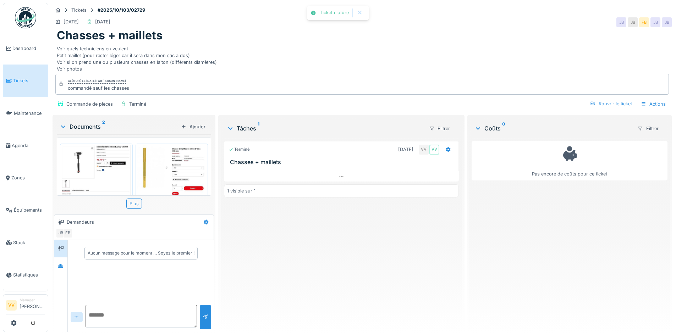
click at [411, 262] on div "Terminé [DATE] VV VV Chasses + maillets 1 visible sur 1" at bounding box center [341, 232] width 235 height 189
click at [16, 84] on link "Tickets" at bounding box center [25, 81] width 45 height 32
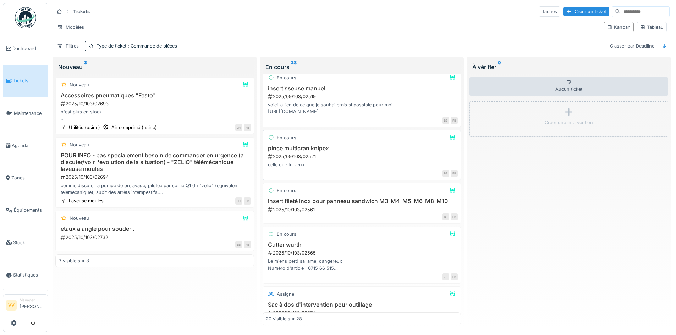
scroll to position [532, 0]
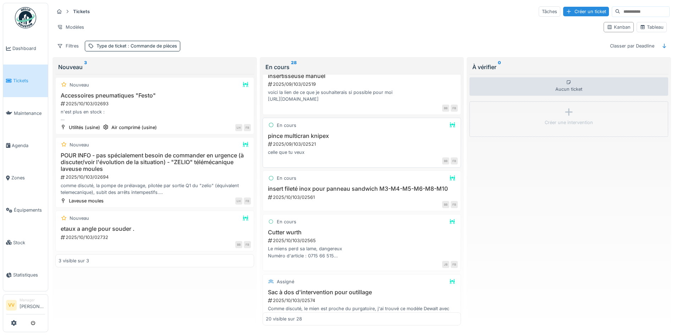
click at [381, 141] on div "2025/09/103/02521" at bounding box center [362, 144] width 191 height 7
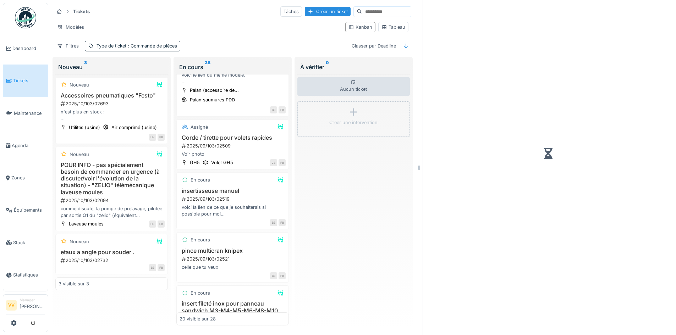
scroll to position [654, 0]
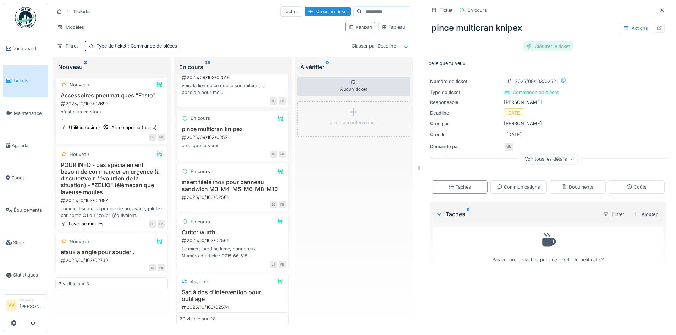
click at [523, 42] on div "Clôturer le ticket" at bounding box center [547, 47] width 49 height 10
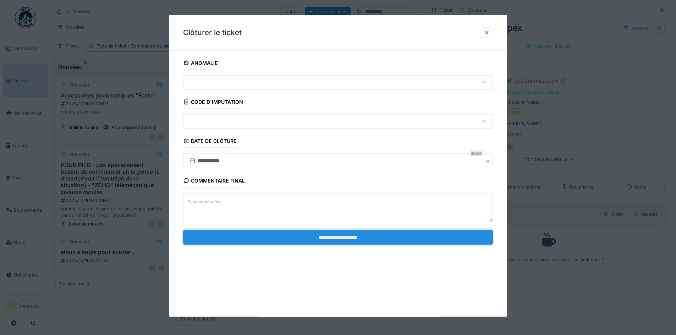
click at [371, 238] on input "**********" at bounding box center [338, 237] width 310 height 15
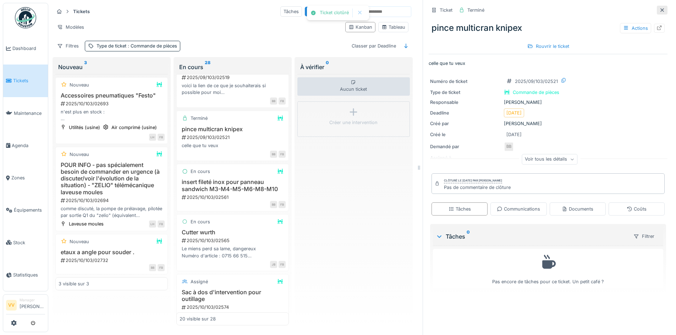
click at [659, 8] on icon at bounding box center [662, 10] width 6 height 5
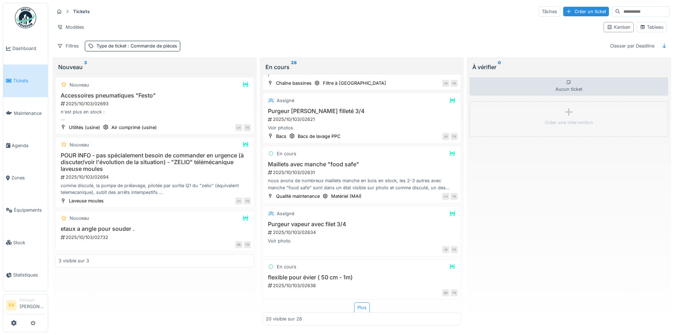
scroll to position [887, 0]
click at [377, 172] on div "Maillets avec manche "food safe" 2025/10/103/02631 nous avons de nombreux maill…" at bounding box center [362, 176] width 192 height 30
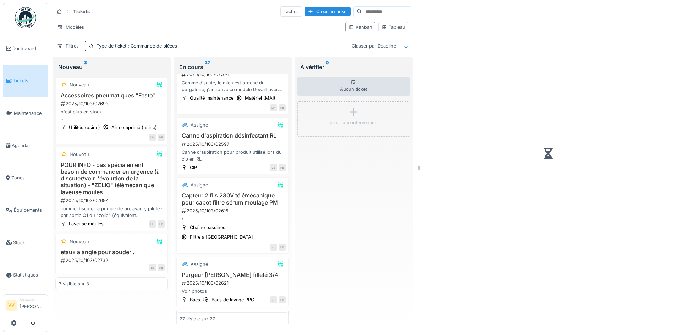
scroll to position [1059, 0]
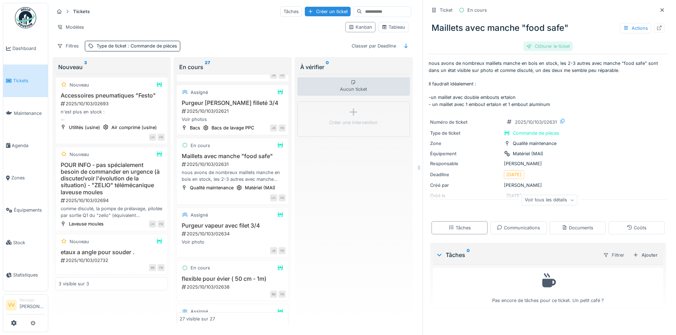
click at [541, 42] on div "Clôturer le ticket" at bounding box center [547, 47] width 49 height 10
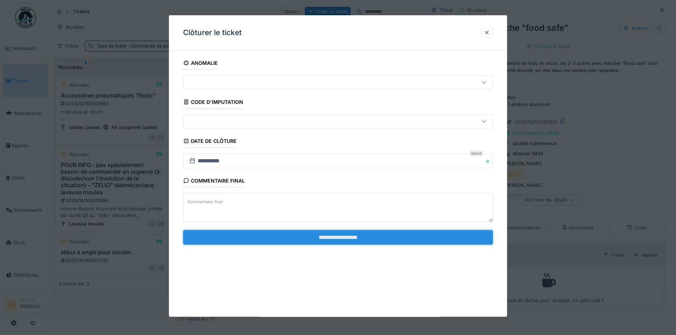
click at [370, 232] on input "**********" at bounding box center [338, 237] width 310 height 15
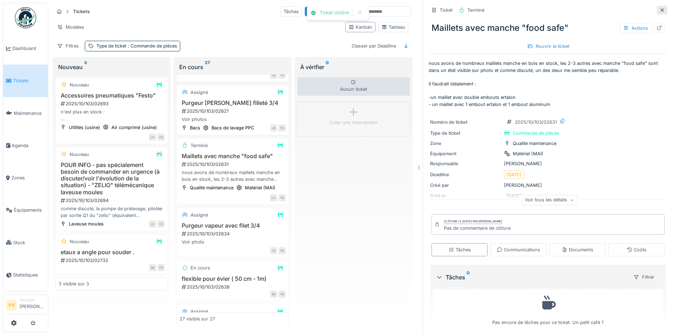
click at [659, 8] on icon at bounding box center [662, 10] width 6 height 5
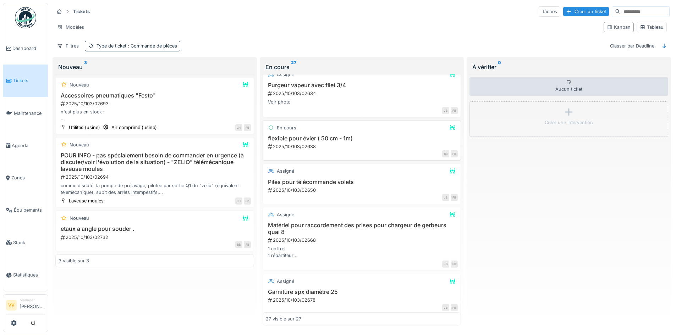
scroll to position [1029, 0]
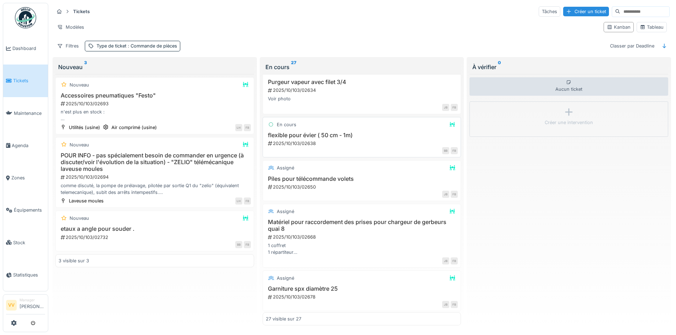
click at [353, 134] on h3 "flexible pour évier ( 50 cm - 1m)" at bounding box center [362, 135] width 192 height 7
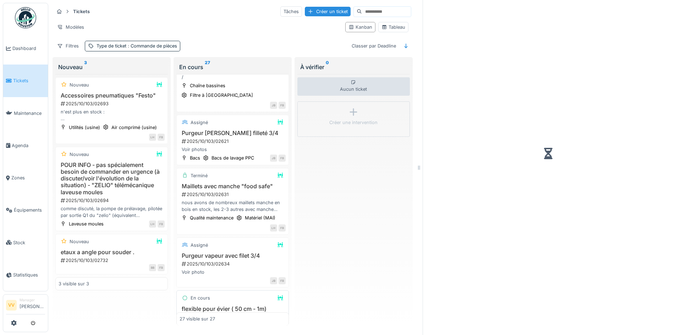
scroll to position [1220, 0]
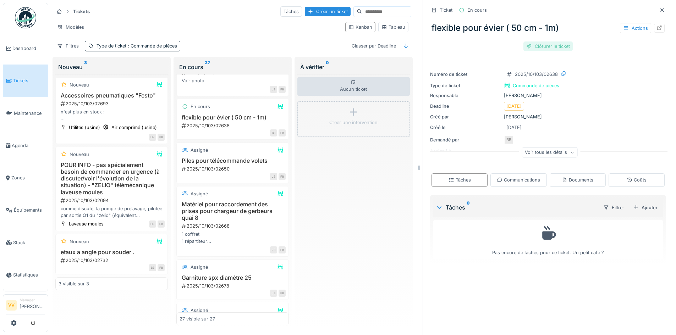
click at [551, 43] on div "Clôturer le ticket" at bounding box center [547, 47] width 49 height 10
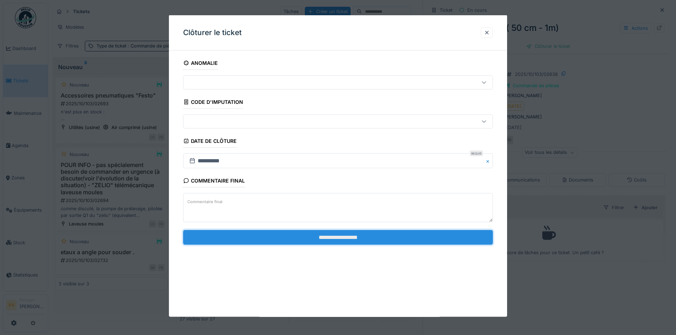
click at [365, 233] on input "**********" at bounding box center [338, 237] width 310 height 15
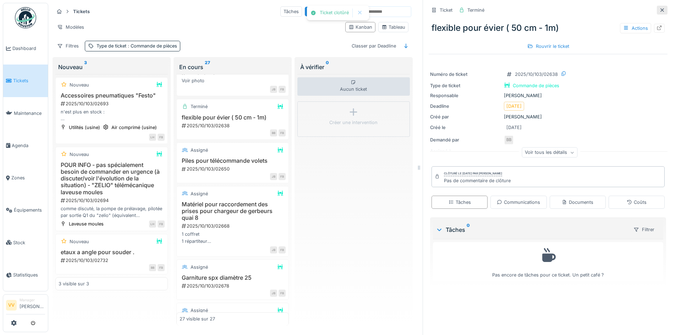
click at [659, 8] on icon at bounding box center [662, 10] width 6 height 5
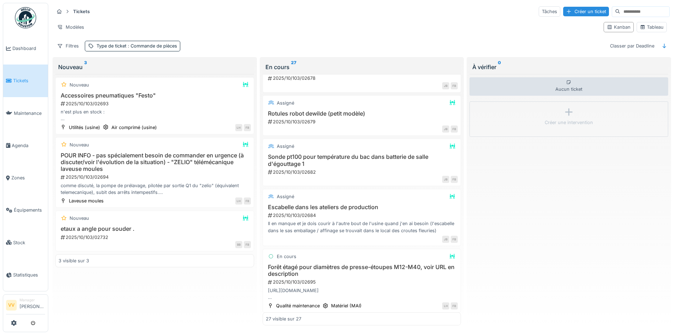
scroll to position [1251, 0]
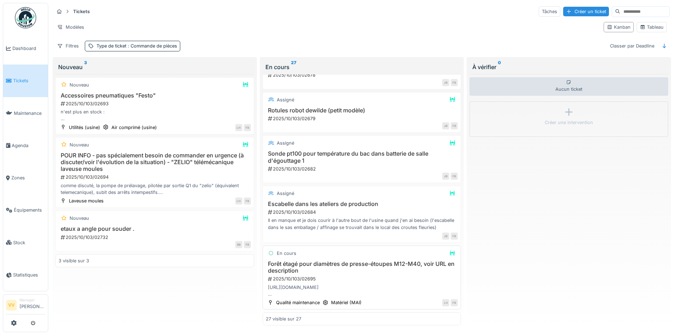
click at [350, 269] on h3 "Forêt étagé pour diamètres de presse-étoupes M12-M40, voir URL en description" at bounding box center [362, 267] width 192 height 13
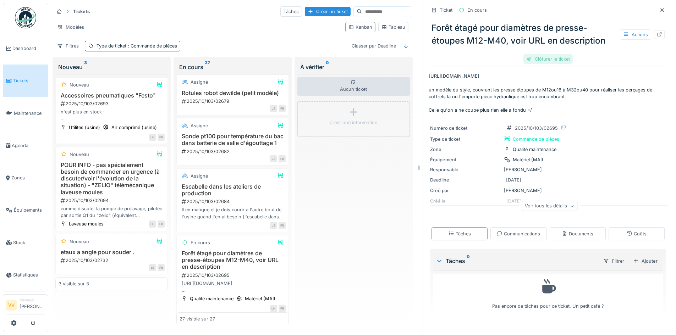
click at [538, 56] on div "Clôturer le ticket" at bounding box center [547, 59] width 49 height 10
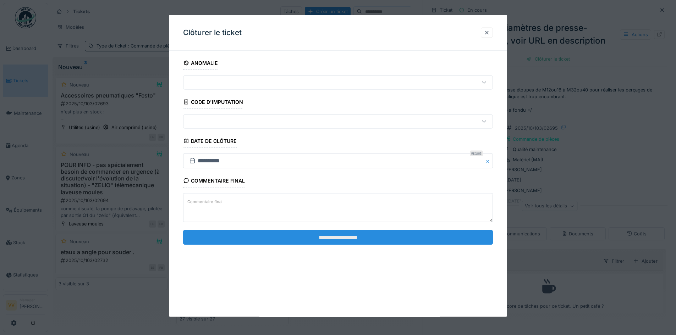
click at [326, 239] on input "**********" at bounding box center [338, 237] width 310 height 15
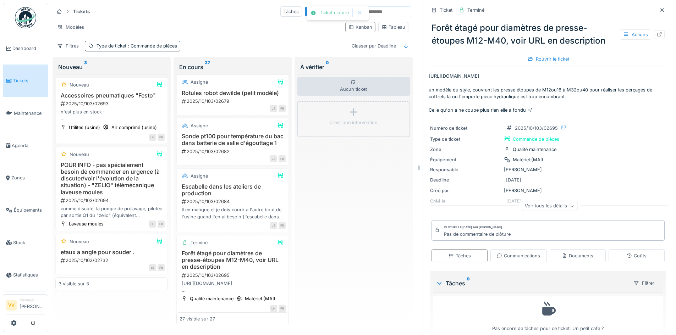
click at [659, 8] on icon at bounding box center [662, 10] width 6 height 5
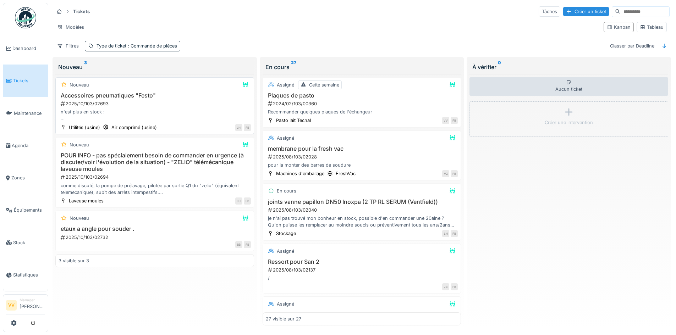
scroll to position [4, 0]
click at [178, 226] on h3 "etaux a angle pour souder ." at bounding box center [155, 229] width 192 height 7
